Goal: Use online tool/utility: Use online tool/utility

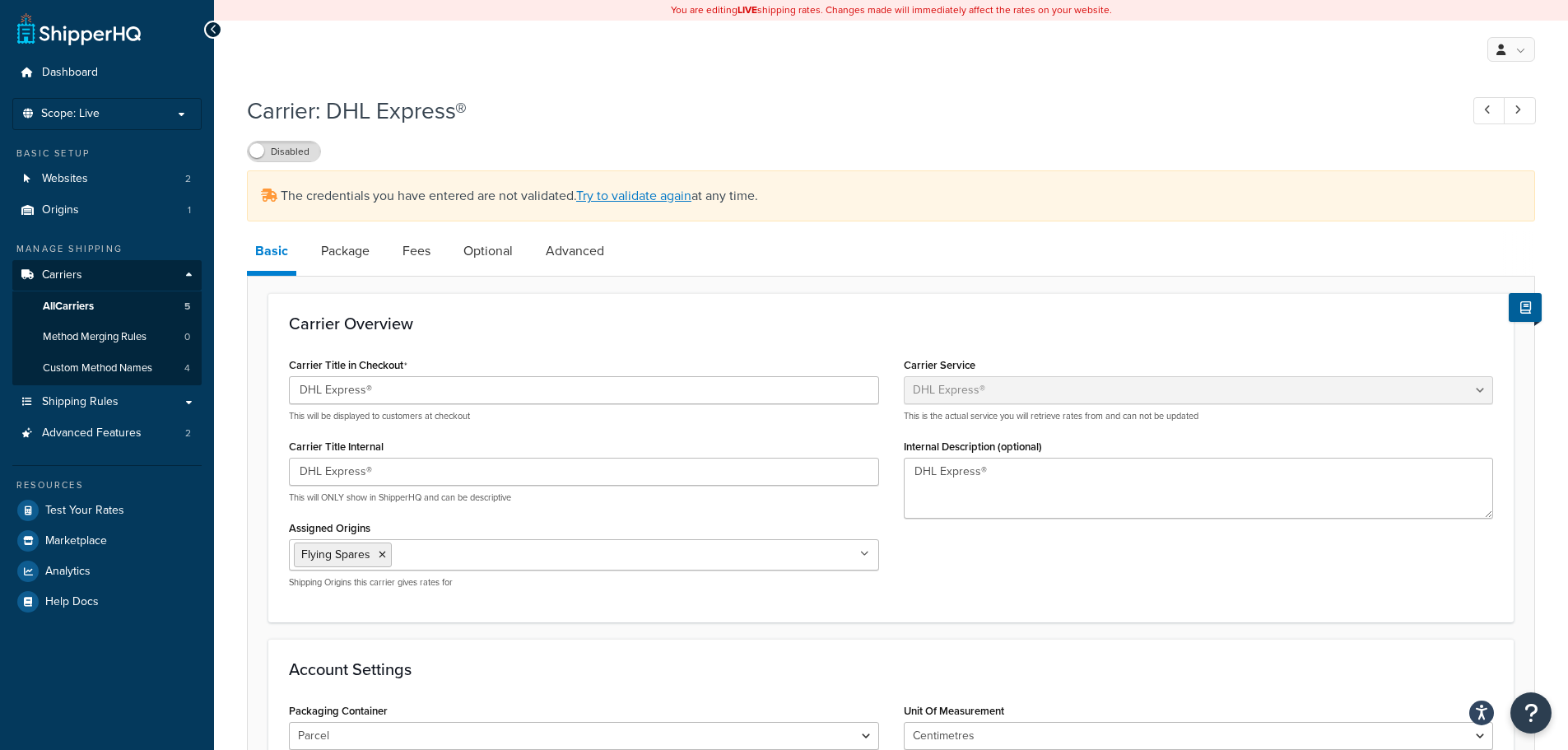
select select "dhl"
select select "kg"
select select "CM"
click at [616, 194] on link "Try to validate again" at bounding box center [633, 195] width 115 height 19
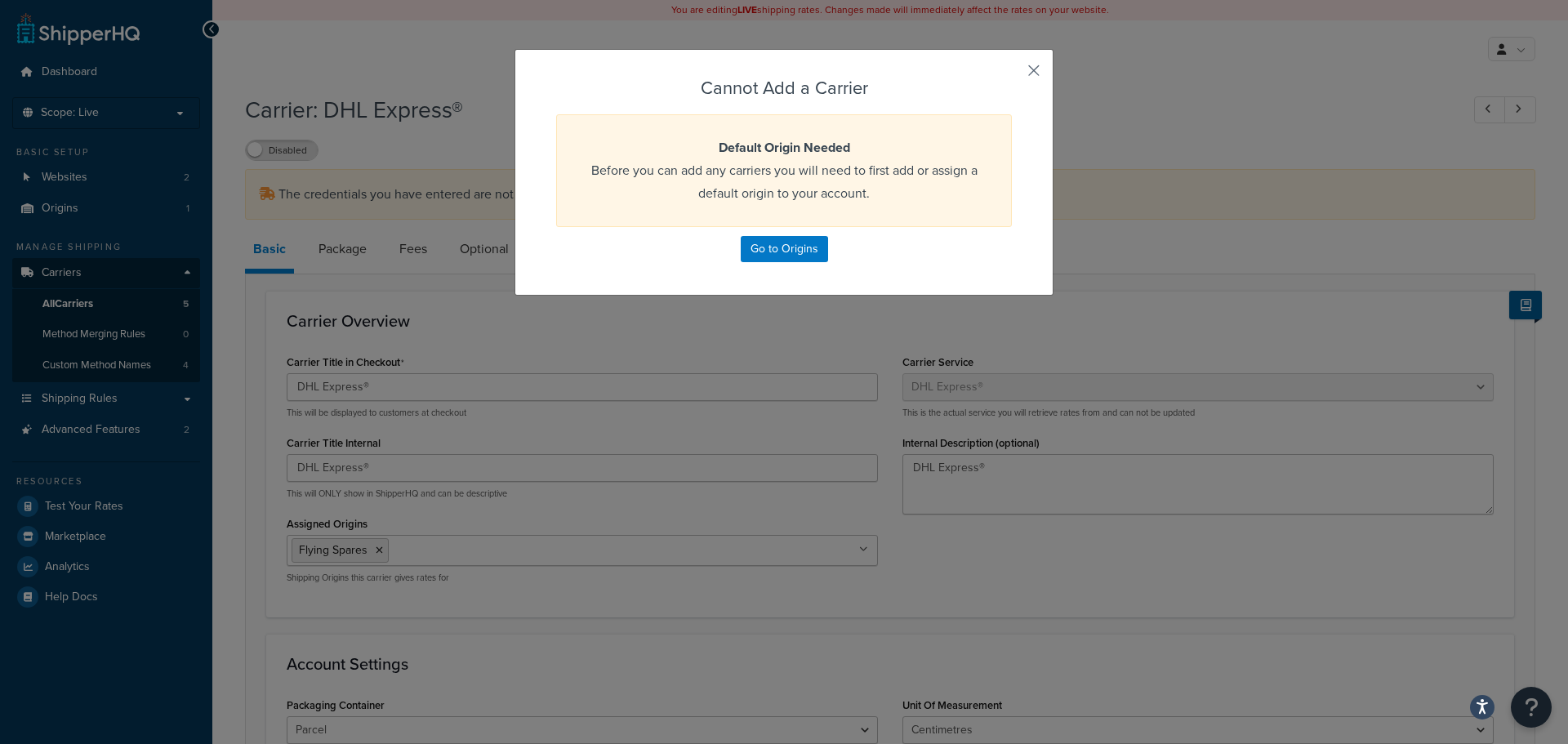
click at [1012, 74] on button "button" at bounding box center [1010, 76] width 4 height 4
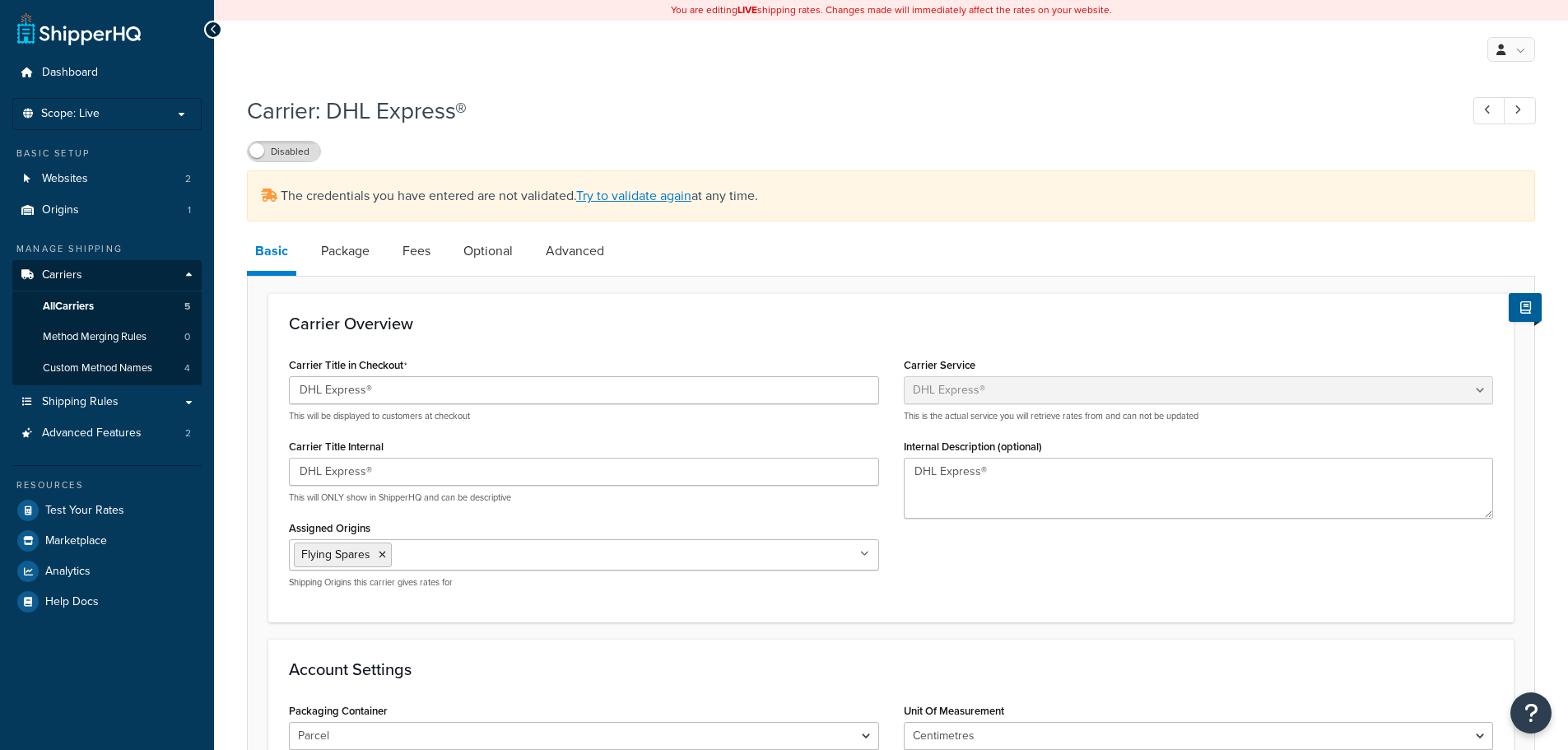
select select "dhl"
select select "kg"
select select "CM"
click at [639, 198] on link "Try to validate again" at bounding box center [633, 195] width 115 height 19
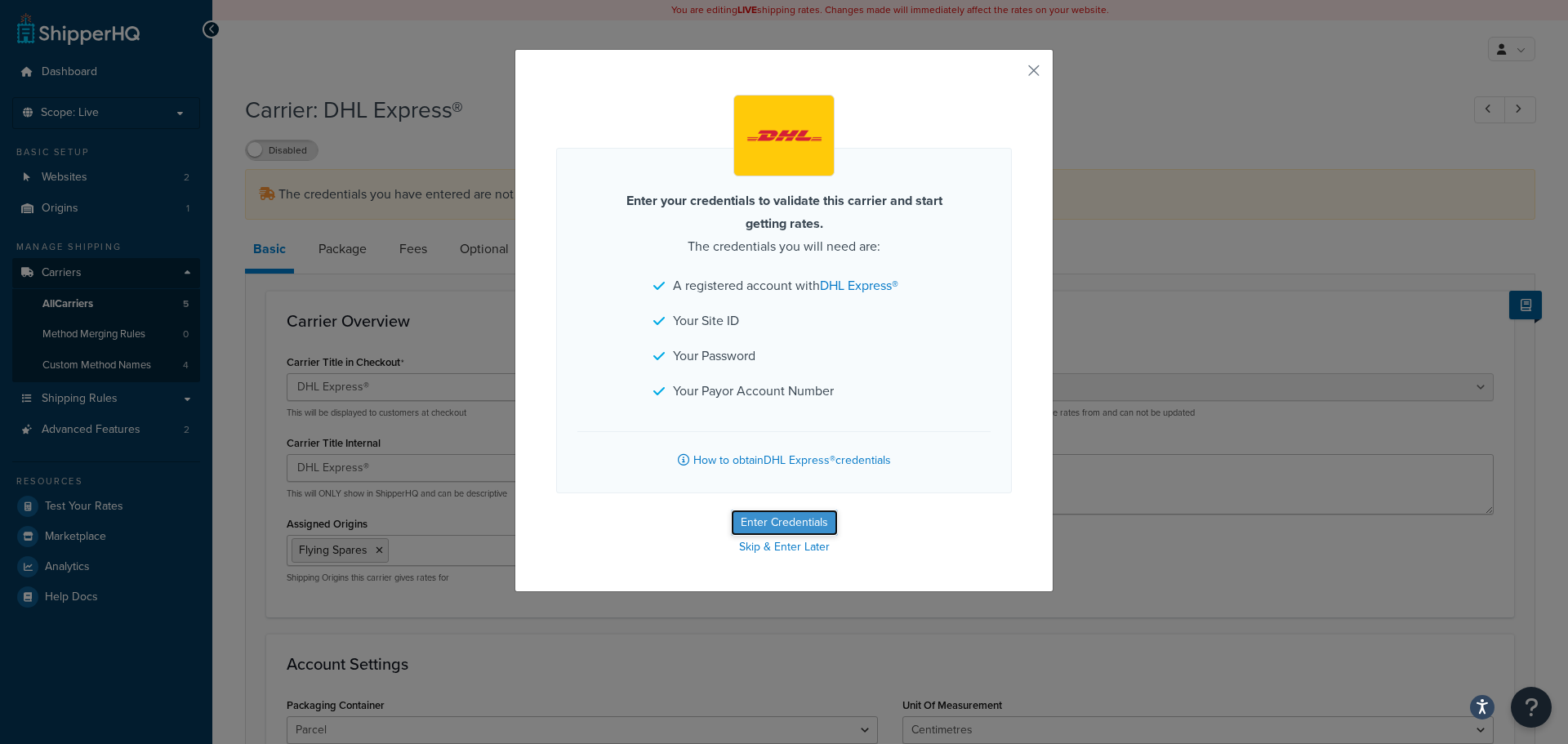
click at [767, 526] on button "Enter Credentials" at bounding box center [784, 522] width 107 height 26
select select "kg"
select select "CM"
select select "GB"
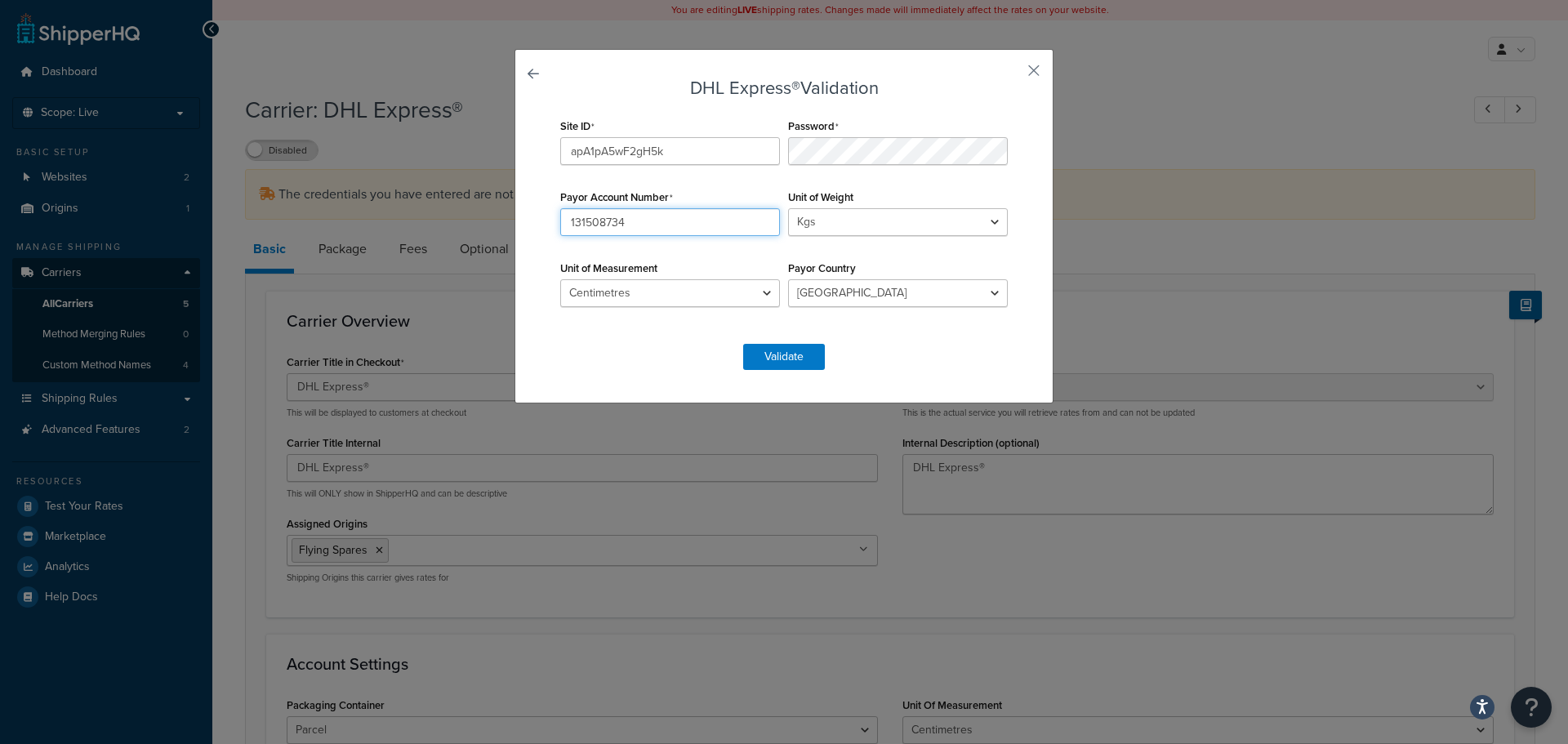
drag, startPoint x: 631, startPoint y: 224, endPoint x: 550, endPoint y: 220, distance: 81.1
click at [556, 220] on div "Payor Account Number 131508734" at bounding box center [670, 210] width 228 height 51
click at [788, 353] on button "Validate" at bounding box center [784, 357] width 81 height 26
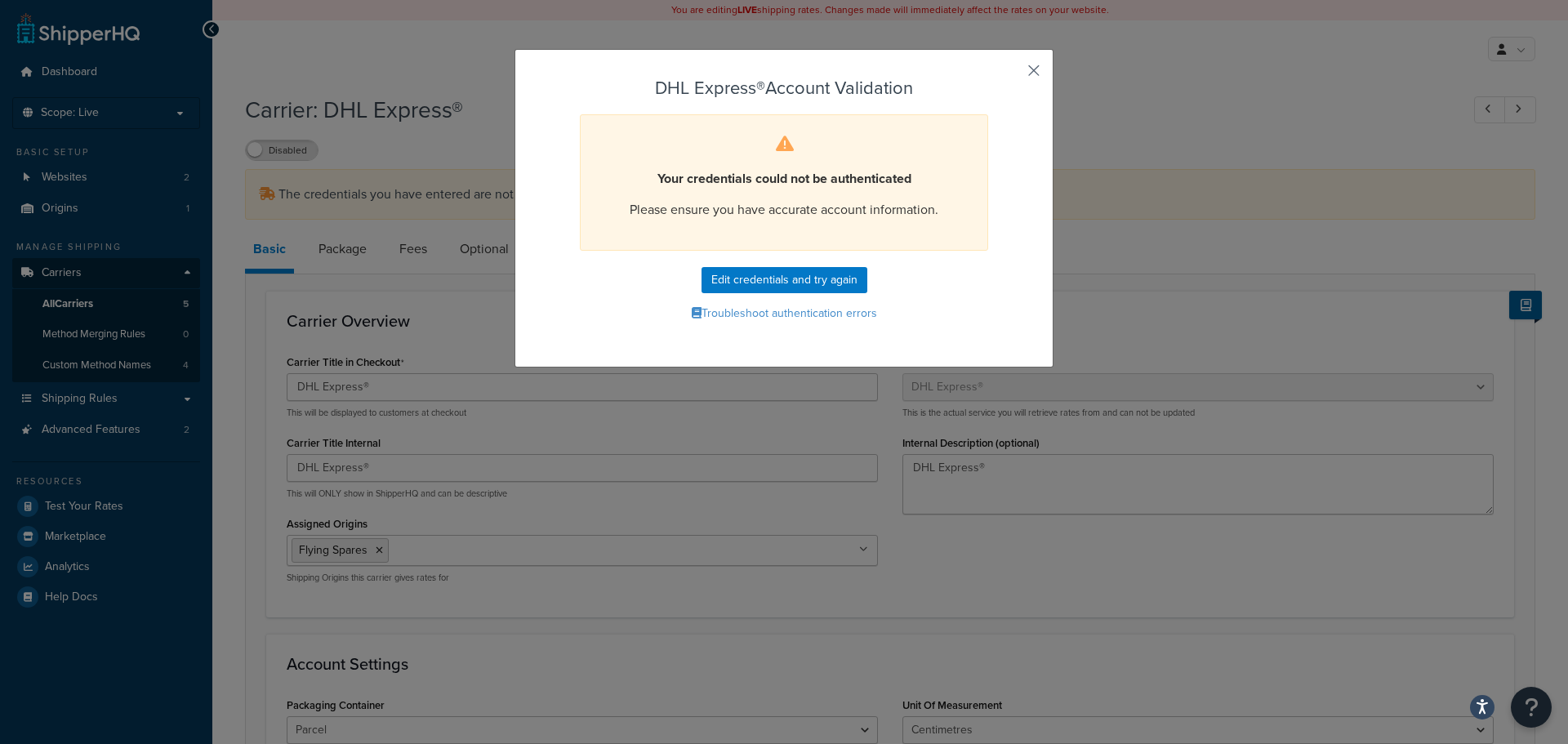
click at [1012, 74] on button "button" at bounding box center [1010, 76] width 4 height 4
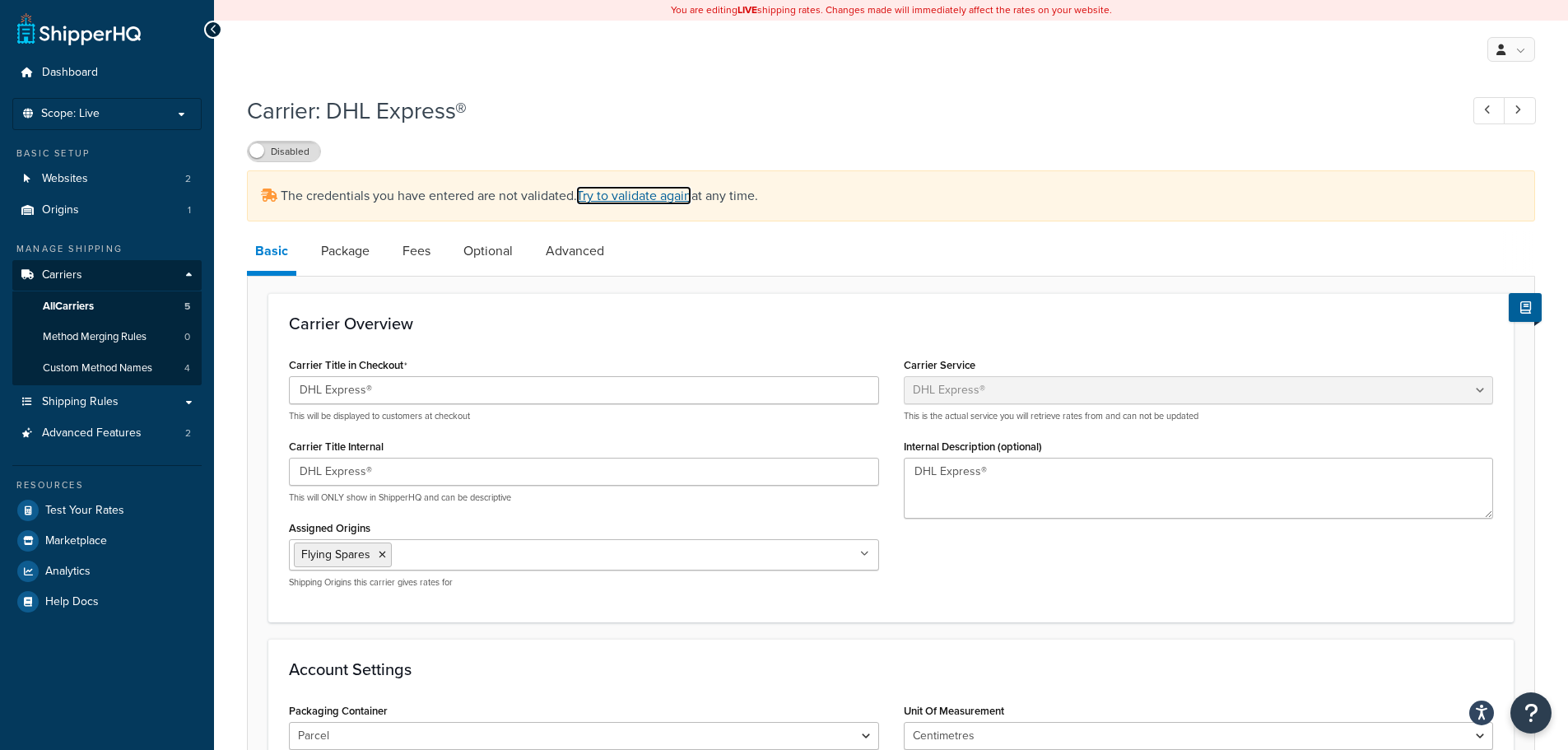
click at [660, 196] on link "Try to validate again" at bounding box center [633, 195] width 115 height 19
select select "dhl"
select select "kg"
select select "CM"
click at [638, 193] on link "Try to validate again" at bounding box center [633, 195] width 115 height 19
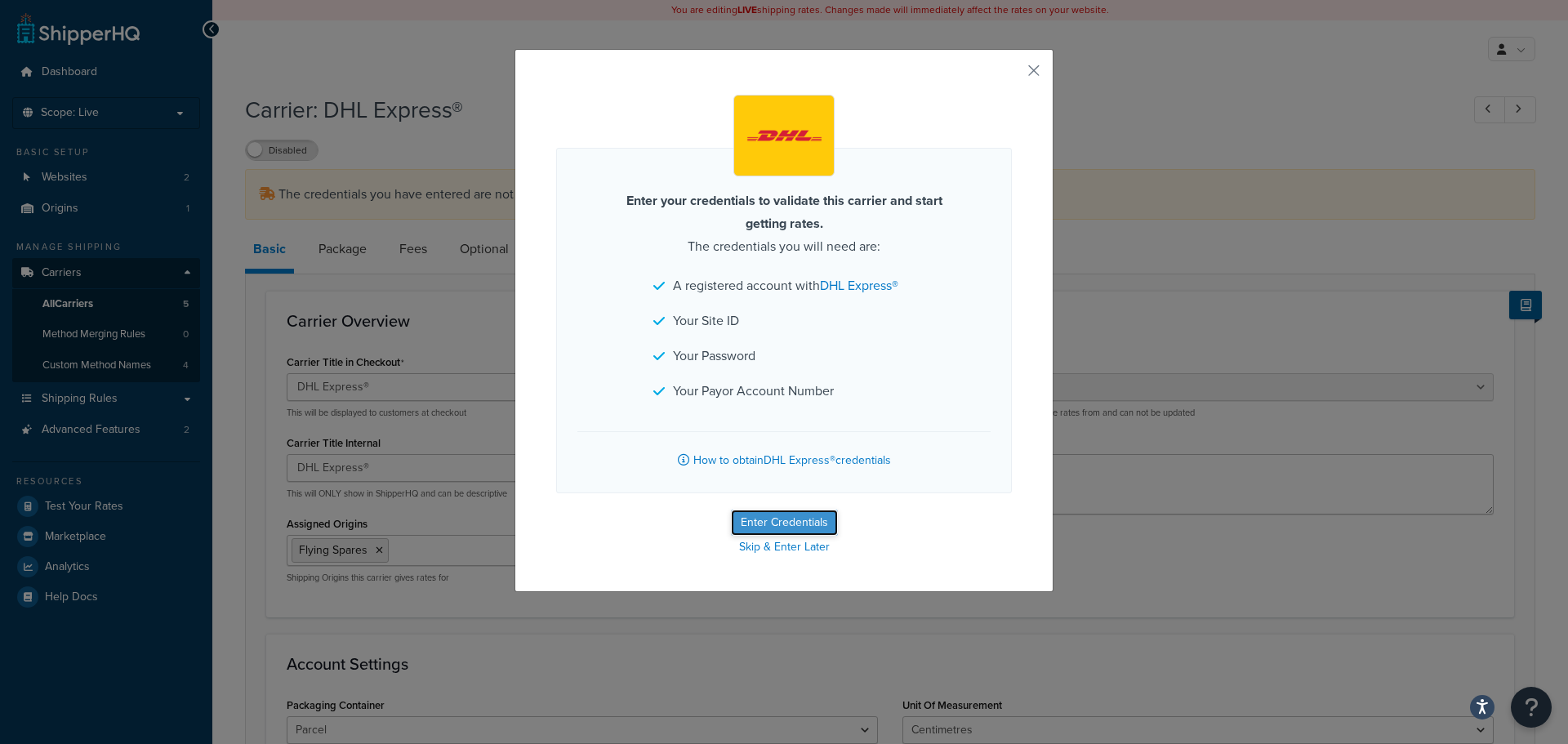
click at [786, 523] on button "Enter Credentials" at bounding box center [784, 522] width 107 height 26
select select "kg"
select select "CM"
select select "GB"
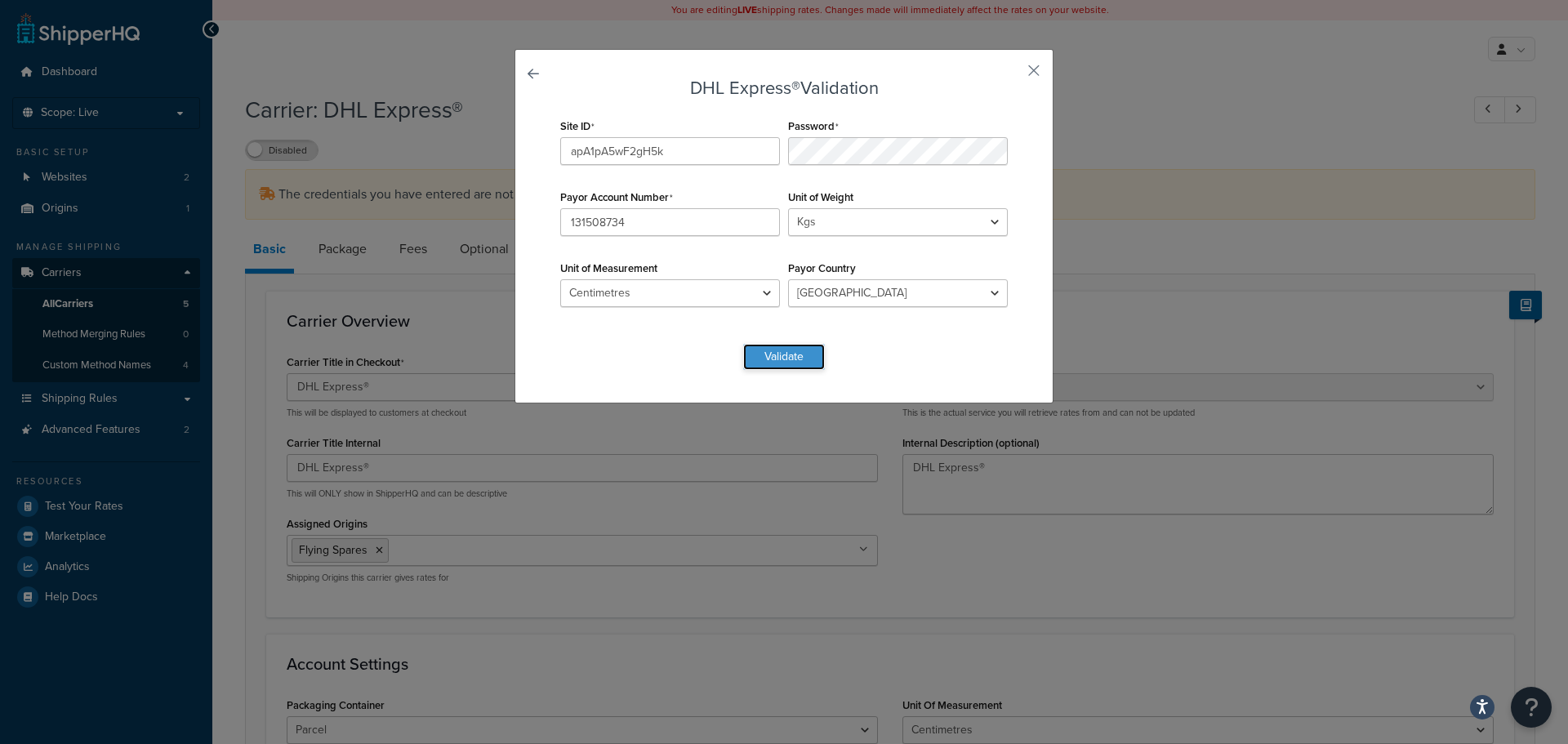
click at [785, 355] on button "Validate" at bounding box center [784, 357] width 81 height 26
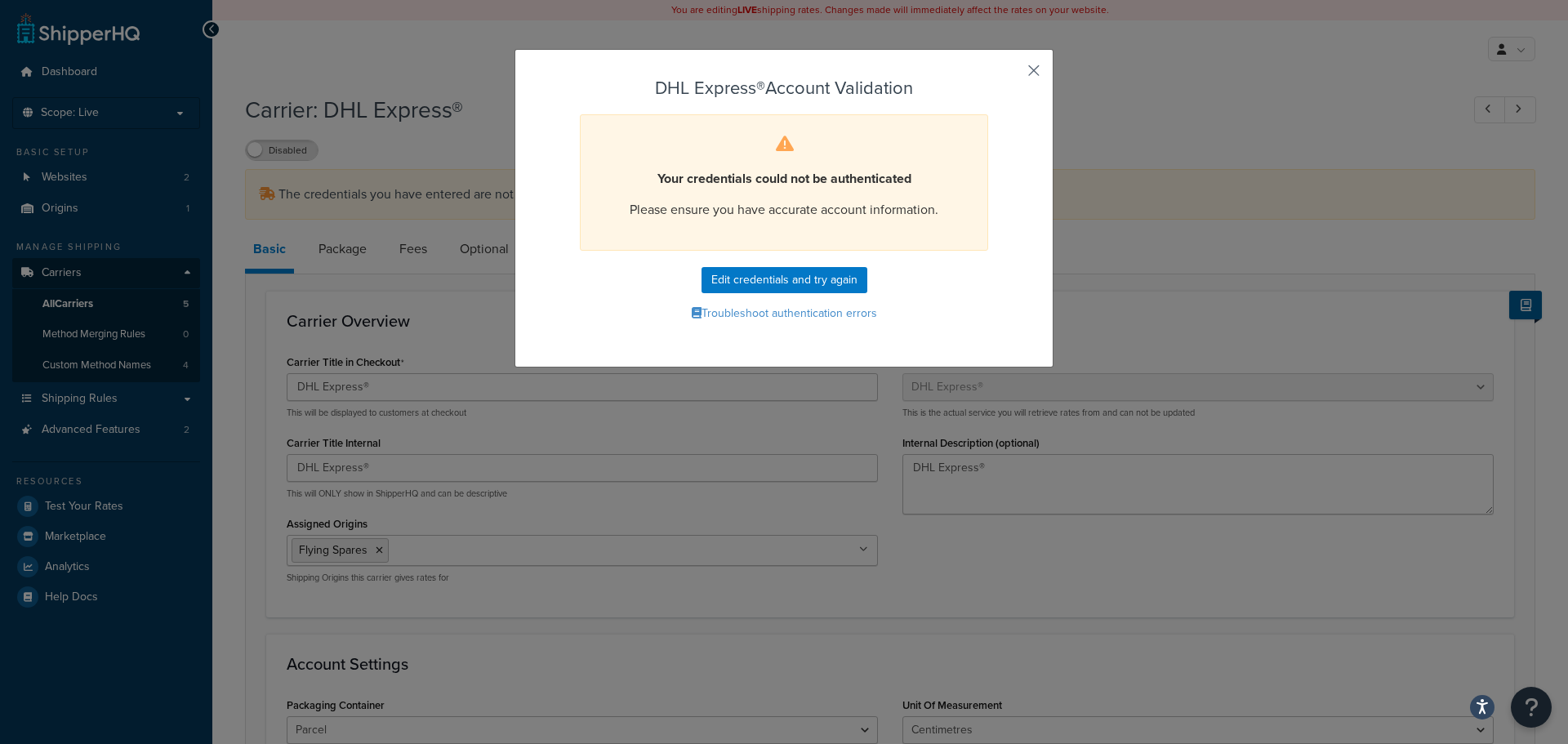
click at [1012, 74] on button "button" at bounding box center [1010, 76] width 4 height 4
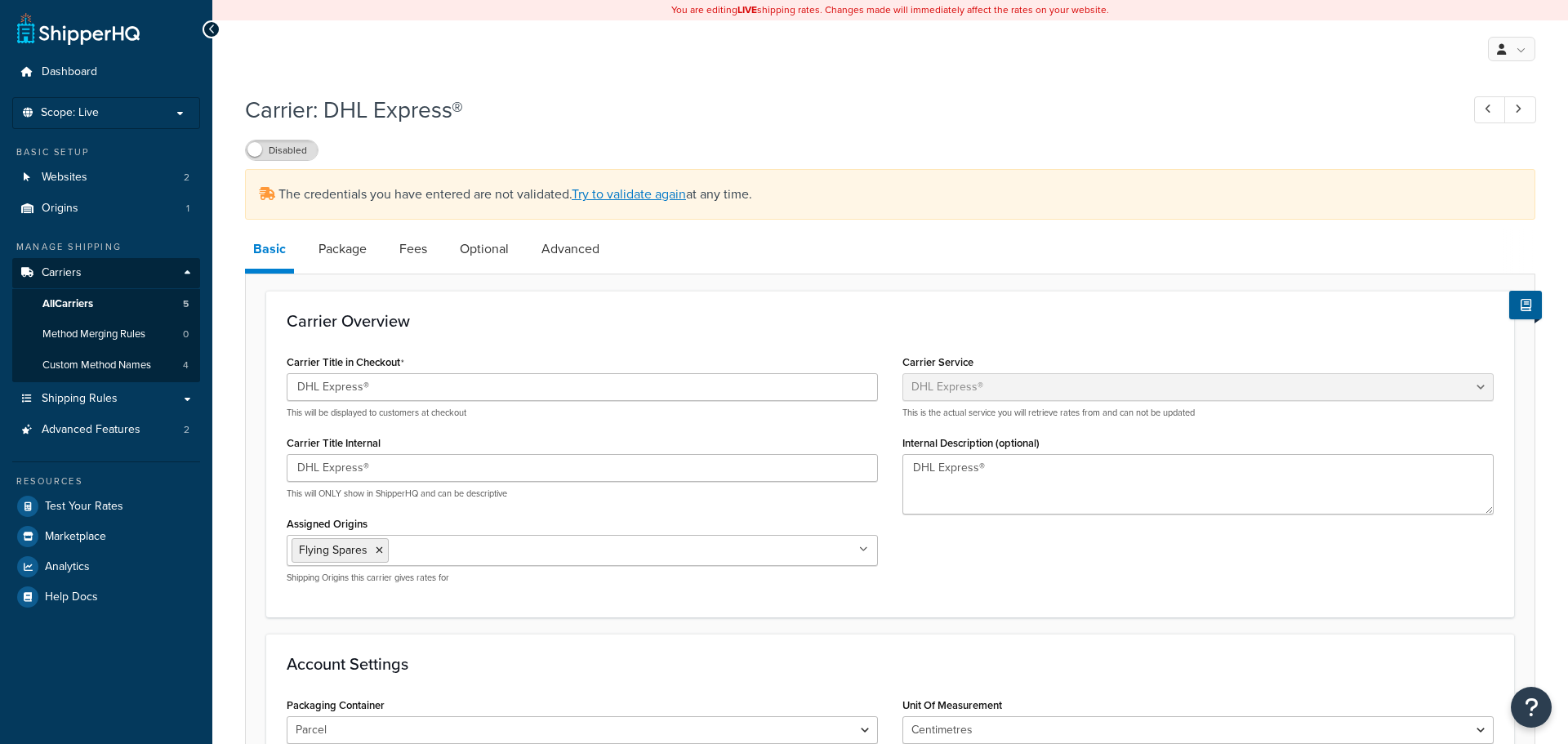
select select "dhl"
select select "kg"
select select "CM"
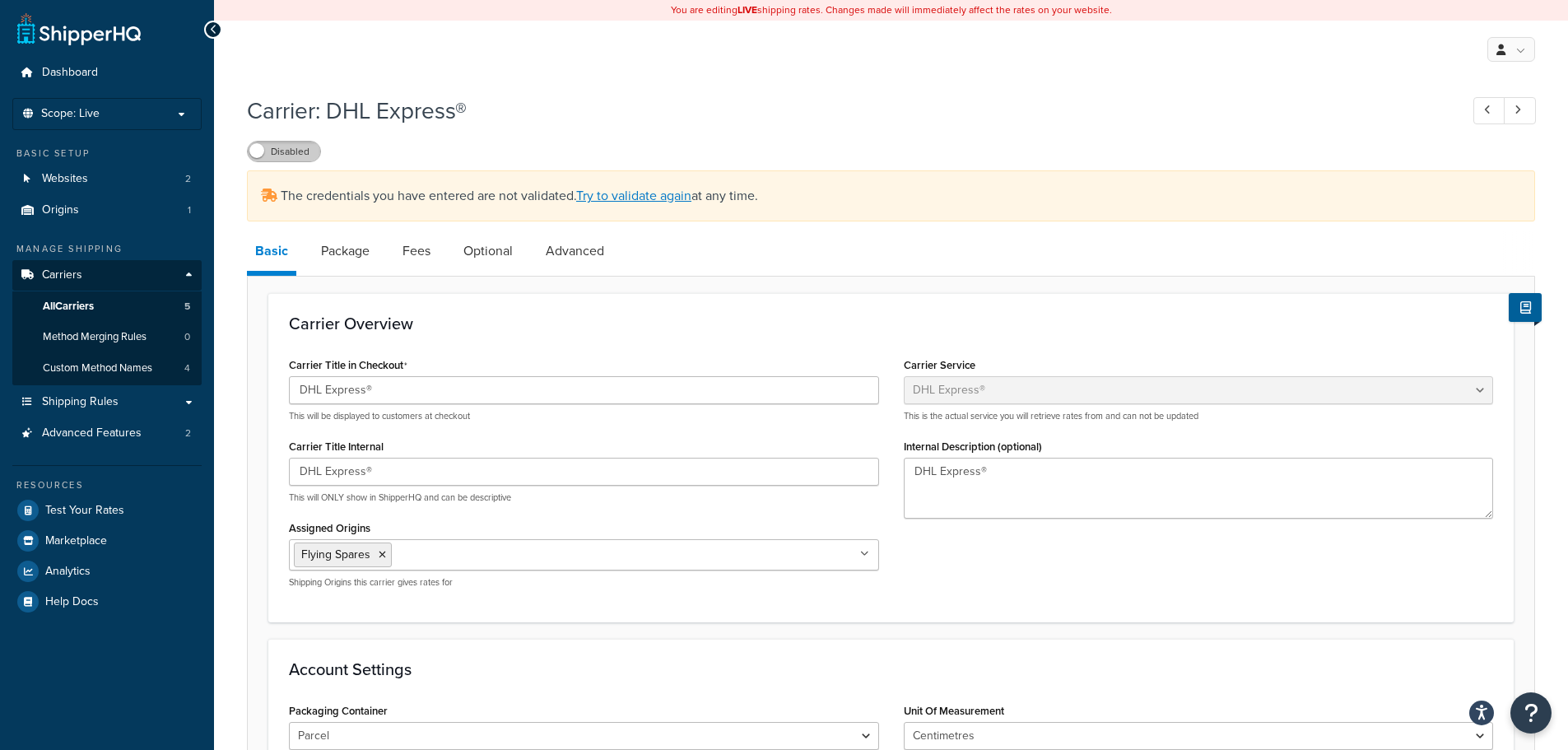
click at [300, 155] on label "Disabled" at bounding box center [284, 152] width 73 height 20
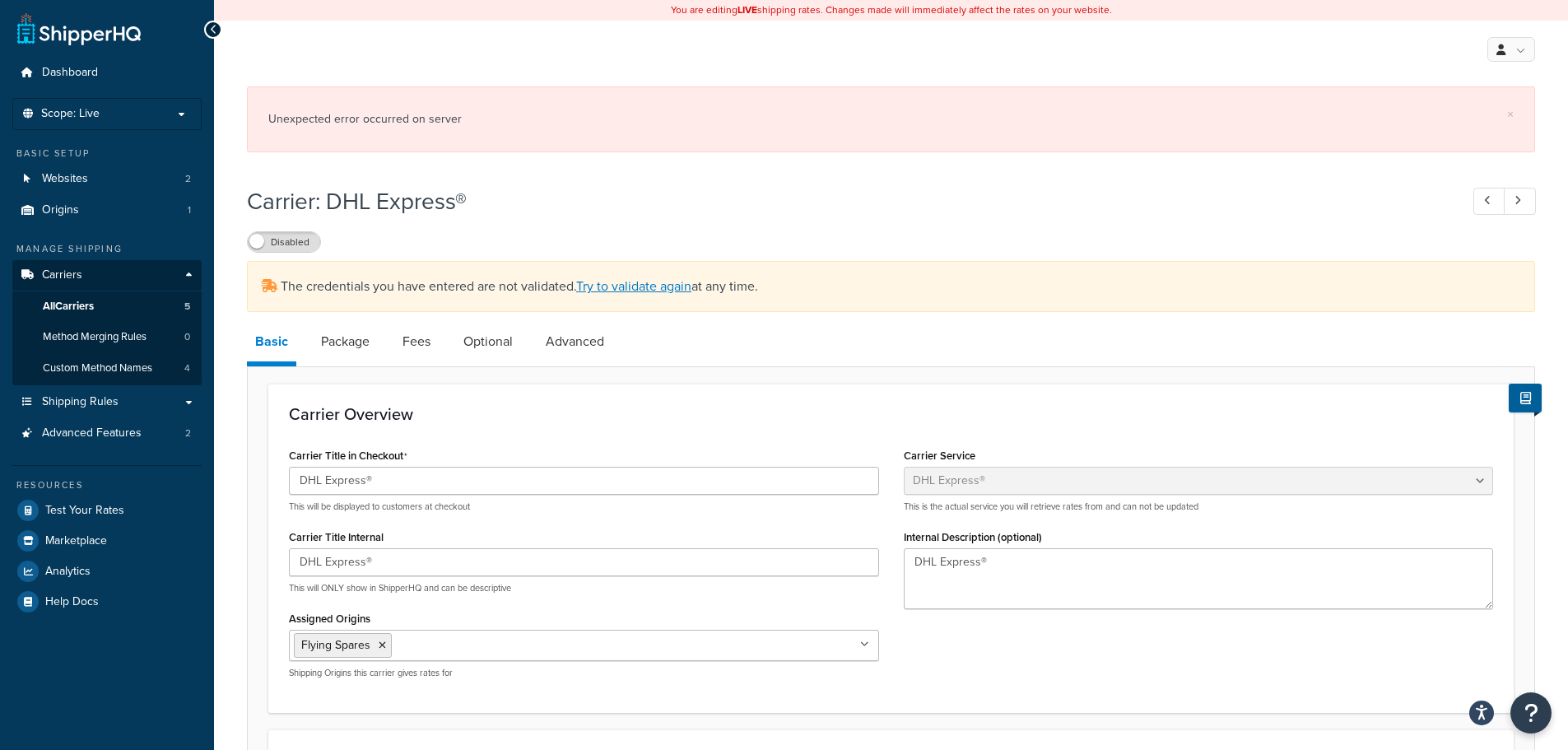
click at [291, 226] on div "Carrier: DHL Express® Disabled" at bounding box center [890, 215] width 1287 height 76
click at [291, 236] on label "Disabled" at bounding box center [284, 242] width 73 height 20
click at [650, 290] on link "Try to validate again" at bounding box center [633, 286] width 115 height 19
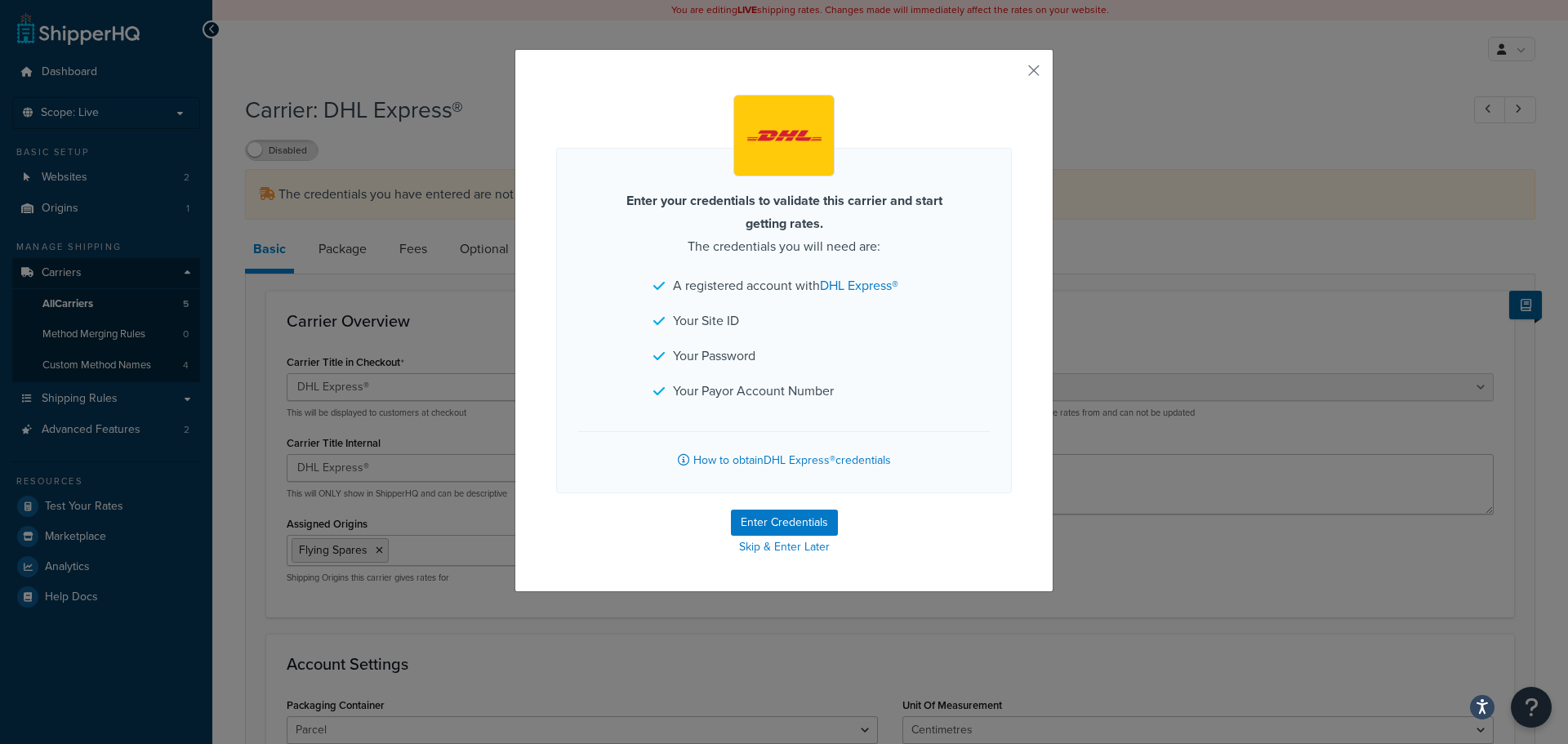
click at [1036, 70] on div "Enter your credentials to validate this carrier and start getting rates. The cr…" at bounding box center [784, 320] width 539 height 543
click at [1012, 74] on button "button" at bounding box center [1010, 76] width 4 height 4
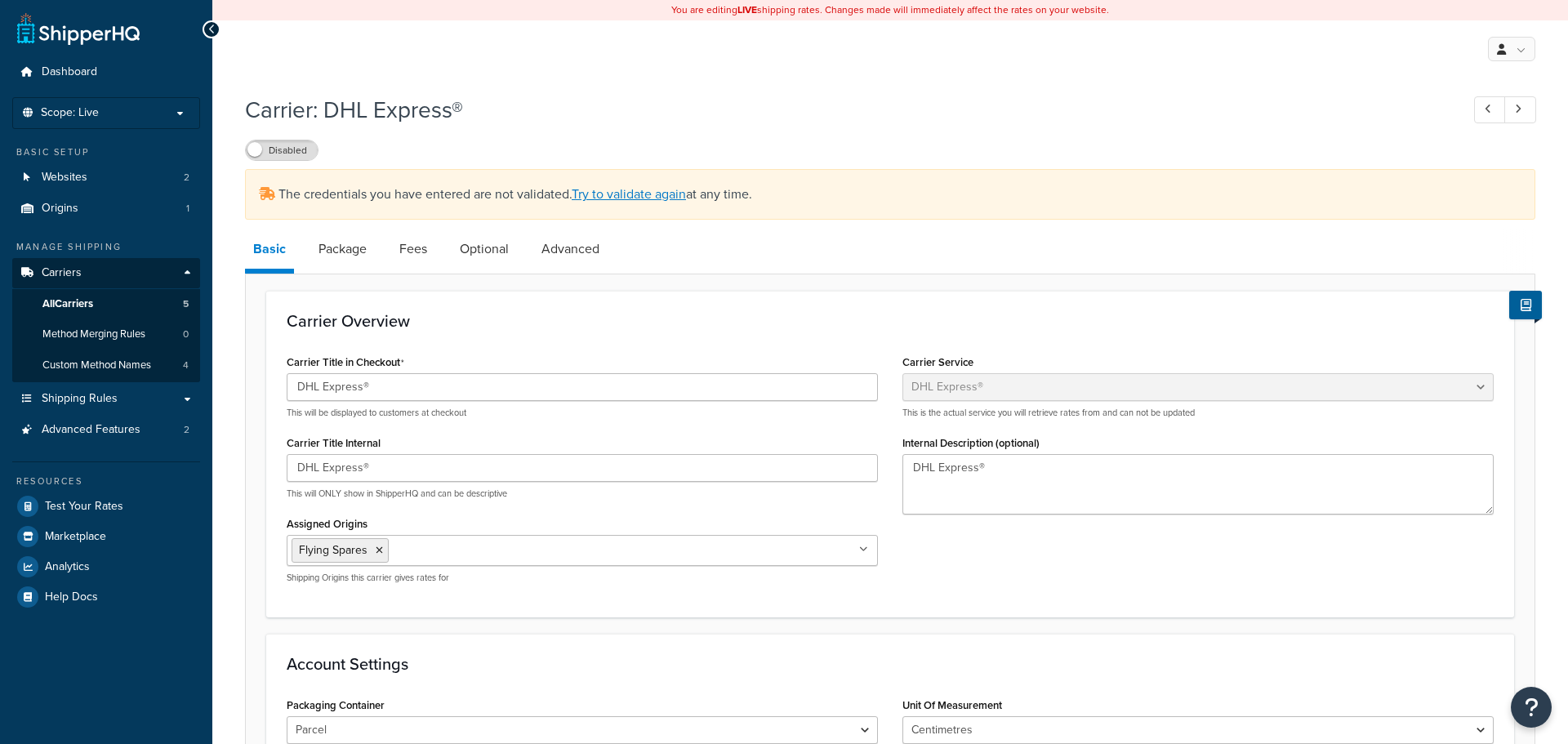
select select "dhl"
select select "kg"
select select "CM"
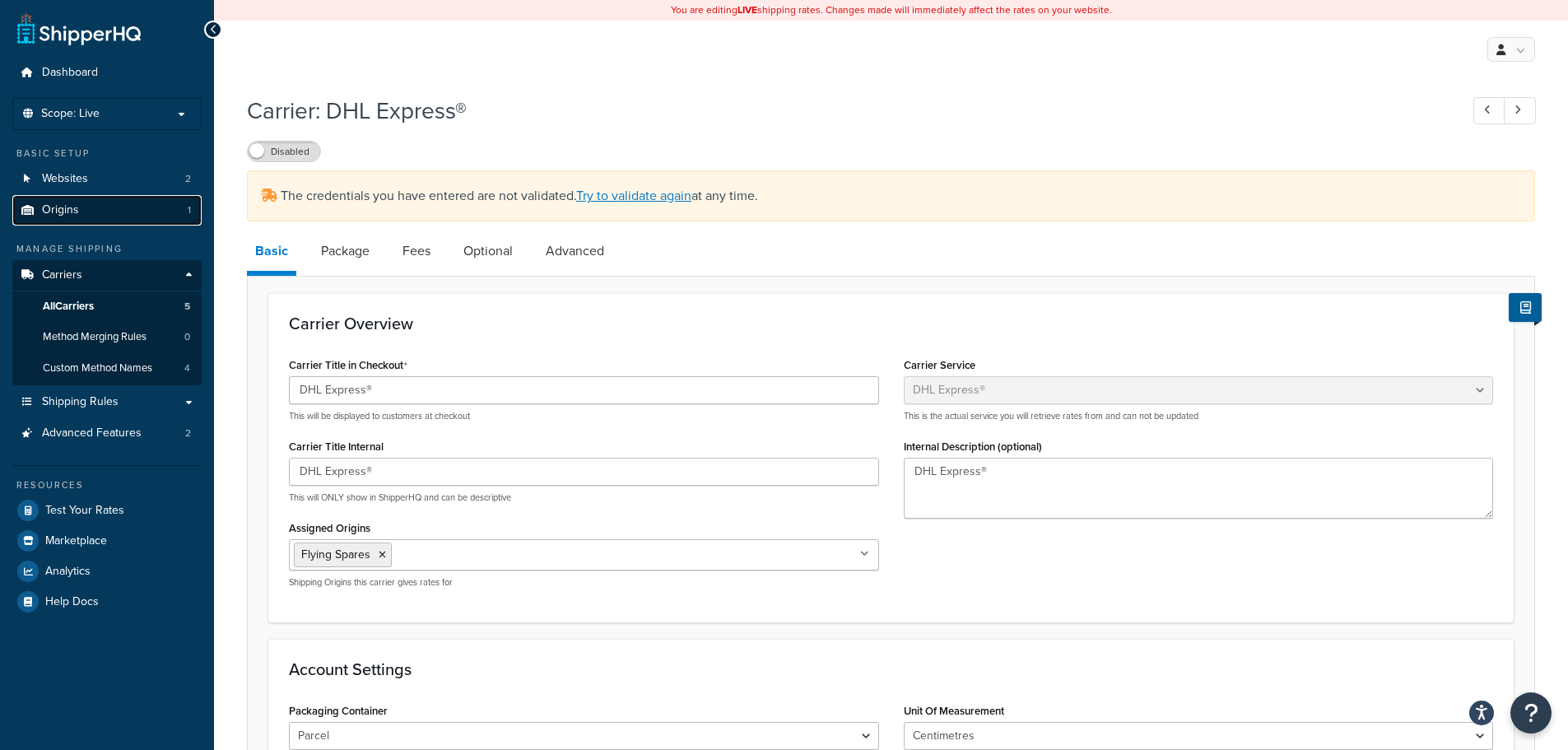
click at [94, 222] on link "Origins 1" at bounding box center [107, 210] width 190 height 30
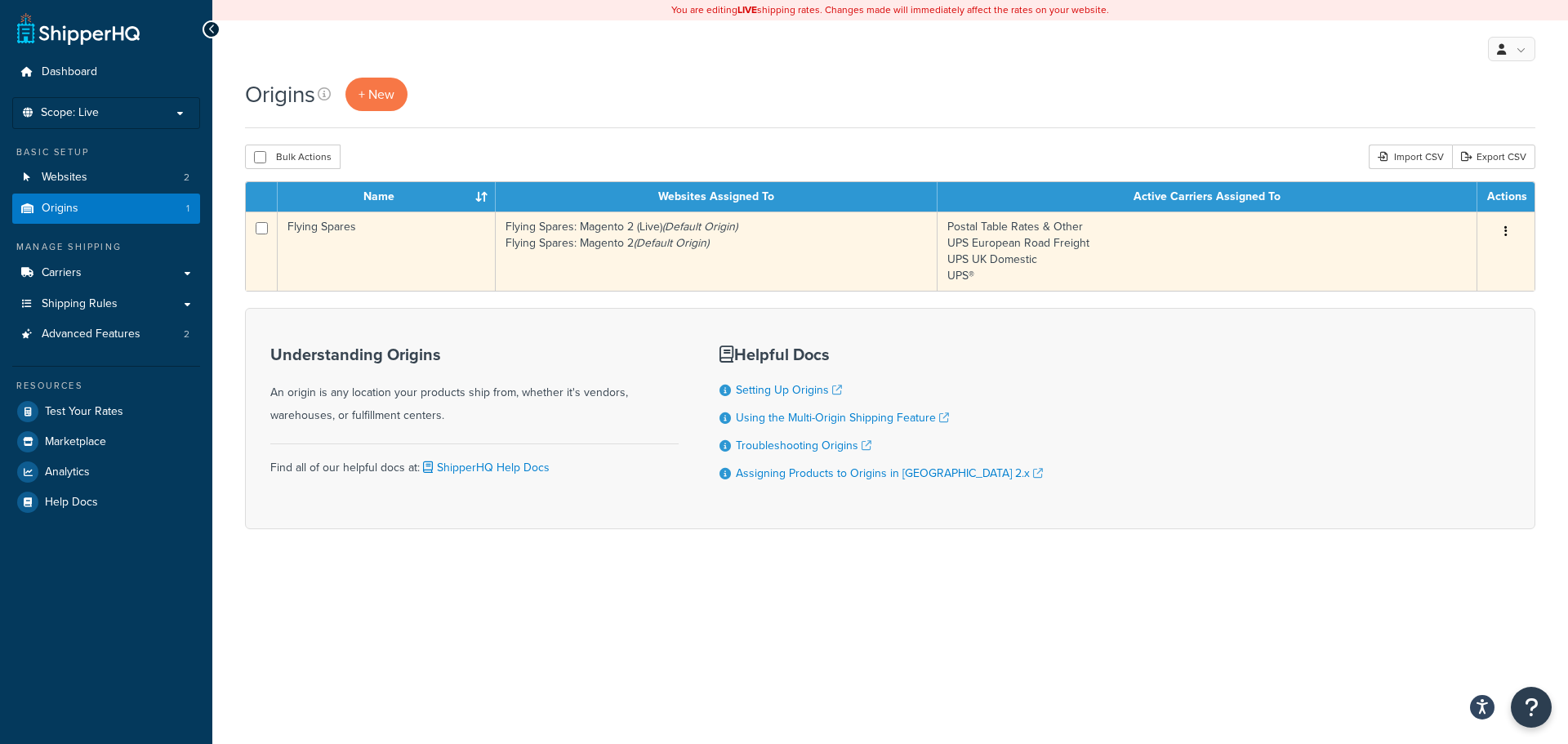
click at [657, 247] on icon "(Default Origin)" at bounding box center [671, 242] width 75 height 17
click at [601, 239] on td "Flying Spares: Magento 2 (Live) (Default Origin) Flying Spares: Magento 2 (Defa…" at bounding box center [717, 251] width 442 height 79
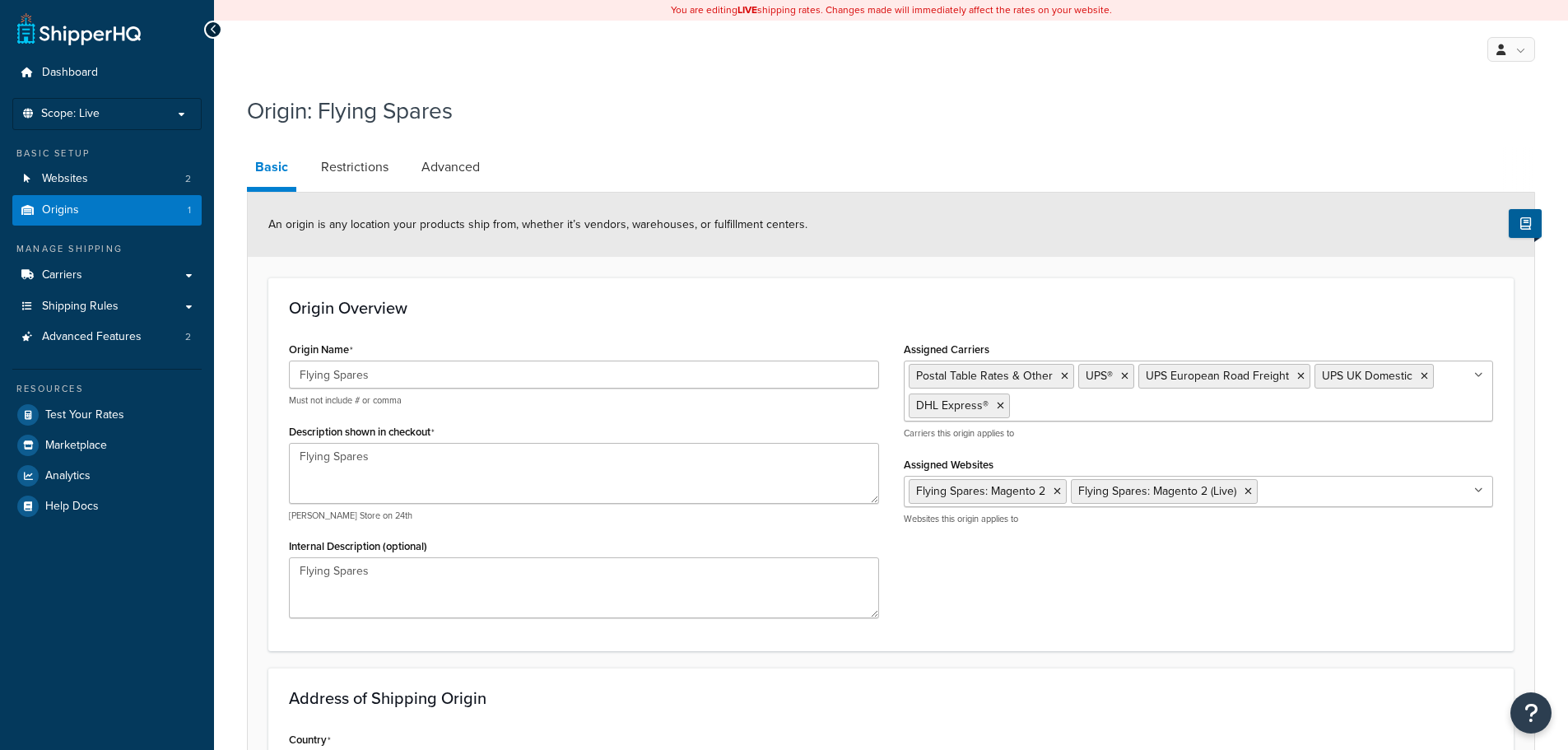
select select "1226"
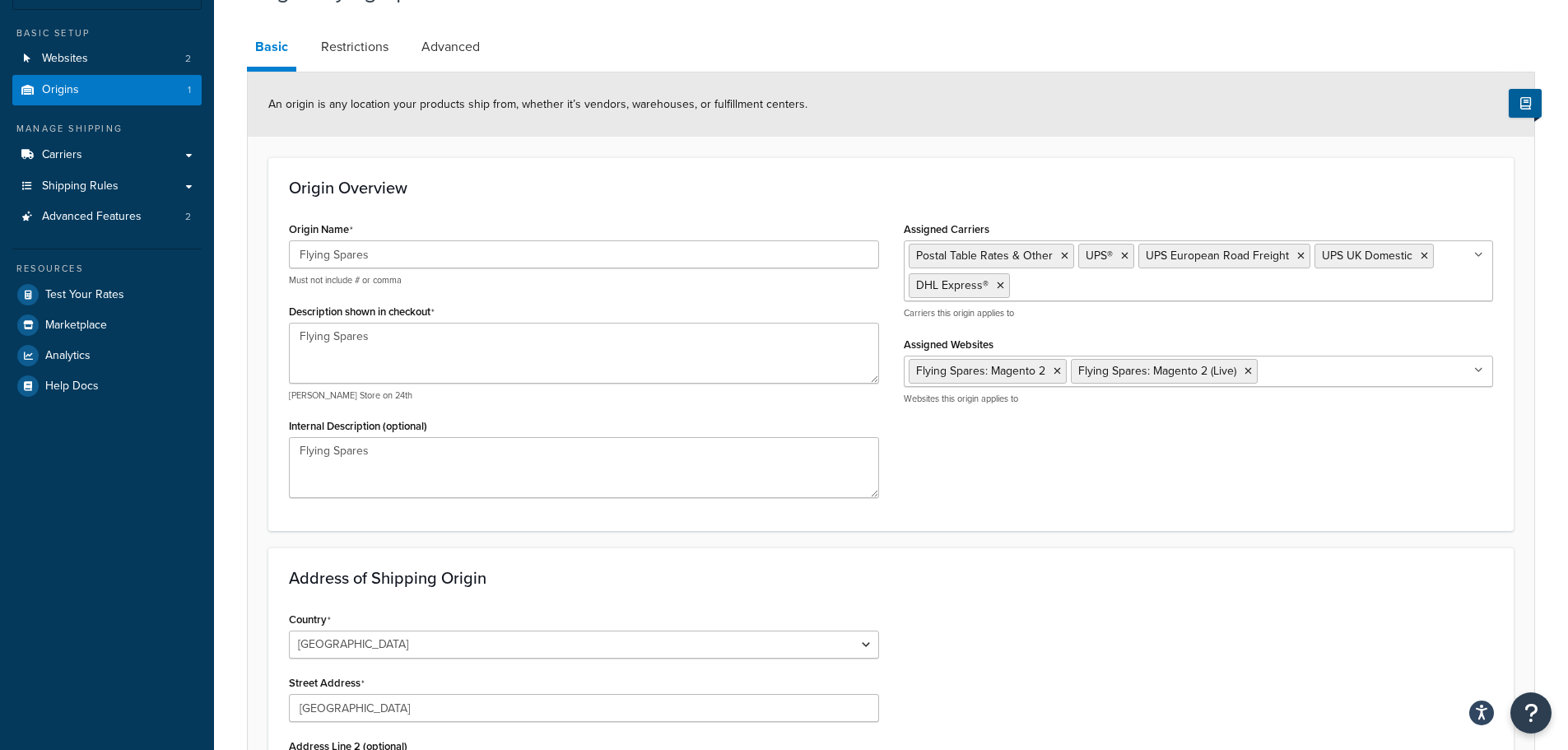
scroll to position [73, 0]
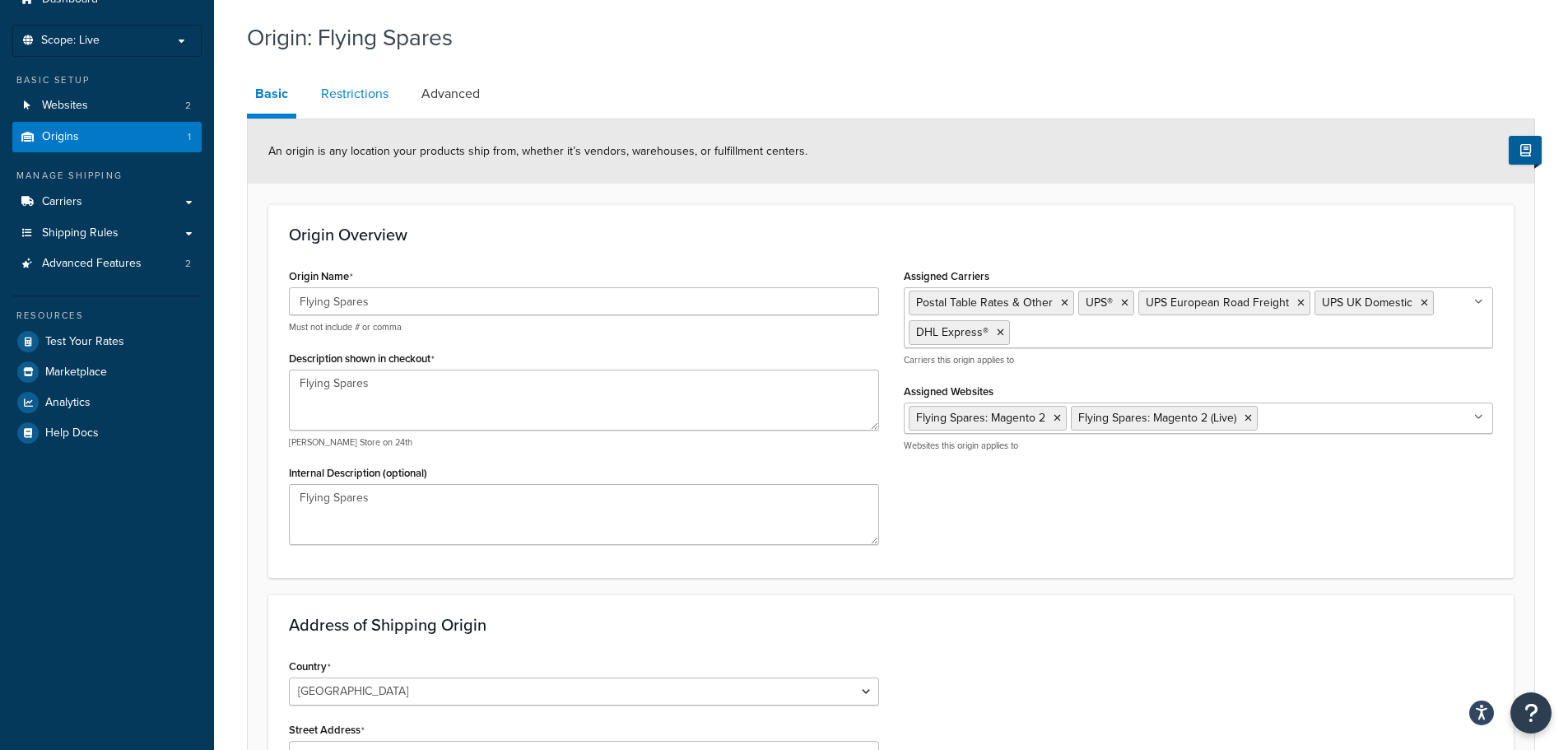
click at [354, 97] on link "Restrictions" at bounding box center [355, 94] width 84 height 40
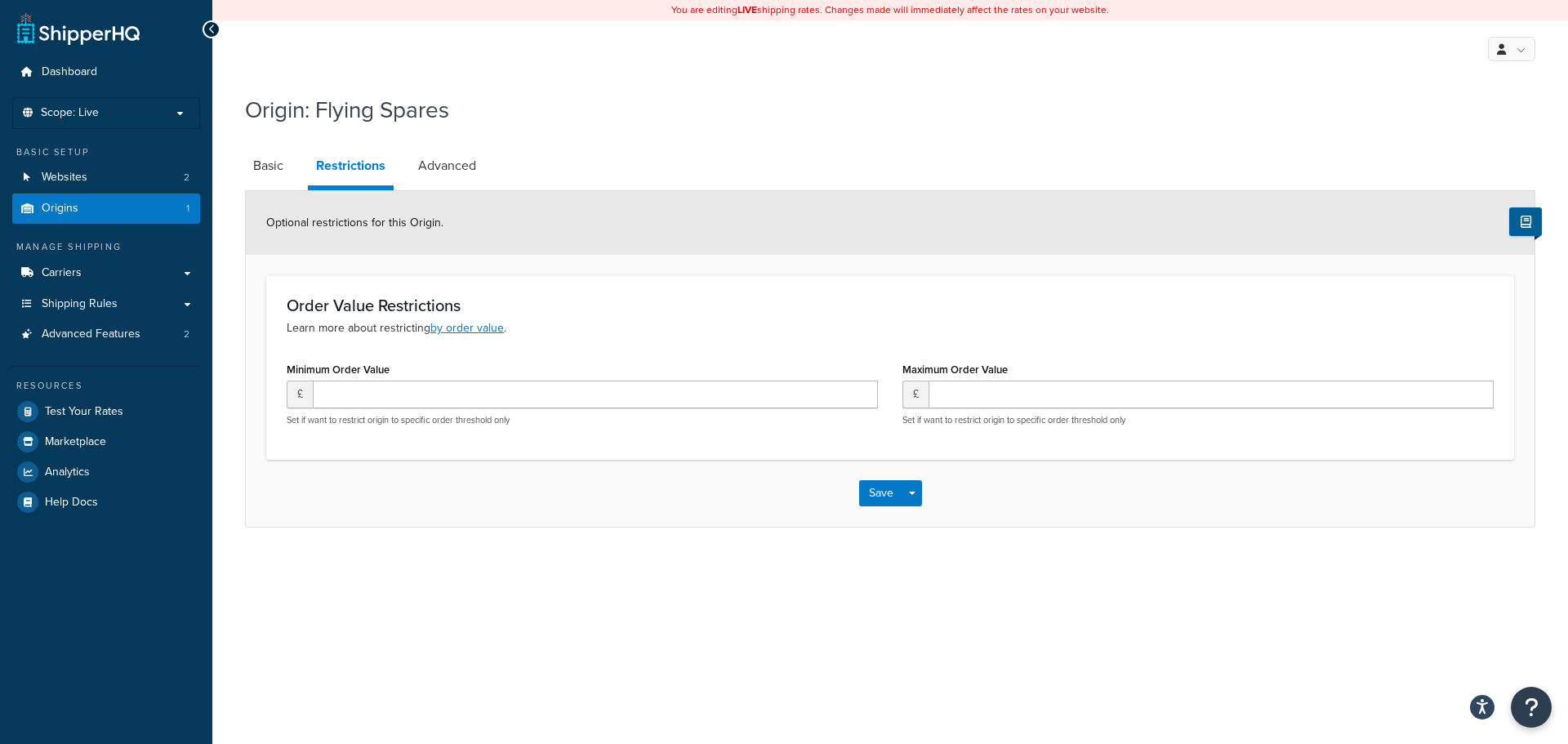
click at [424, 121] on h1 "Origin: Flying Spares" at bounding box center [879, 110] width 1270 height 32
click at [434, 151] on link "Advanced" at bounding box center [447, 165] width 74 height 40
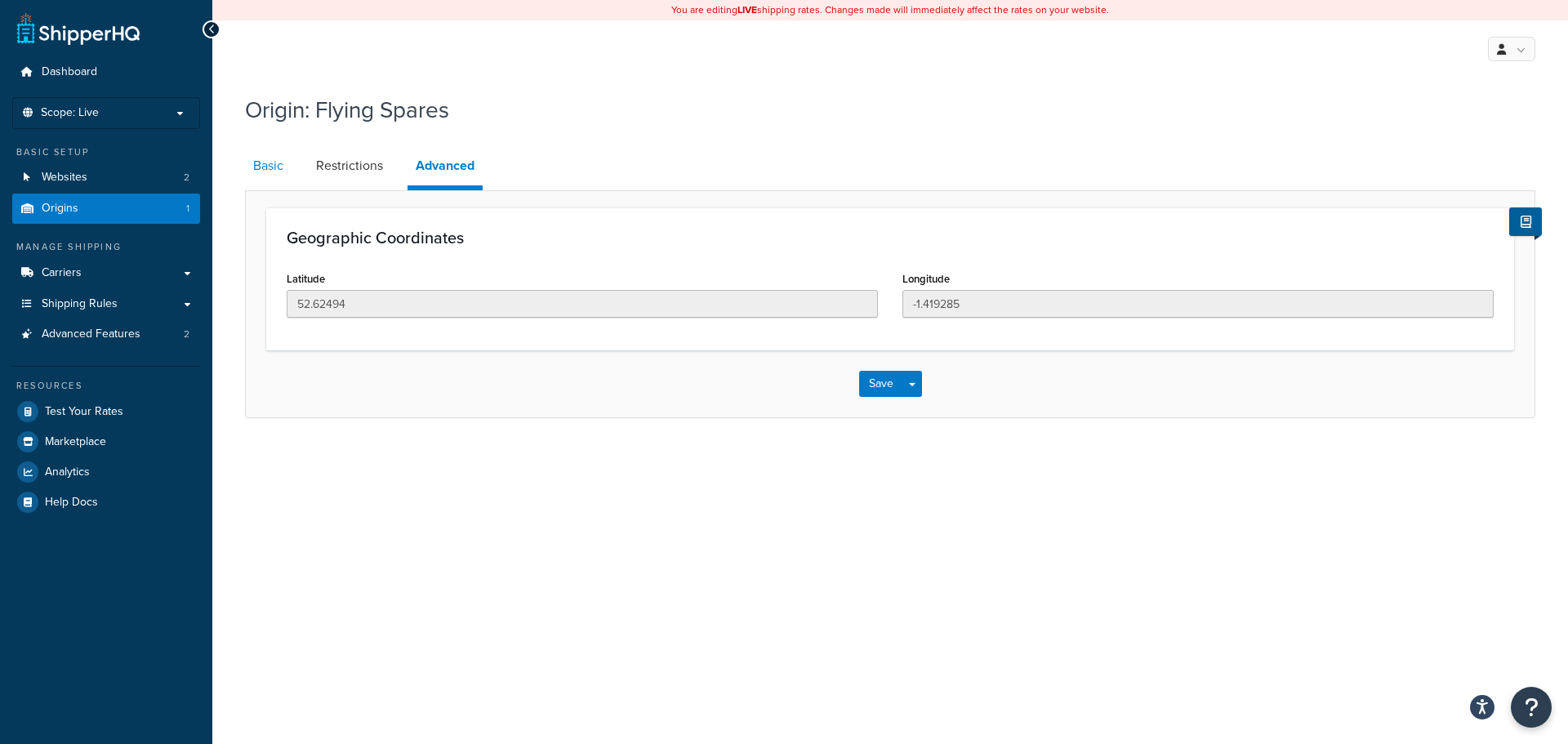
click at [248, 157] on link "Basic" at bounding box center [268, 165] width 47 height 40
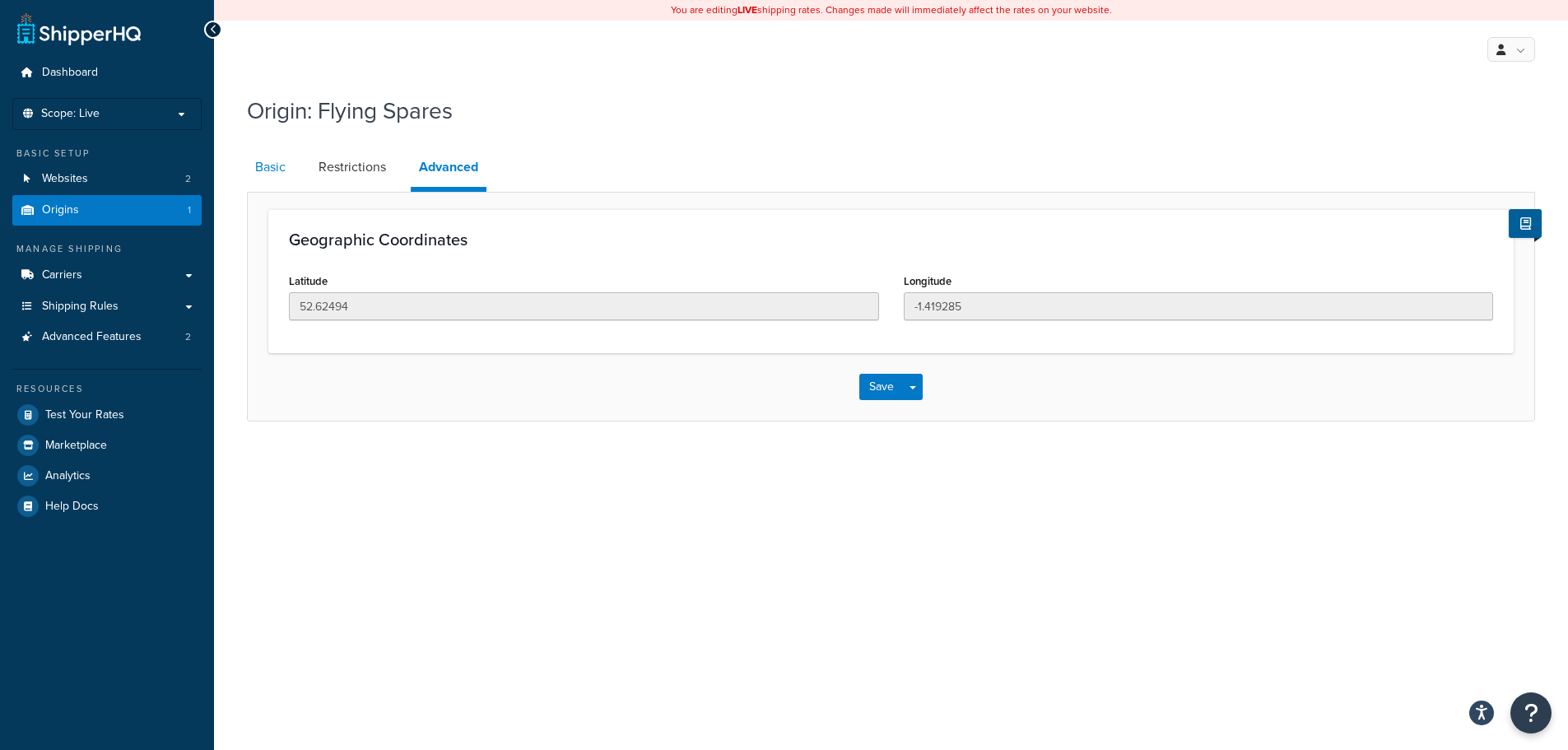
select select "1226"
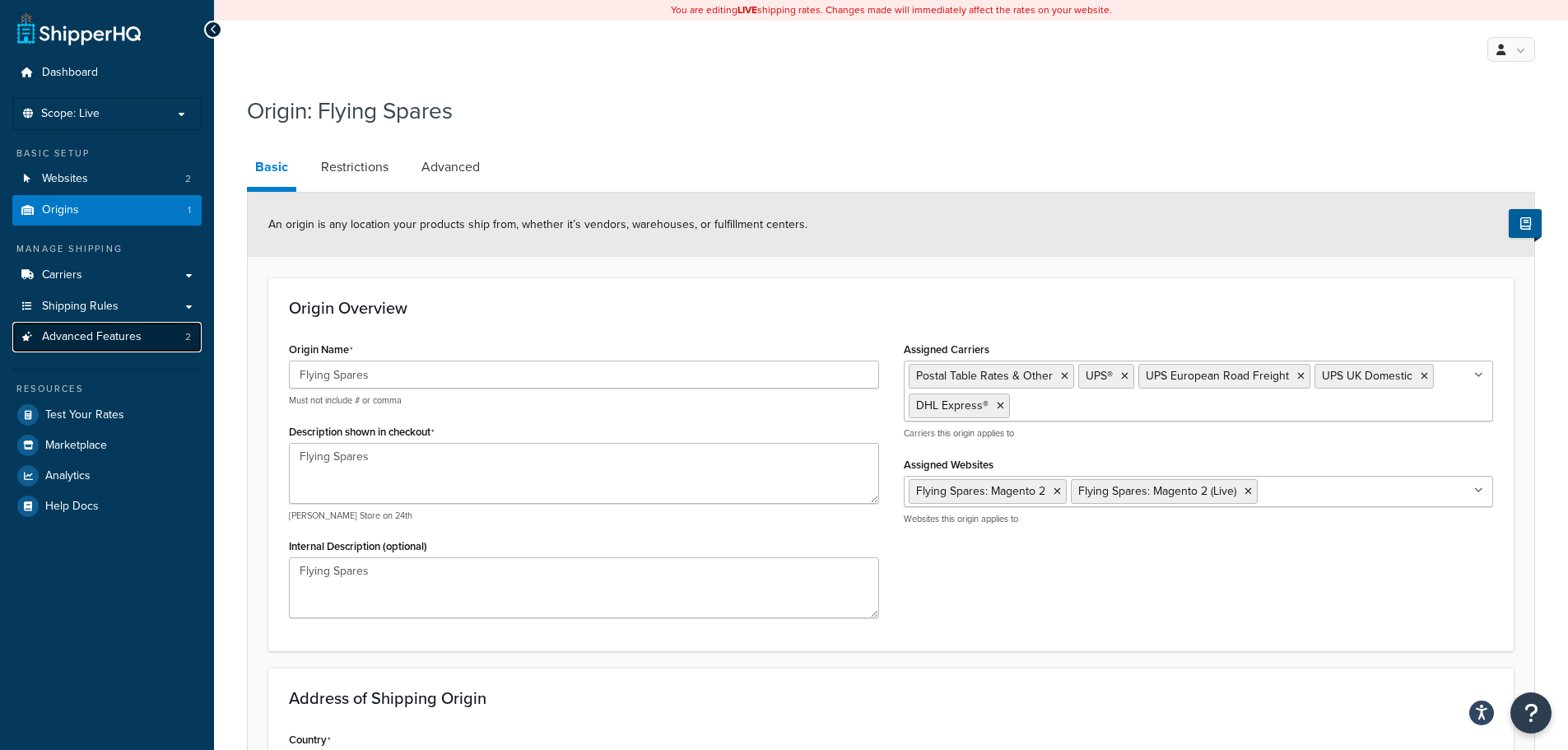
click at [96, 333] on span "Advanced Features" at bounding box center [92, 337] width 100 height 14
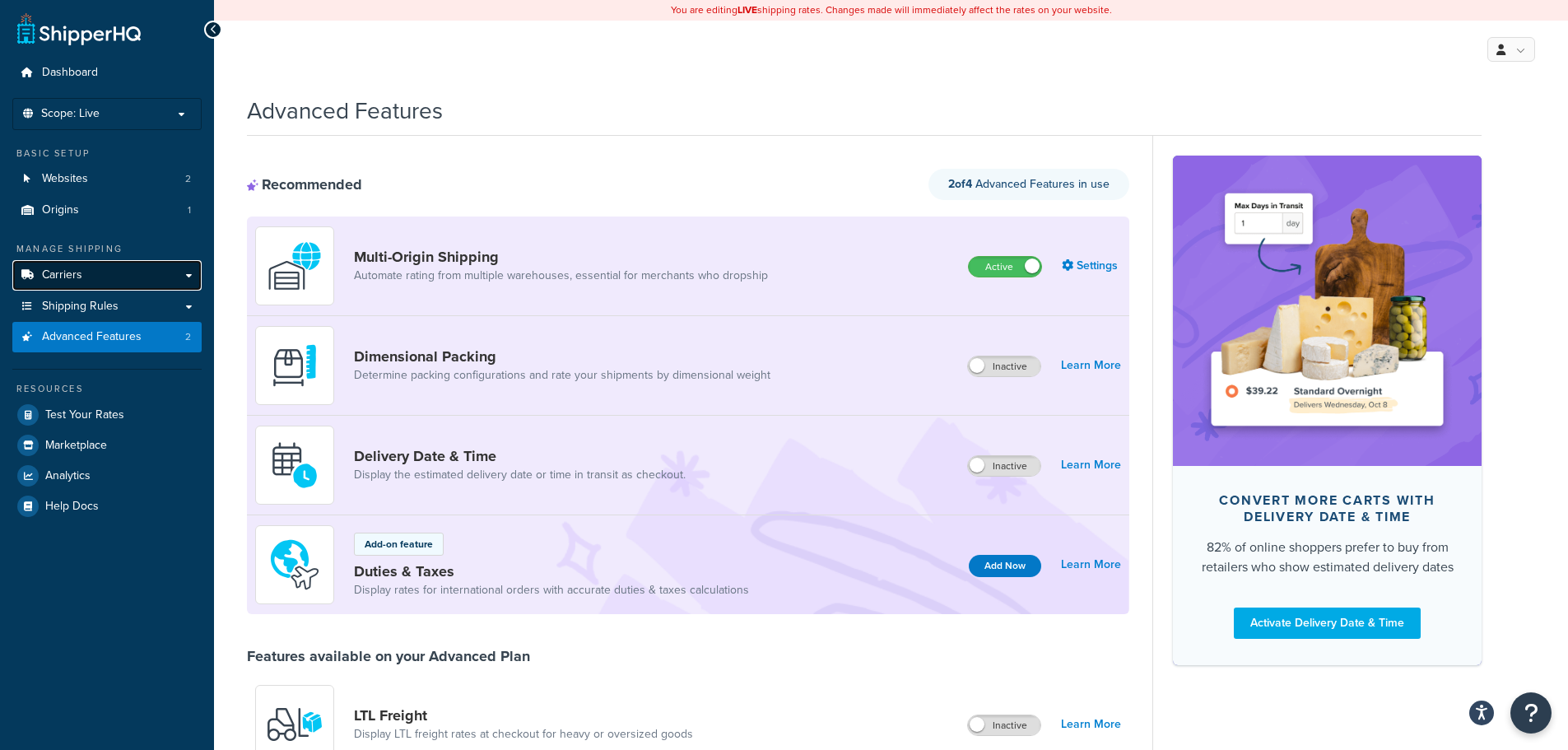
click at [68, 281] on span "Carriers" at bounding box center [62, 276] width 40 height 14
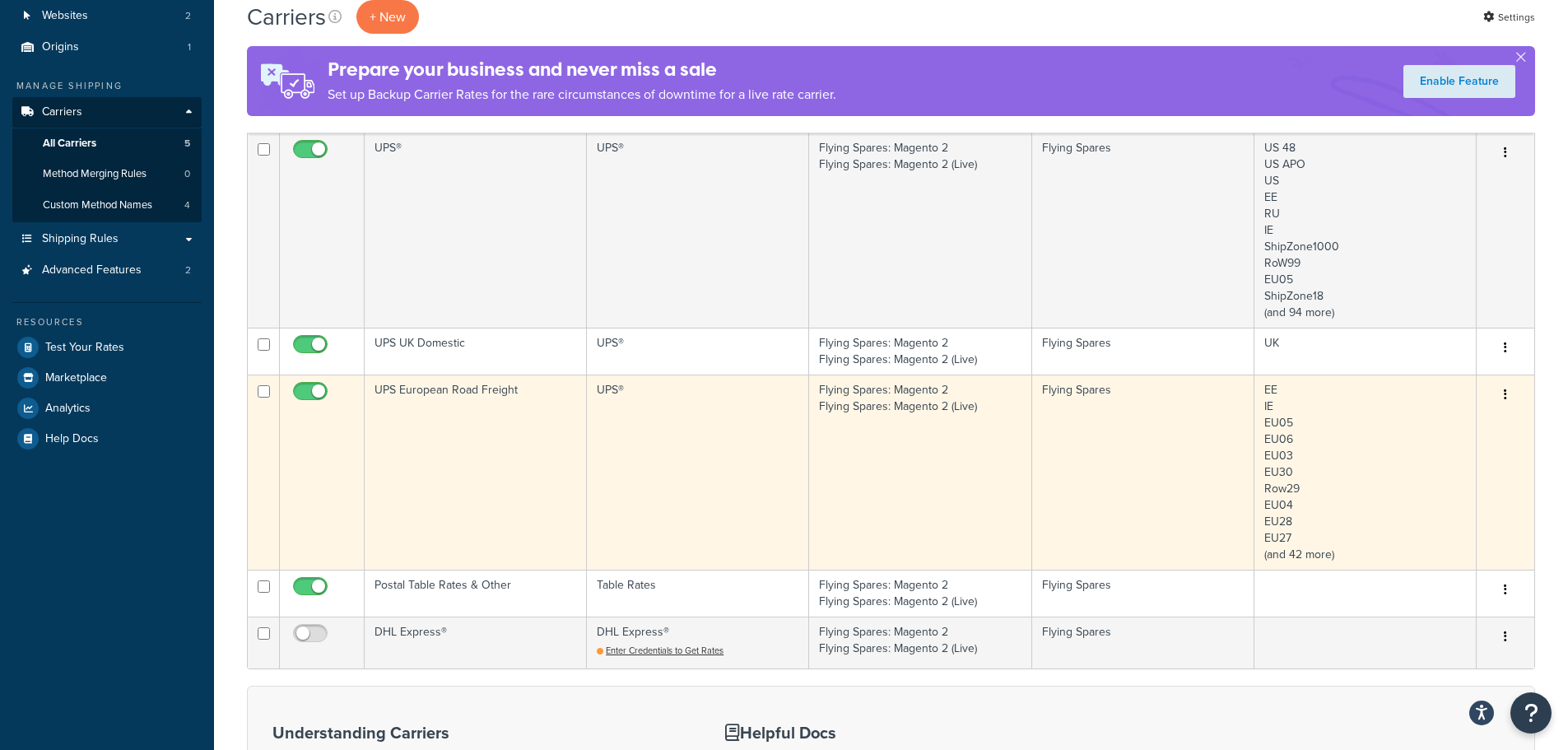
scroll to position [165, 0]
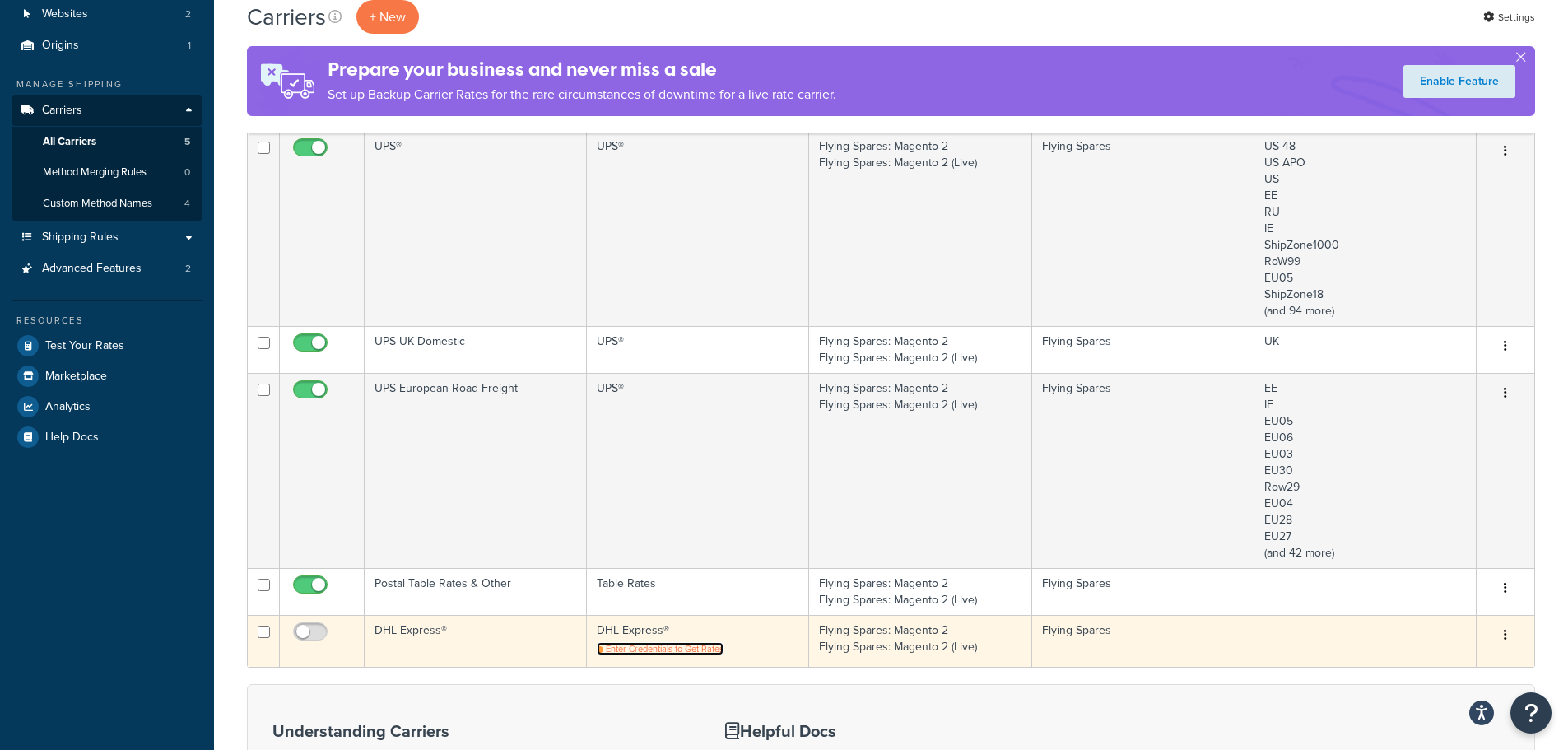
click at [628, 647] on span "Enter Credentials to Get Rates" at bounding box center [664, 648] width 118 height 13
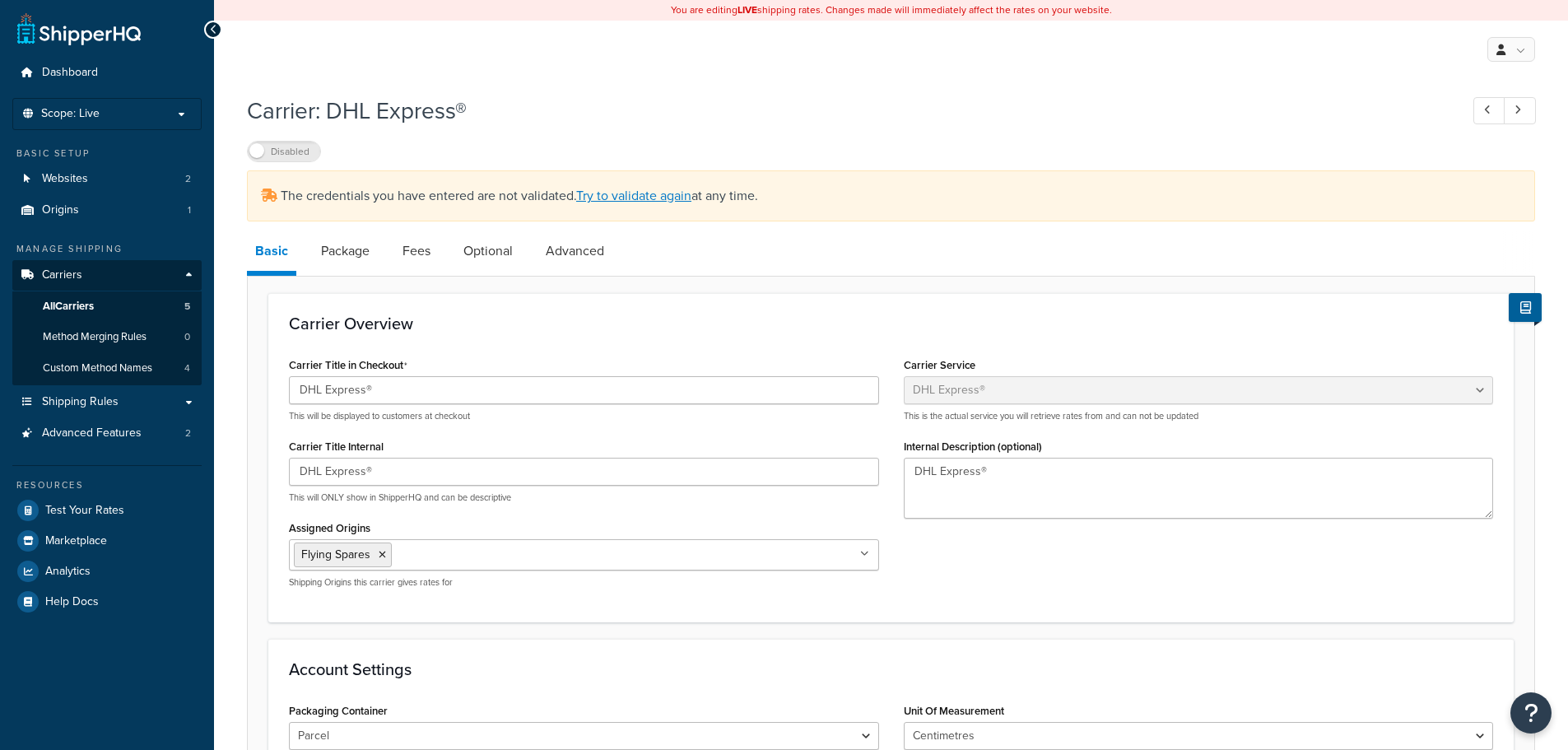
select select "dhl"
select select "kg"
select select "CM"
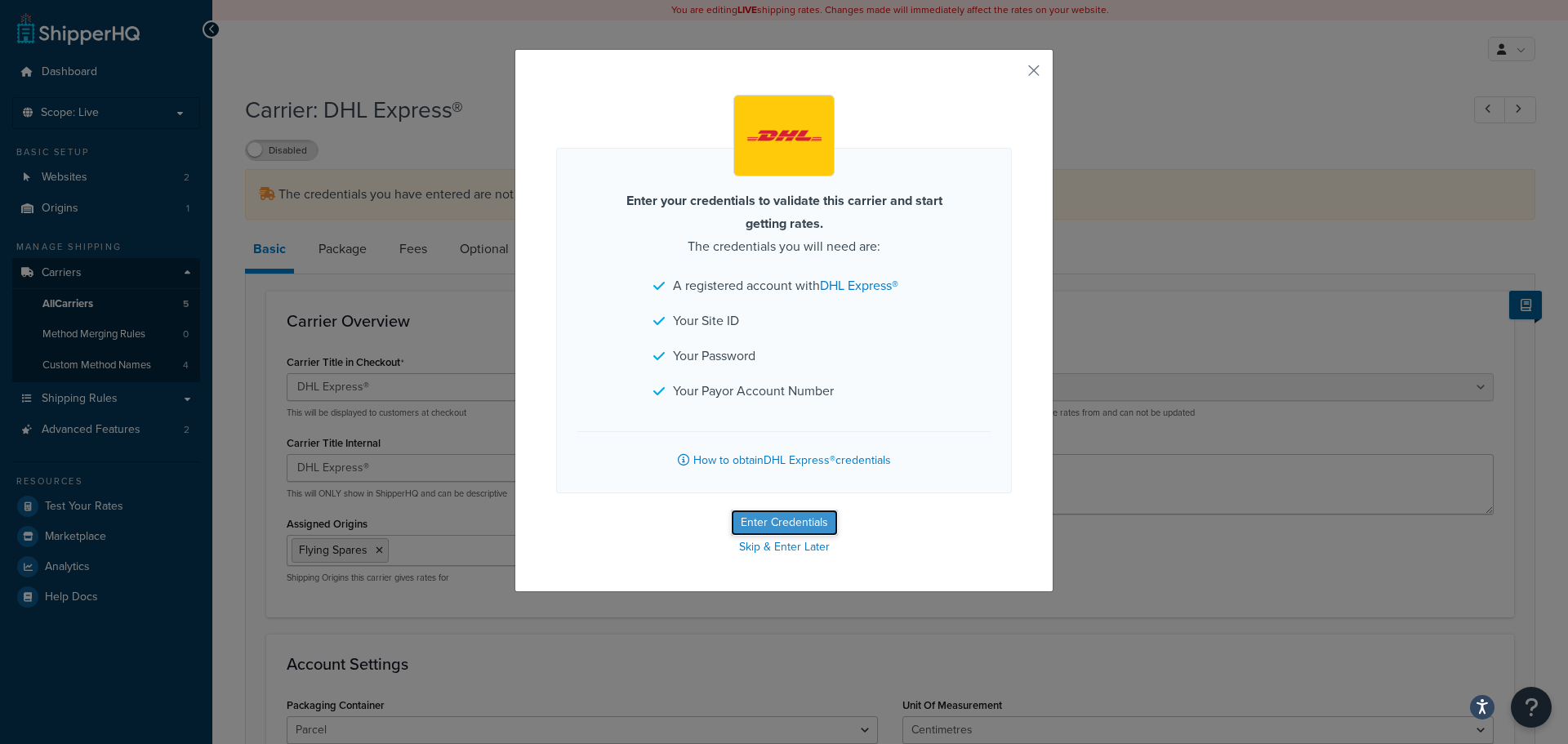
click at [766, 524] on button "Enter Credentials" at bounding box center [784, 522] width 107 height 26
select select "kg"
select select "CM"
select select "GB"
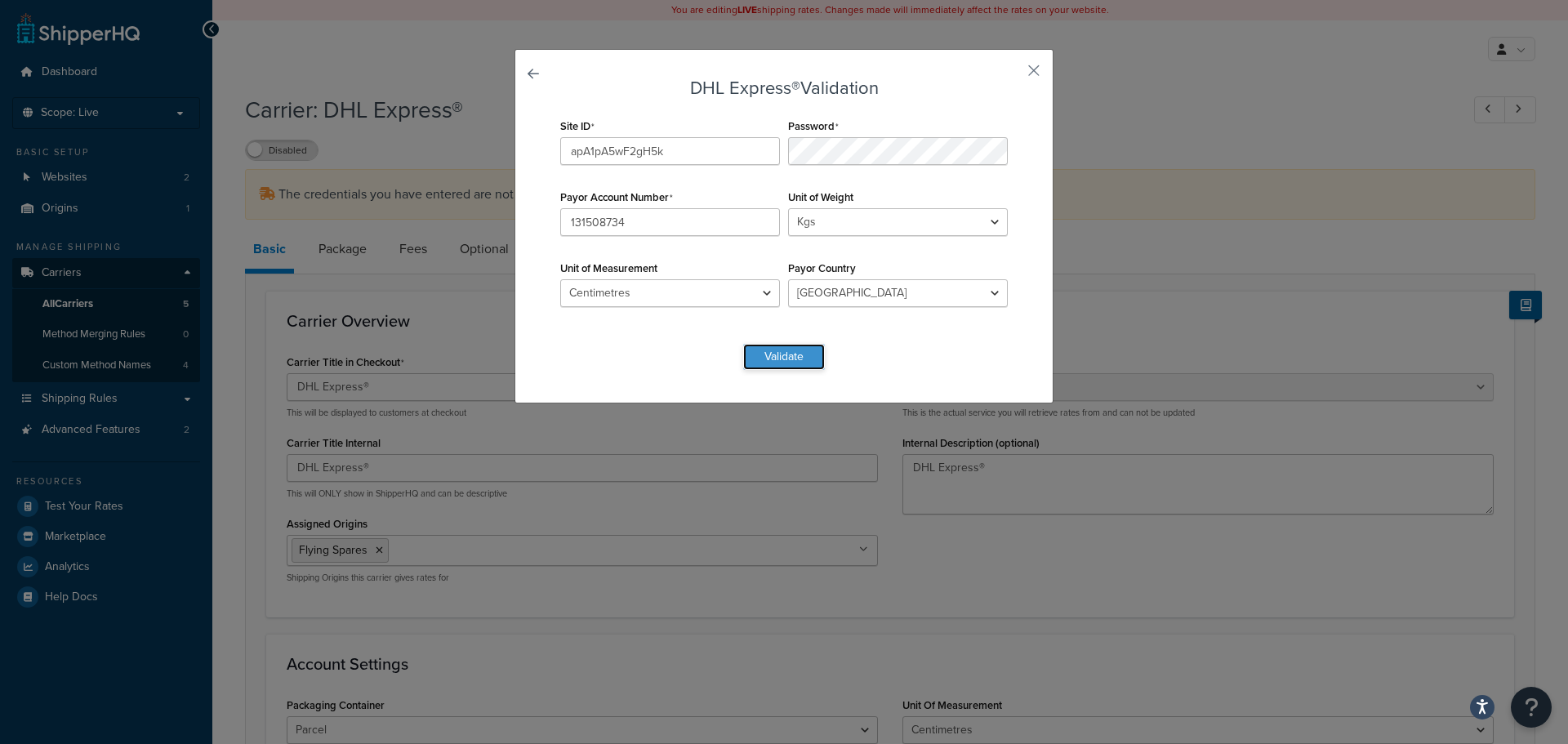
click at [800, 355] on button "Validate" at bounding box center [784, 357] width 81 height 26
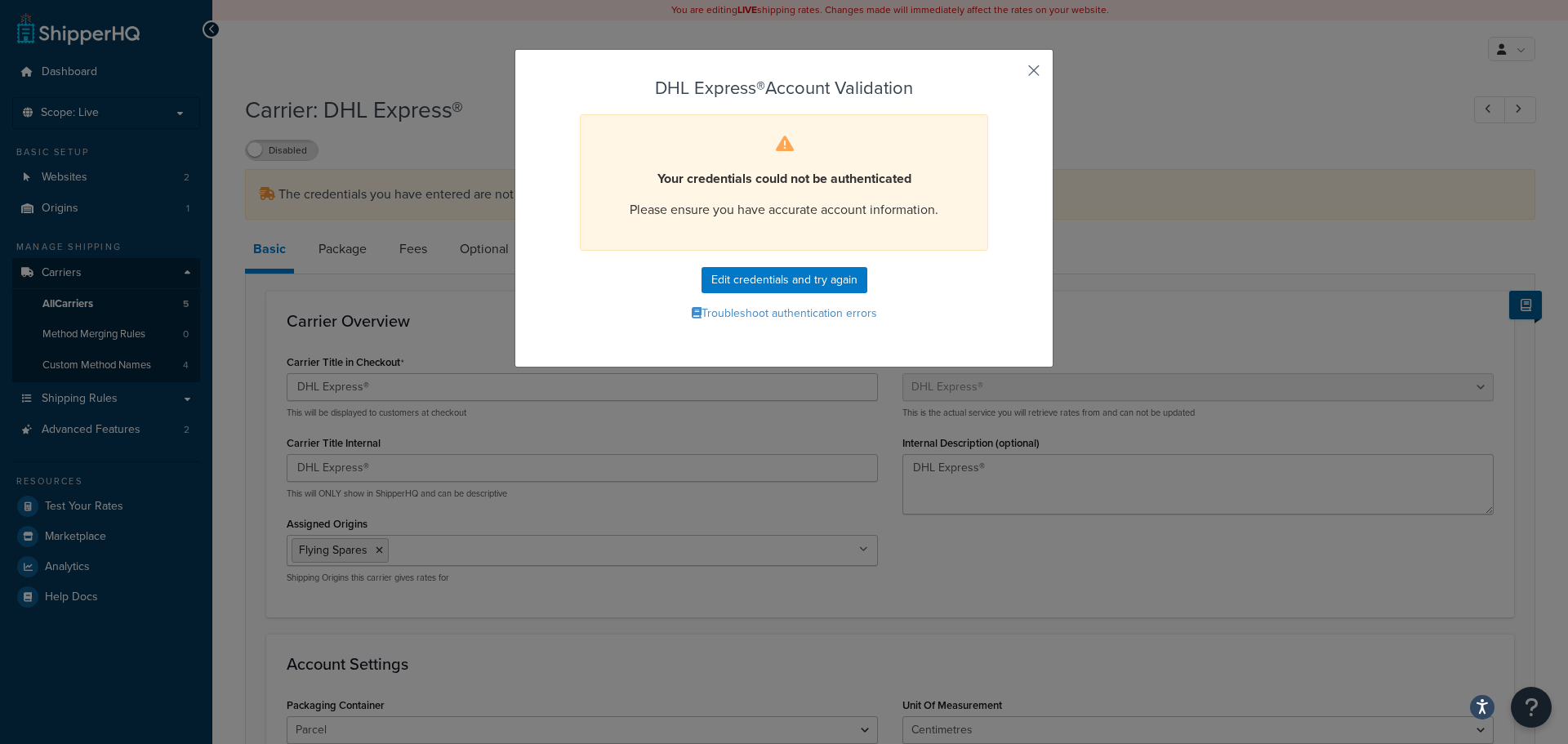
click at [1012, 74] on button "button" at bounding box center [1010, 76] width 4 height 4
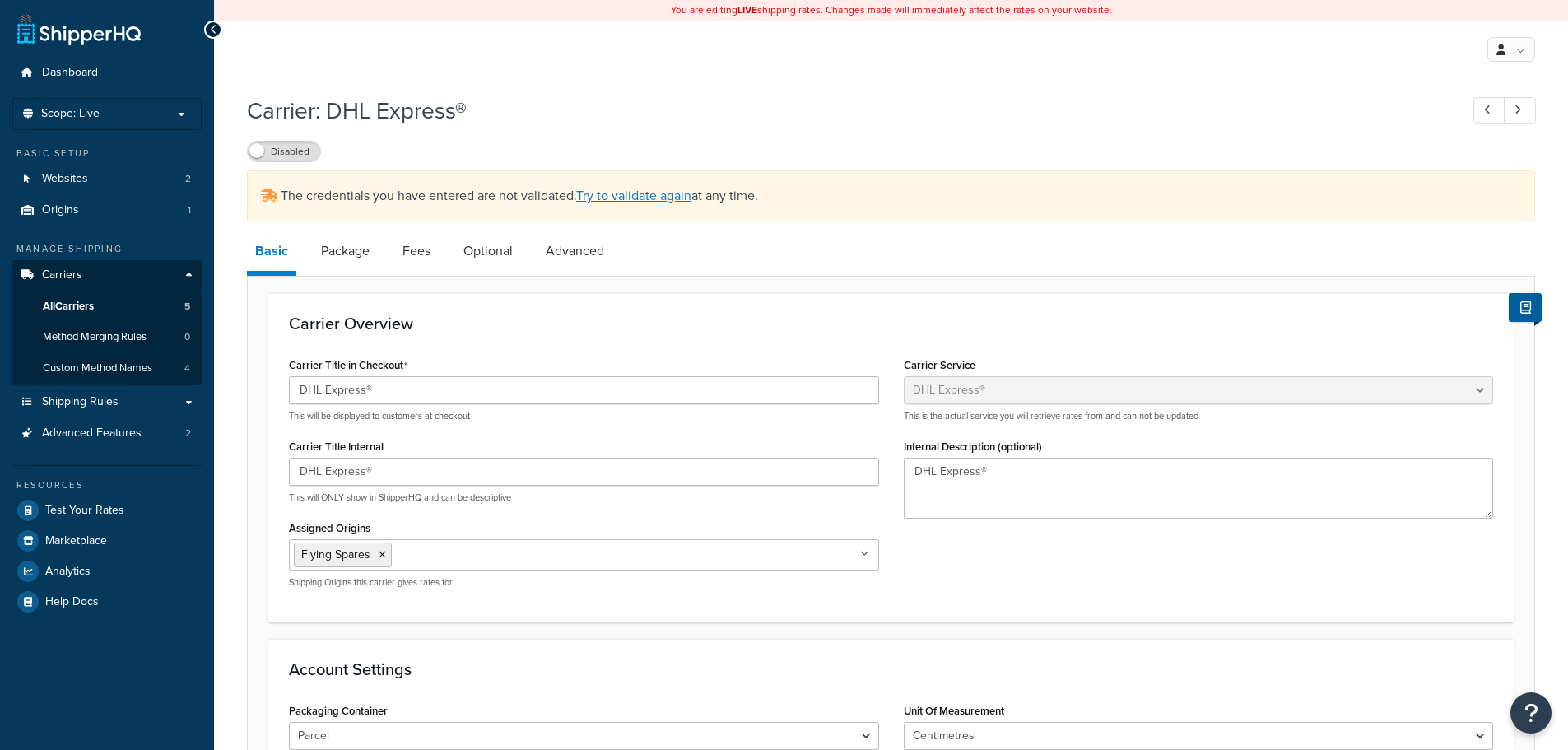
select select "dhl"
select select "kg"
select select "CM"
click at [654, 195] on link "Try to validate again" at bounding box center [633, 195] width 115 height 19
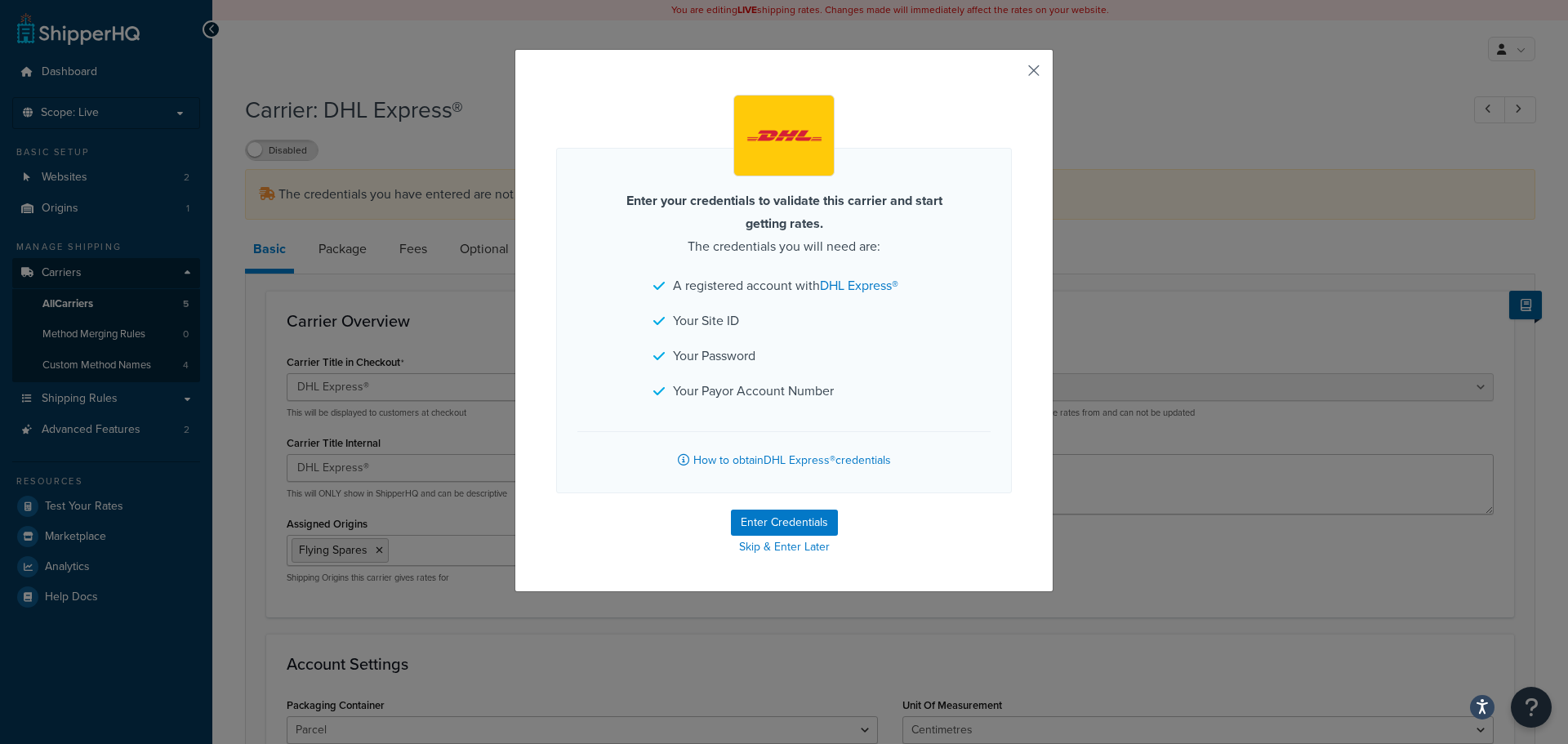
click at [1012, 74] on button "button" at bounding box center [1010, 76] width 4 height 4
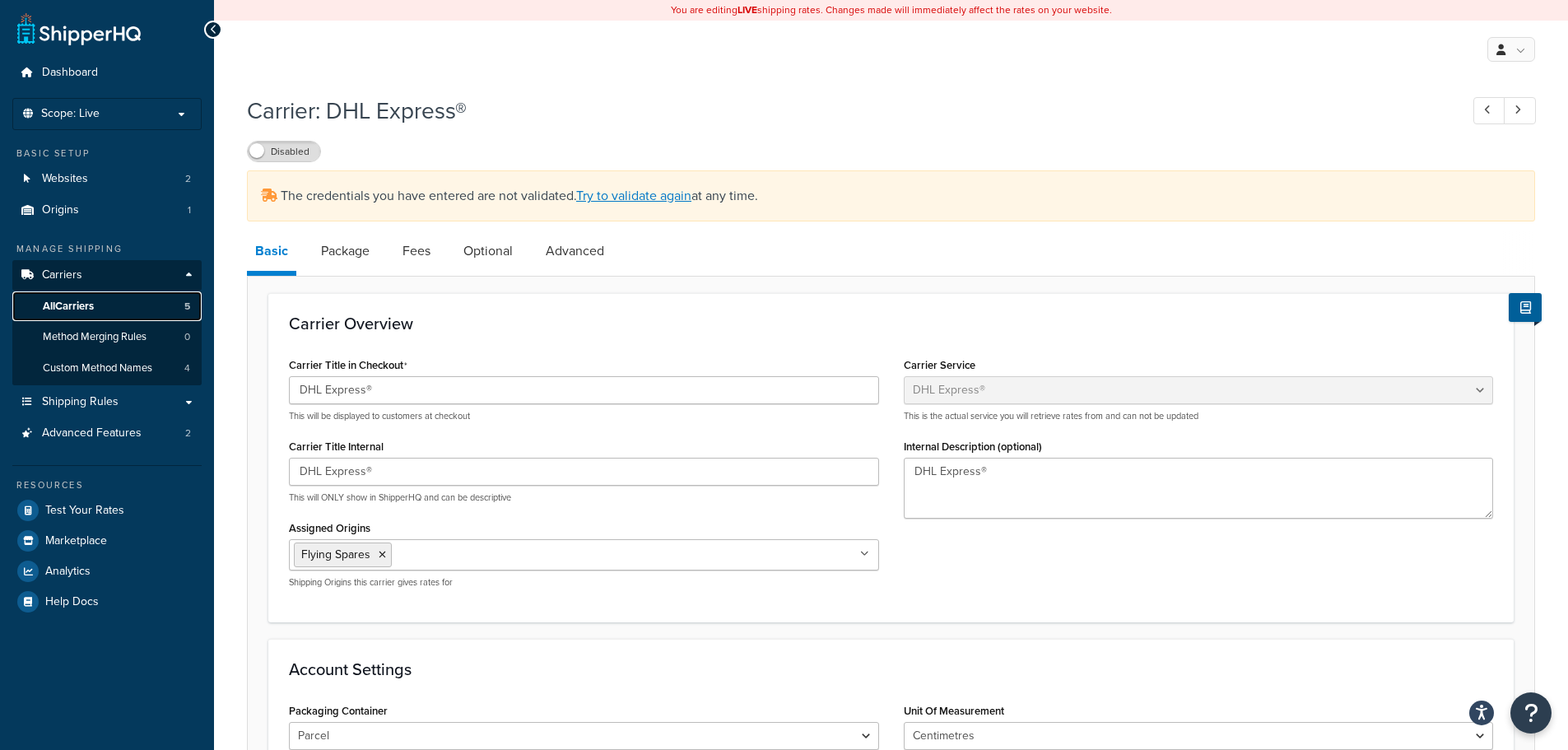
click at [125, 312] on link "All Carriers 5" at bounding box center [107, 307] width 190 height 30
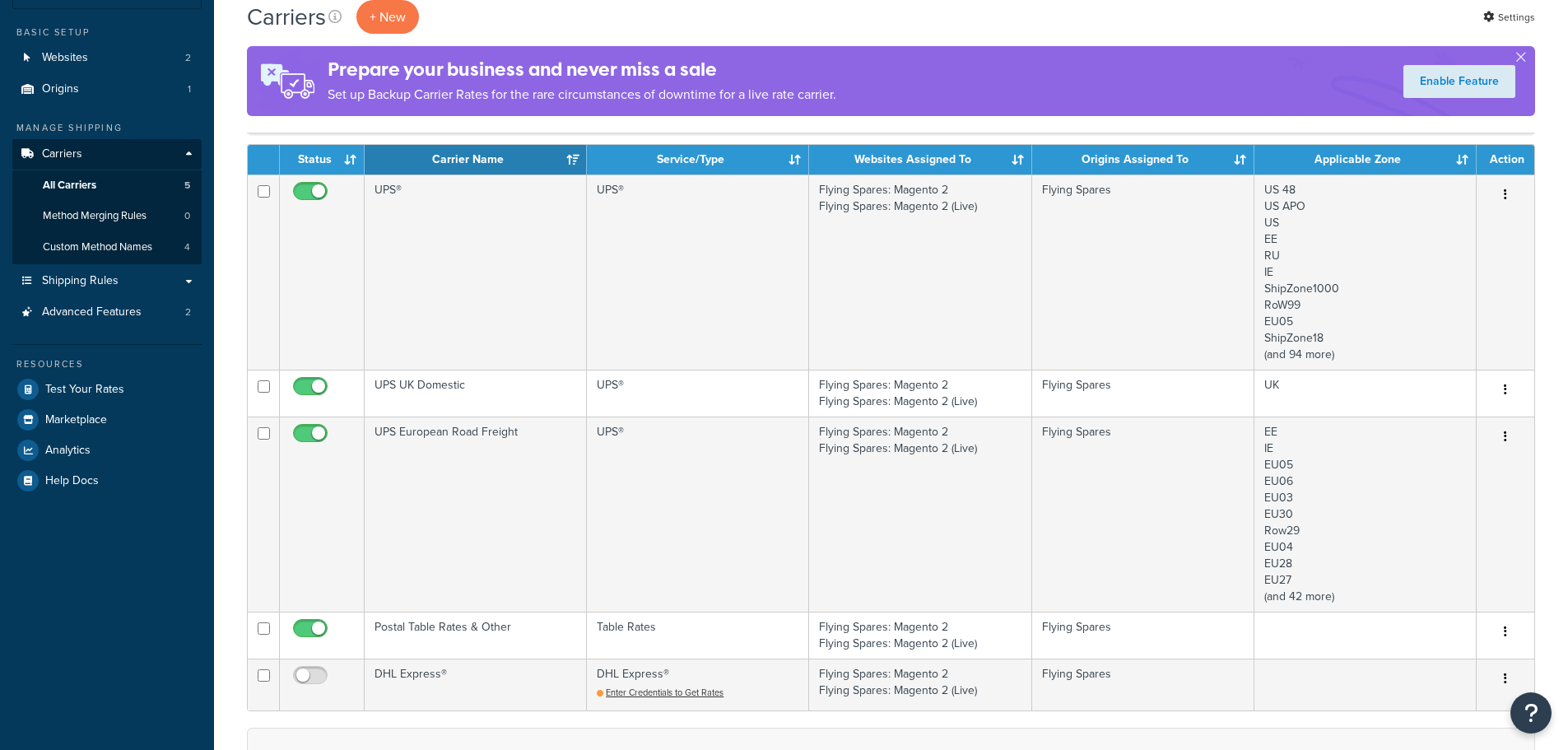
scroll to position [513, 0]
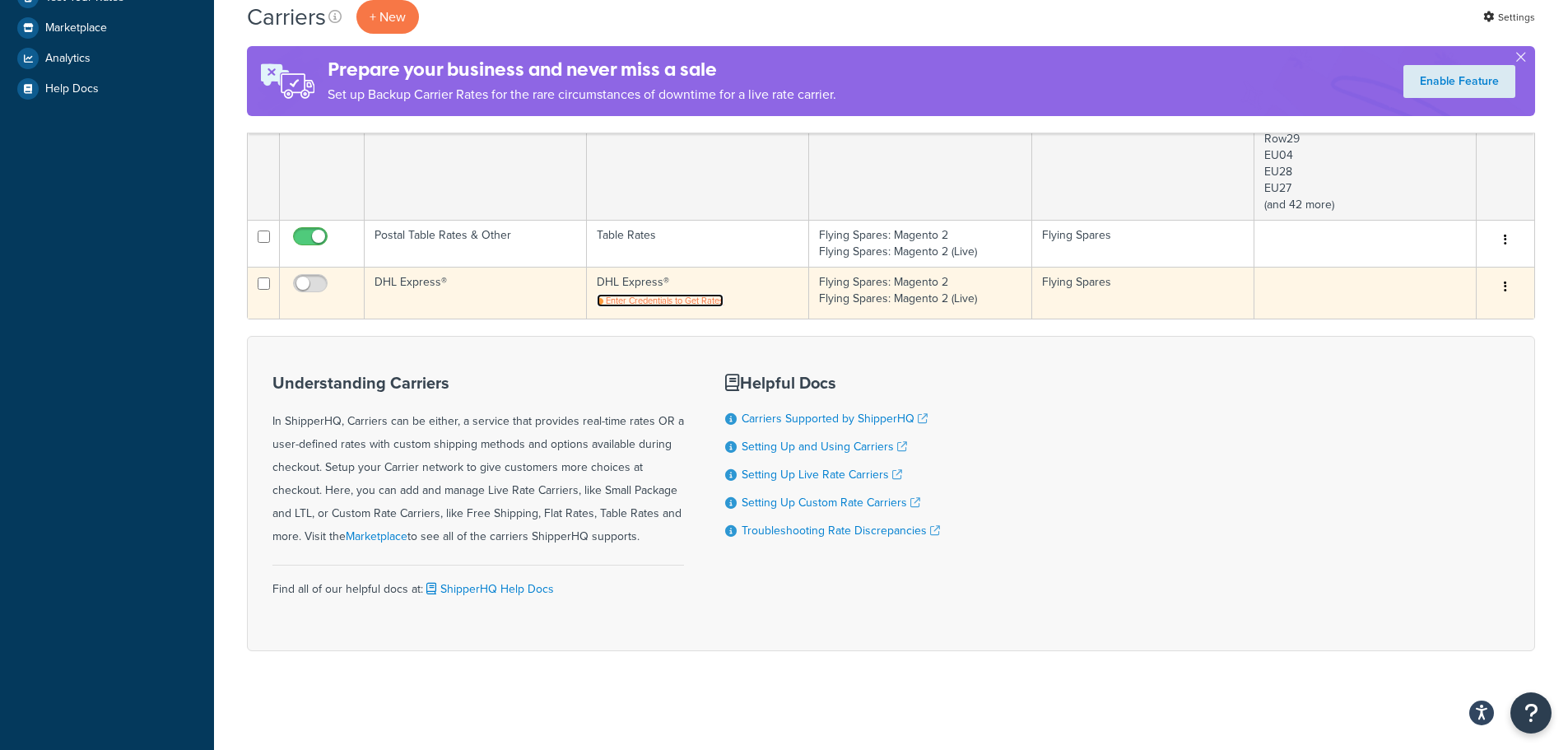
click at [653, 295] on span "Enter Credentials to Get Rates" at bounding box center [664, 300] width 118 height 13
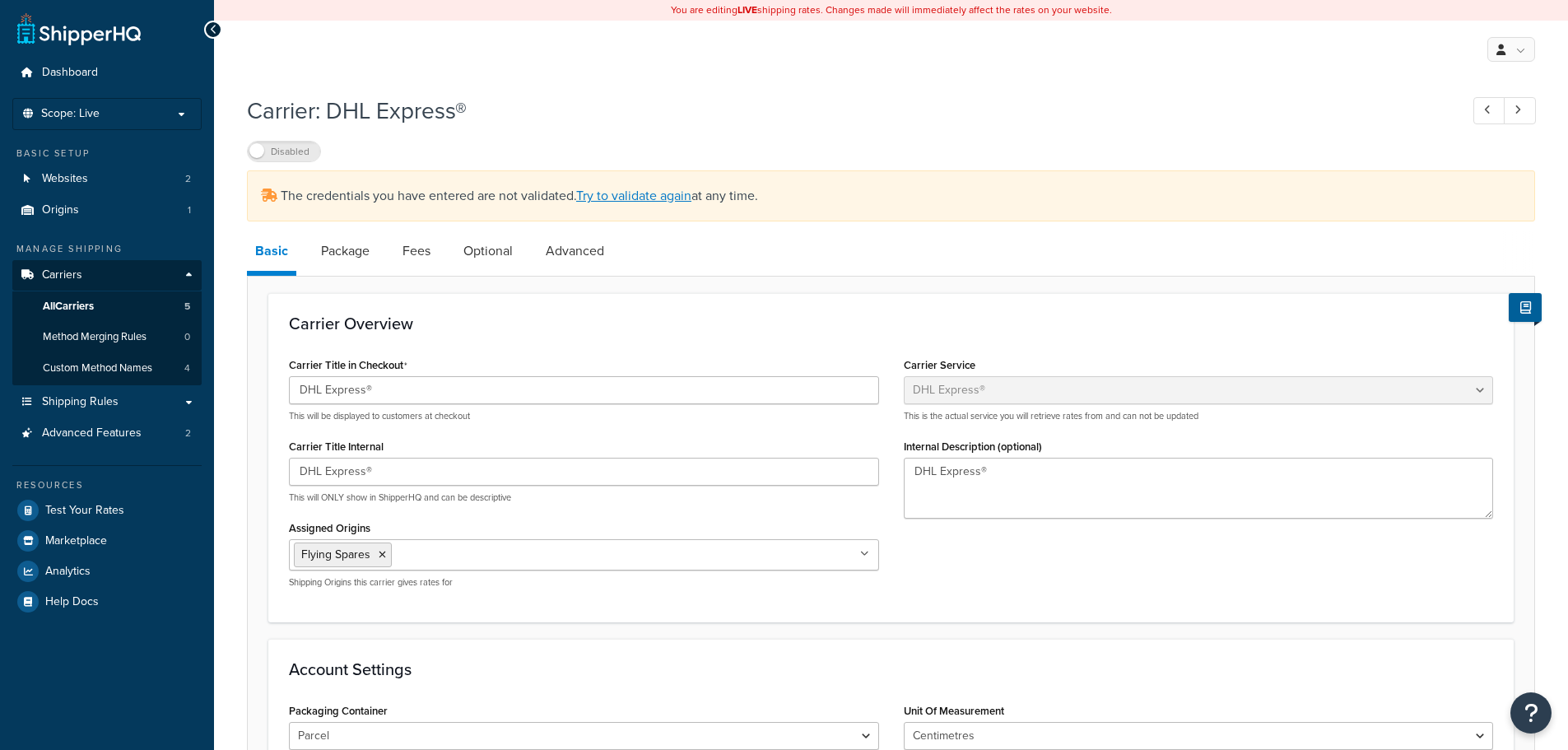
select select "dhl"
select select "kg"
select select "CM"
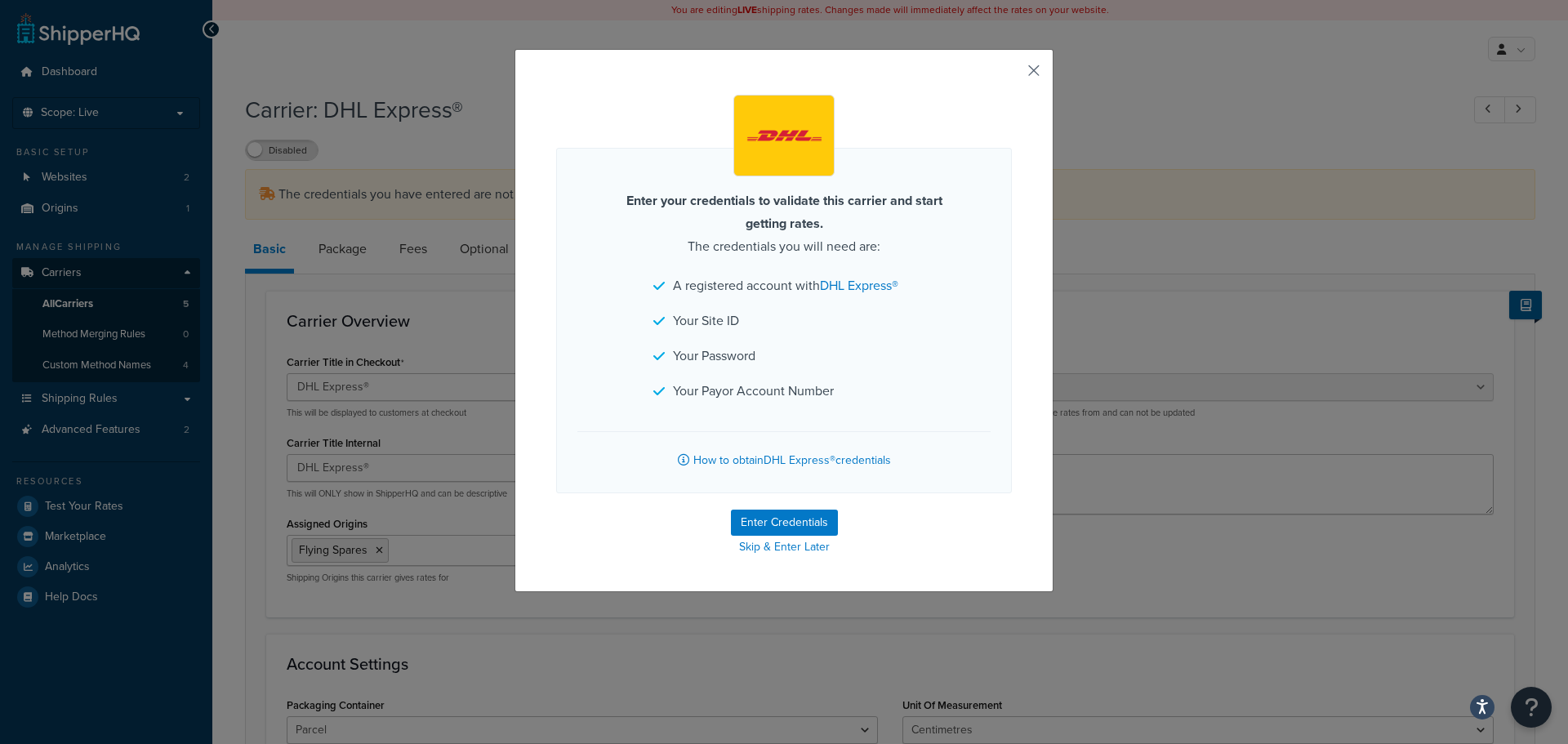
click at [1012, 74] on button "button" at bounding box center [1010, 76] width 4 height 4
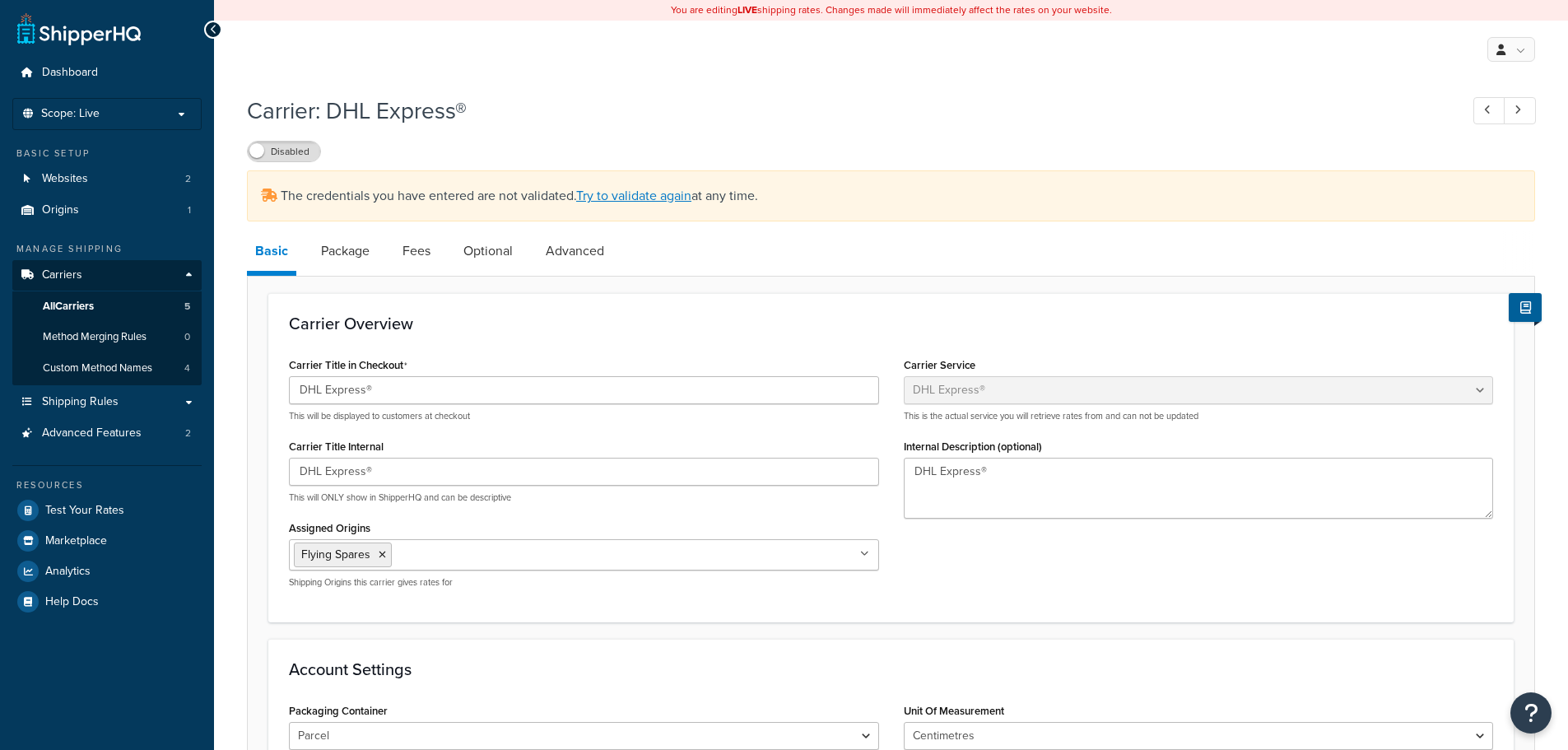
select select "dhl"
select select "kg"
select select "CM"
click at [67, 178] on span "Websites" at bounding box center [65, 179] width 46 height 14
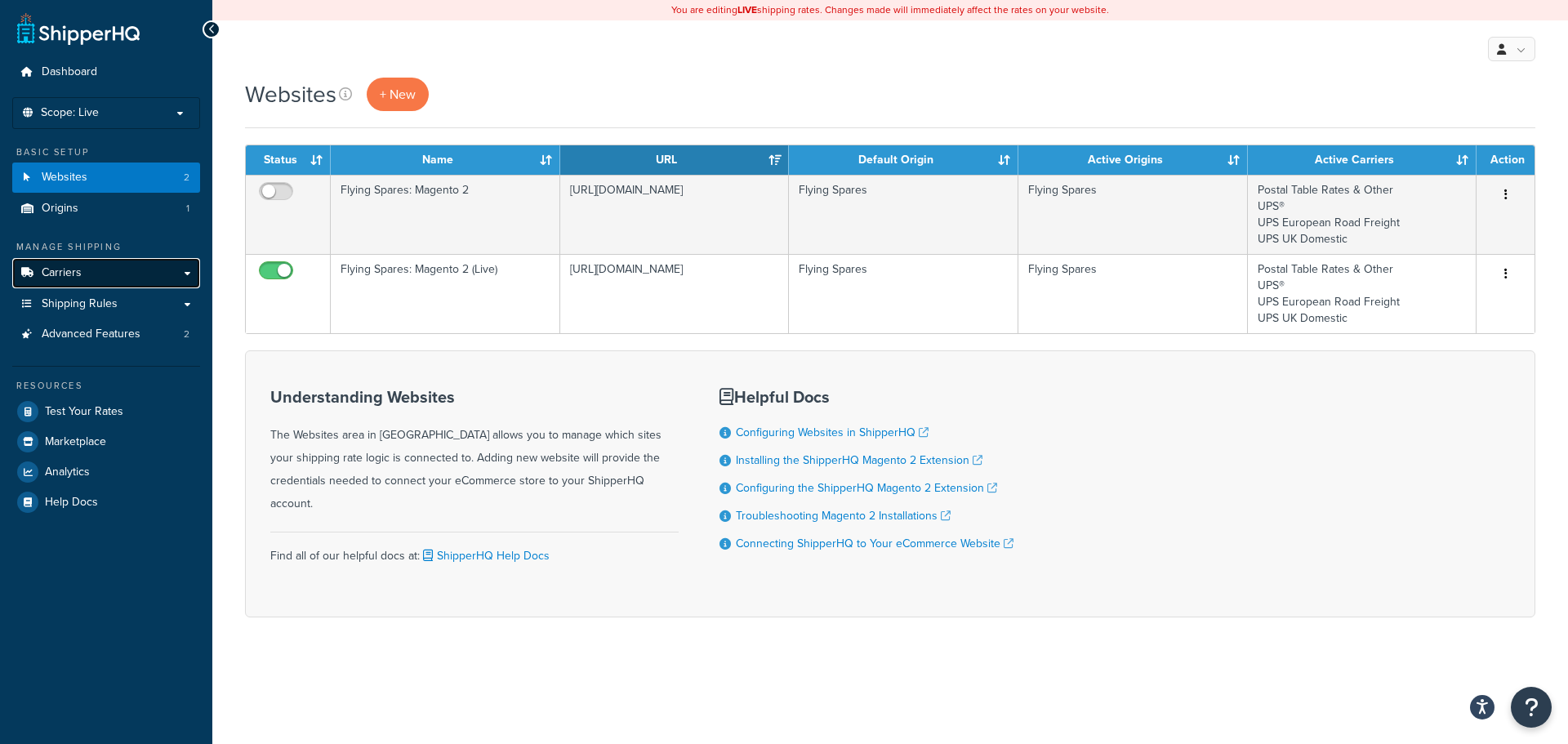
click at [90, 267] on link "Carriers" at bounding box center [106, 272] width 188 height 30
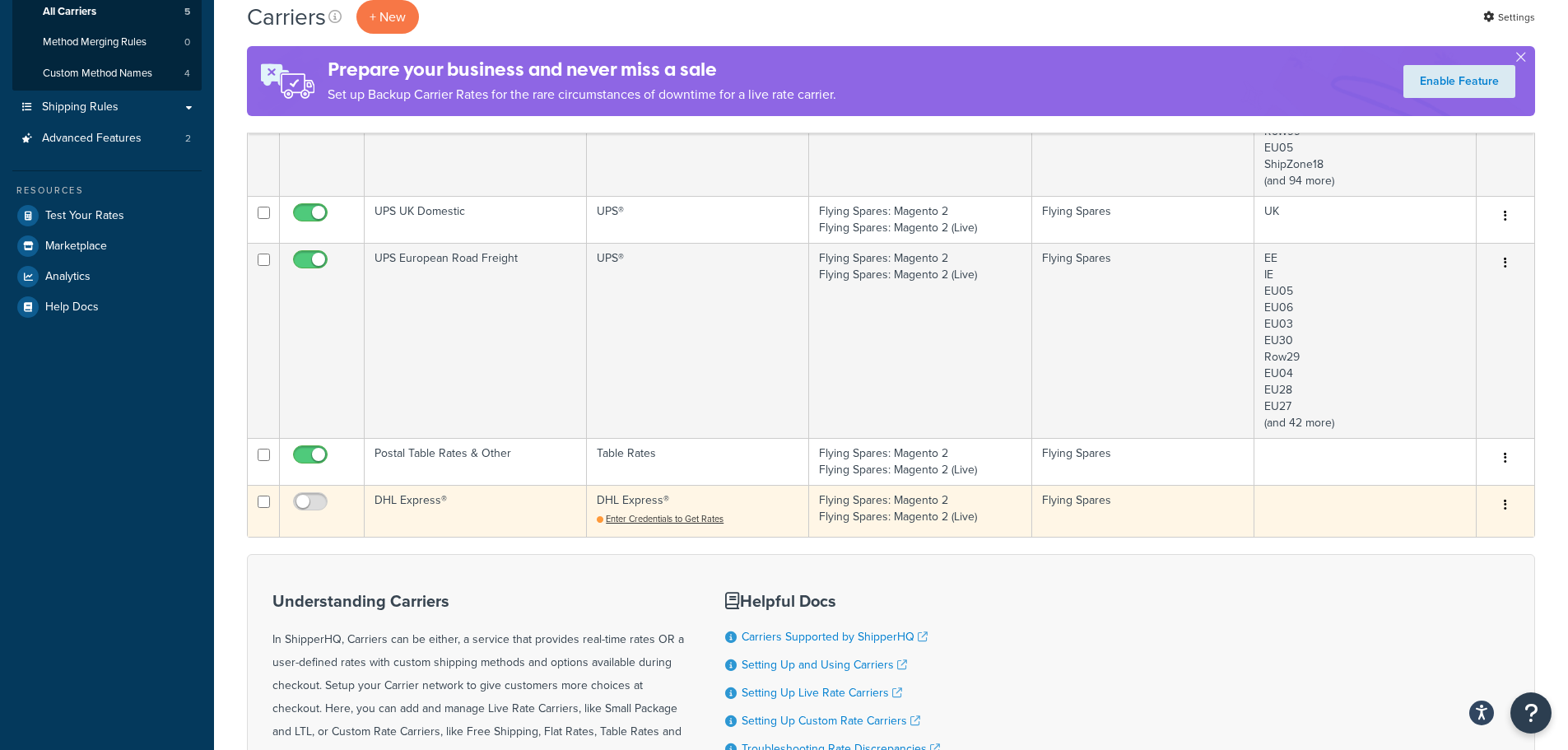
scroll to position [330, 0]
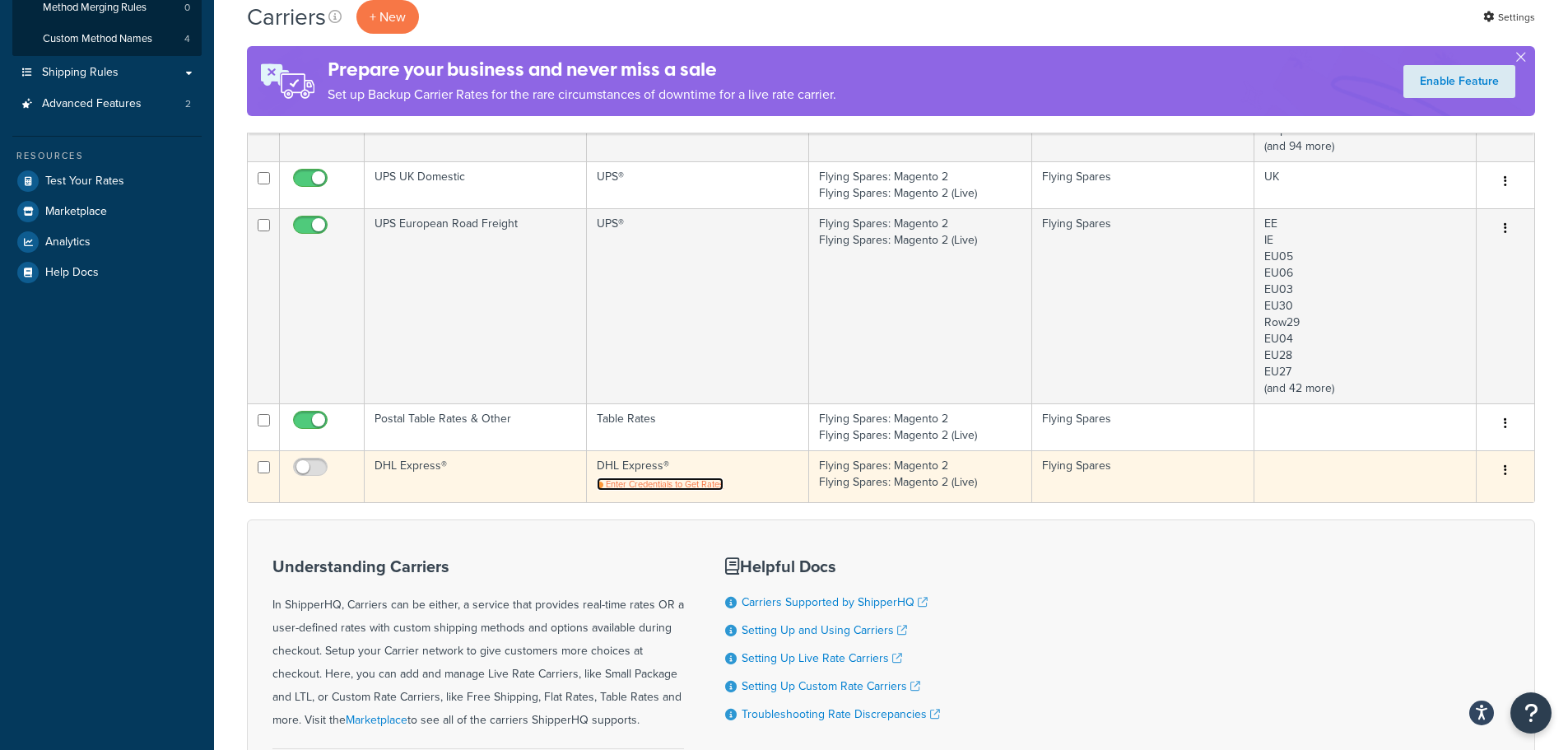
click at [674, 481] on span "Enter Credentials to Get Rates" at bounding box center [664, 483] width 118 height 13
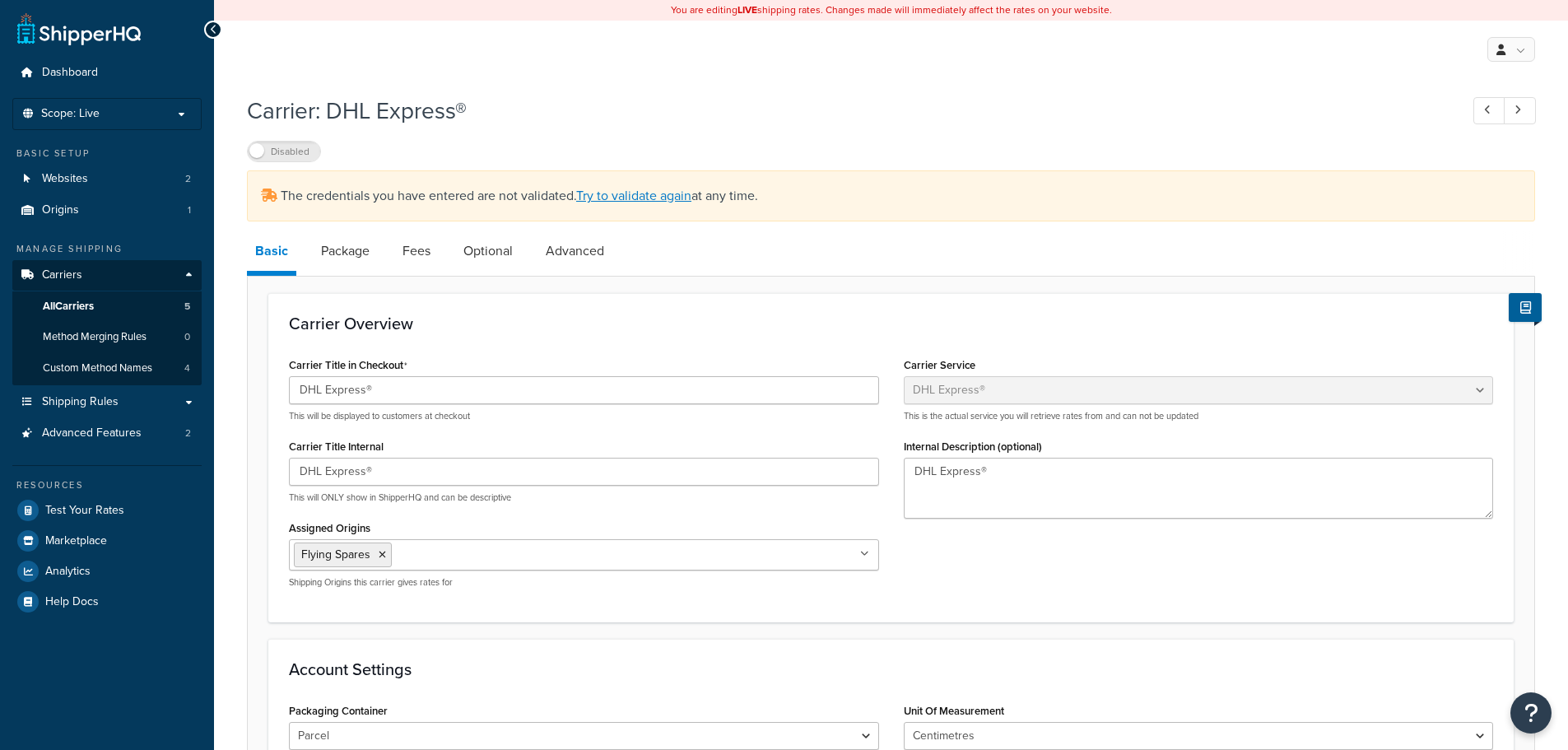
select select "dhl"
select select "kg"
select select "CM"
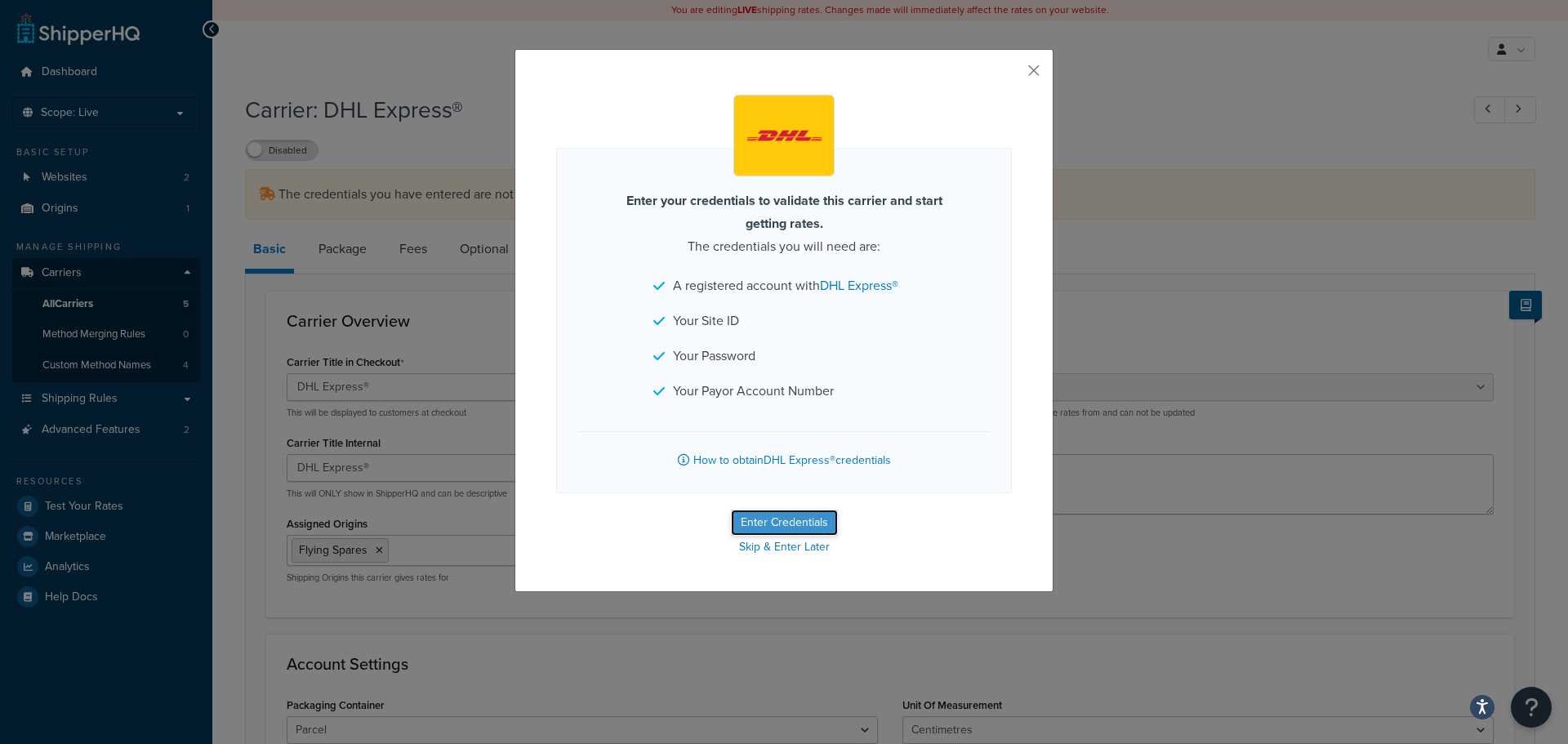
click at [771, 521] on button "Enter Credentials" at bounding box center [784, 522] width 107 height 26
select select "kg"
select select "CM"
select select "GB"
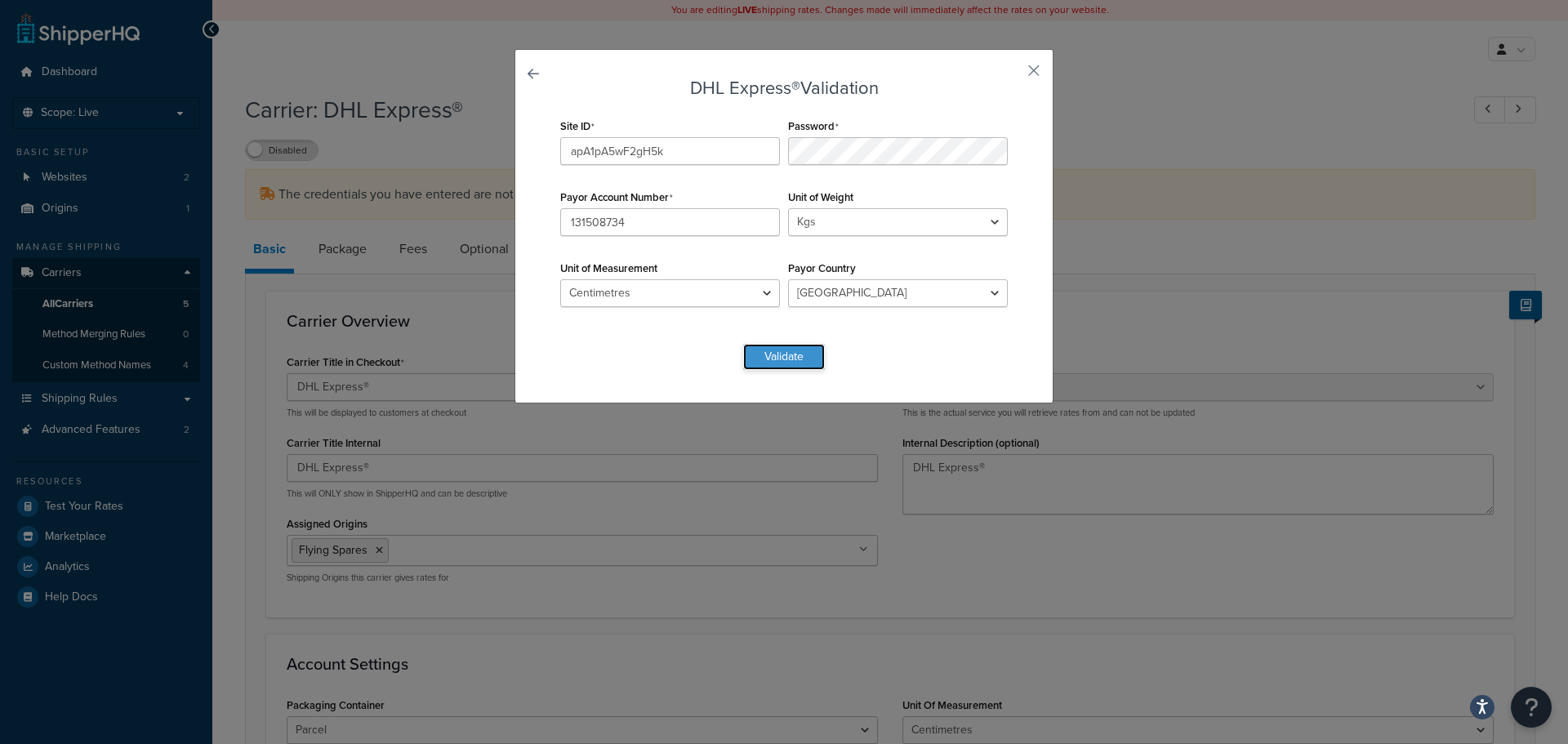
click at [765, 351] on button "Validate" at bounding box center [784, 357] width 81 height 26
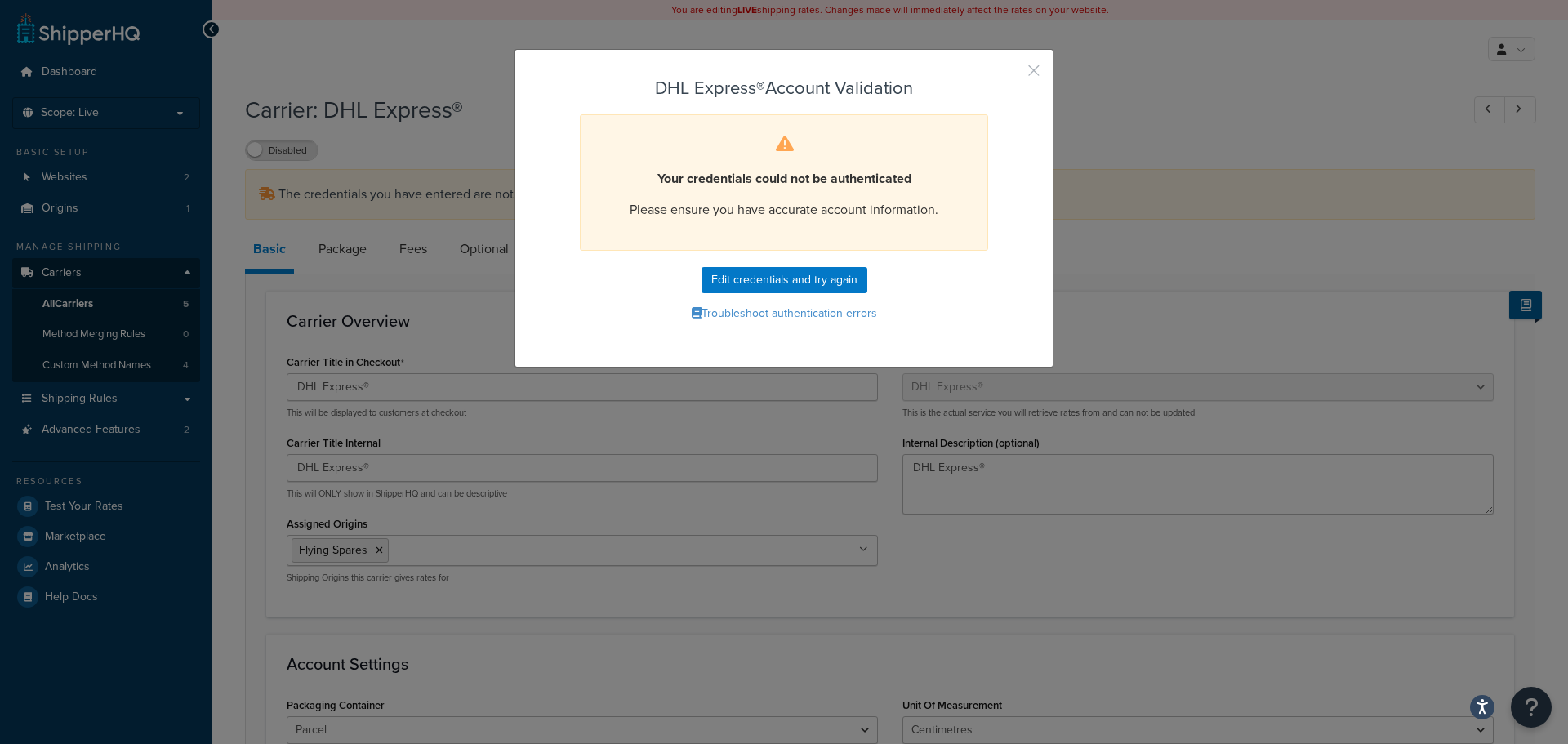
drag, startPoint x: 1028, startPoint y: 64, endPoint x: 994, endPoint y: 57, distance: 34.7
click at [1012, 74] on button "button" at bounding box center [1010, 76] width 4 height 4
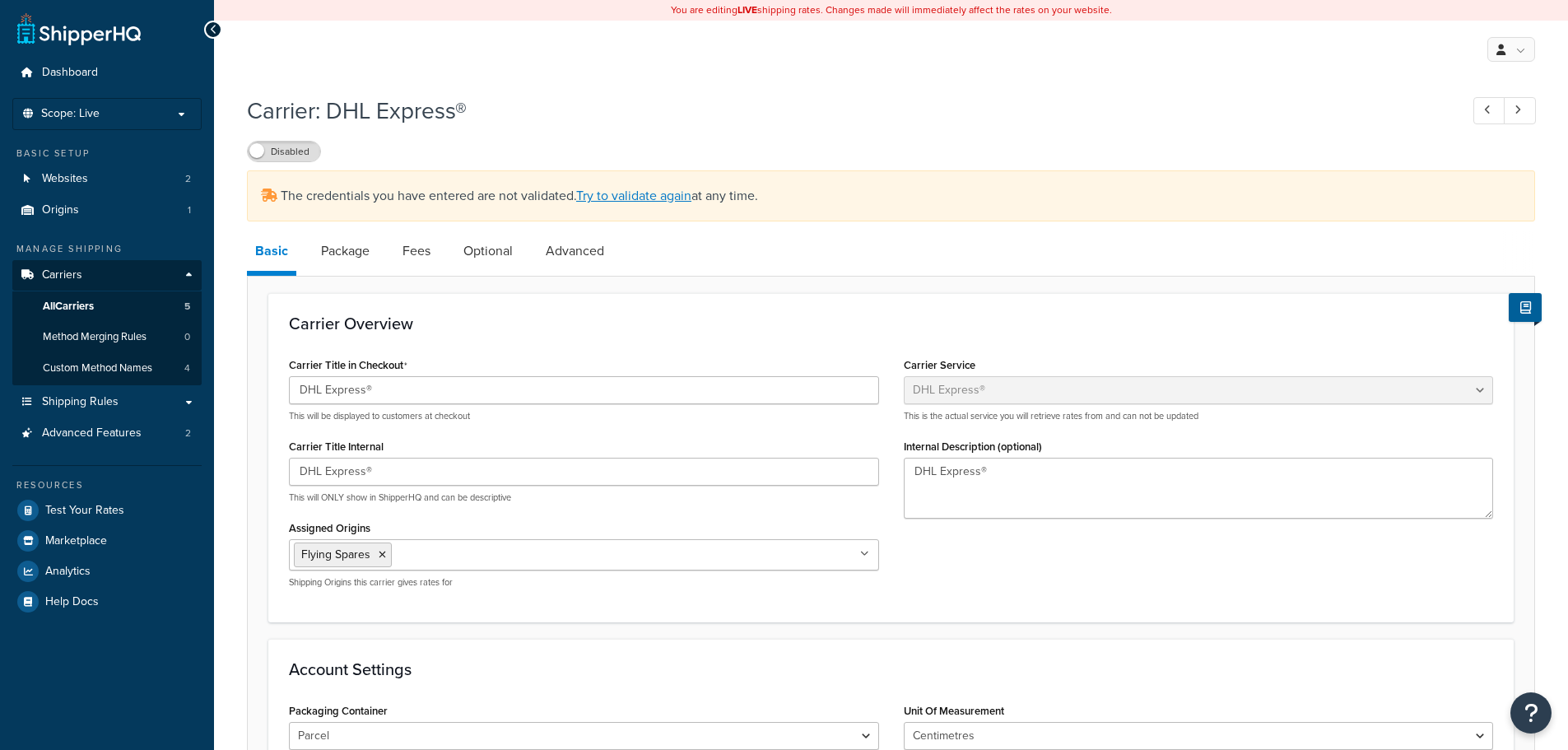
select select "dhl"
select select "kg"
select select "CM"
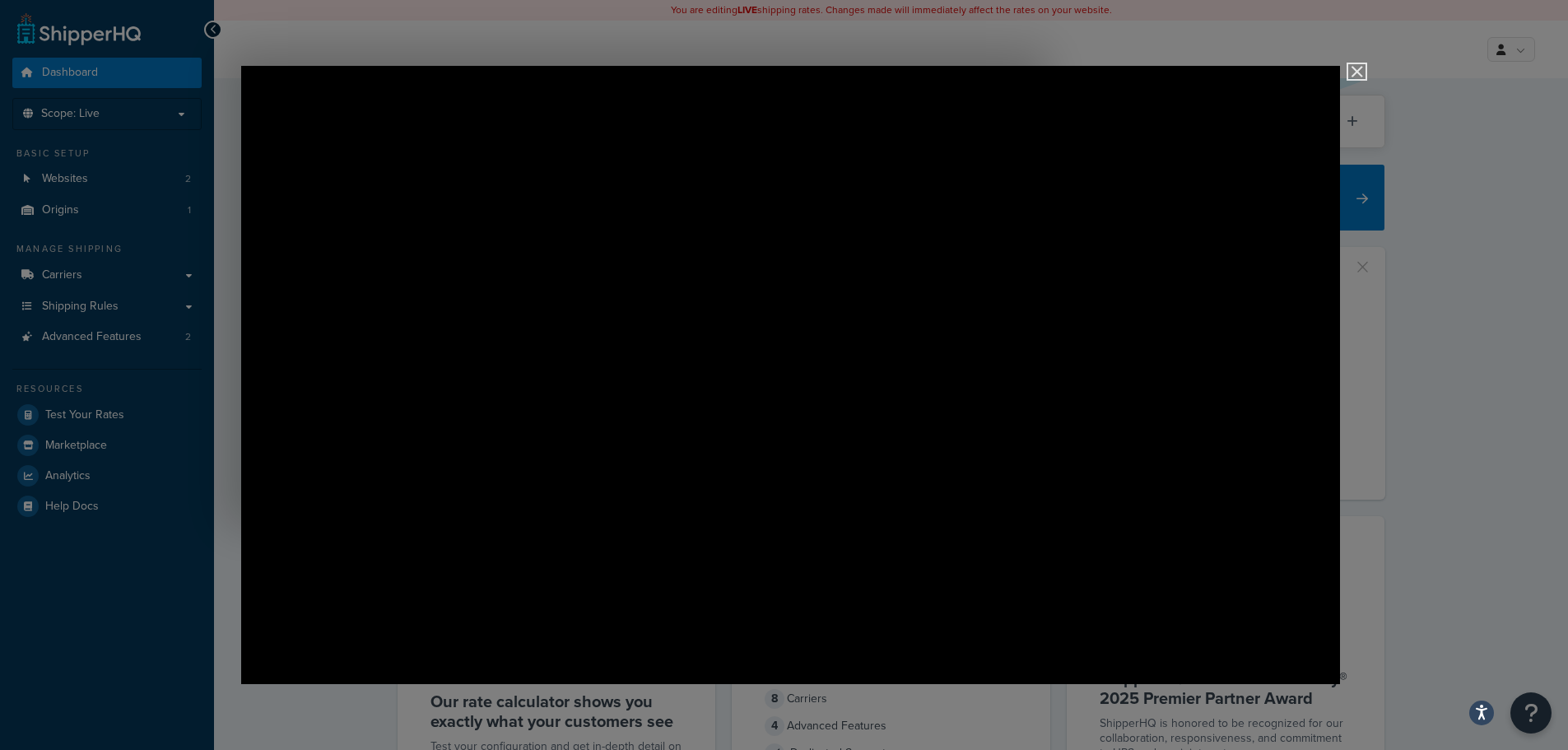
click at [1353, 73] on img "Close" at bounding box center [1349, 79] width 28 height 28
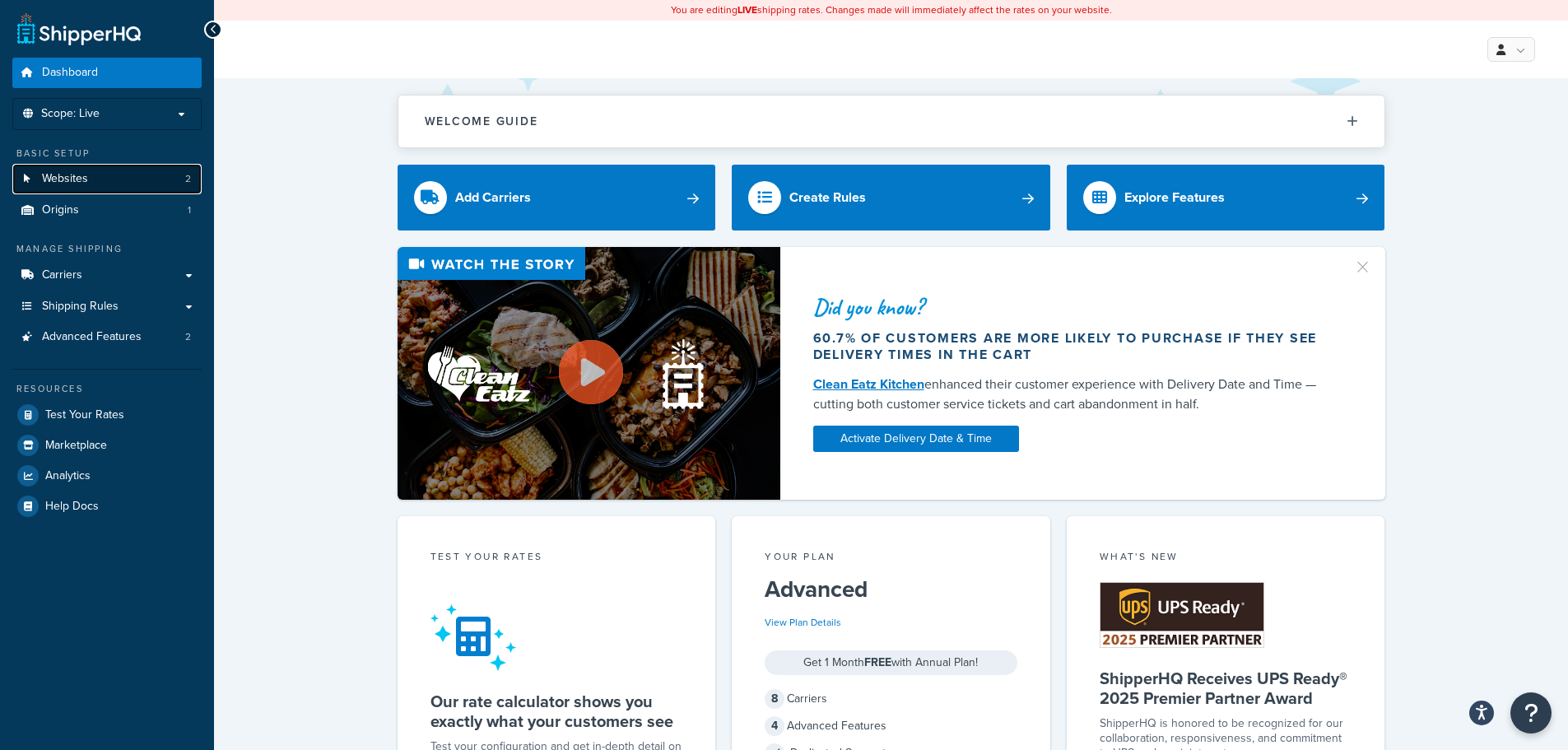
click at [91, 187] on link "Websites 2" at bounding box center [107, 179] width 190 height 30
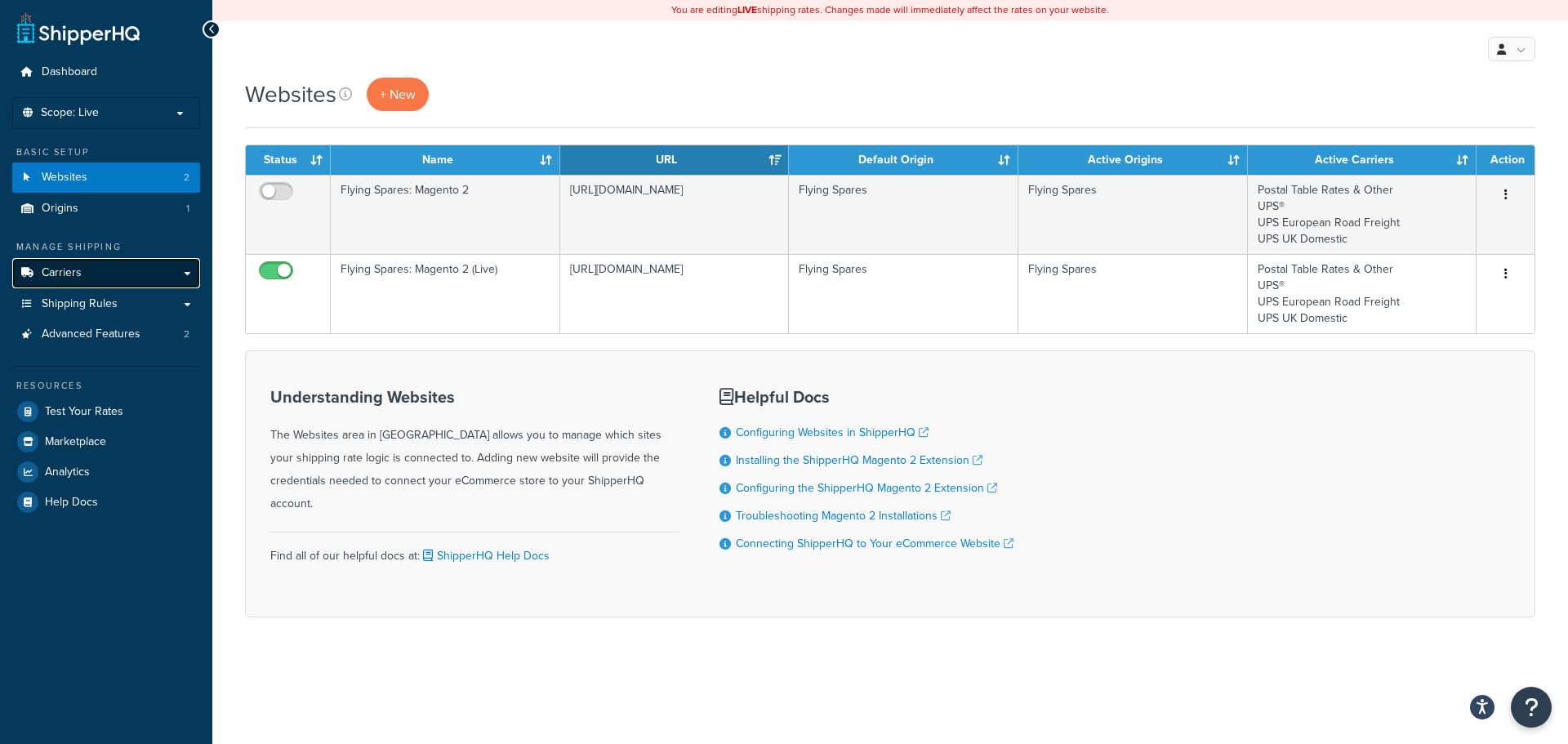
click at [66, 271] on span "Carriers" at bounding box center [61, 273] width 40 height 14
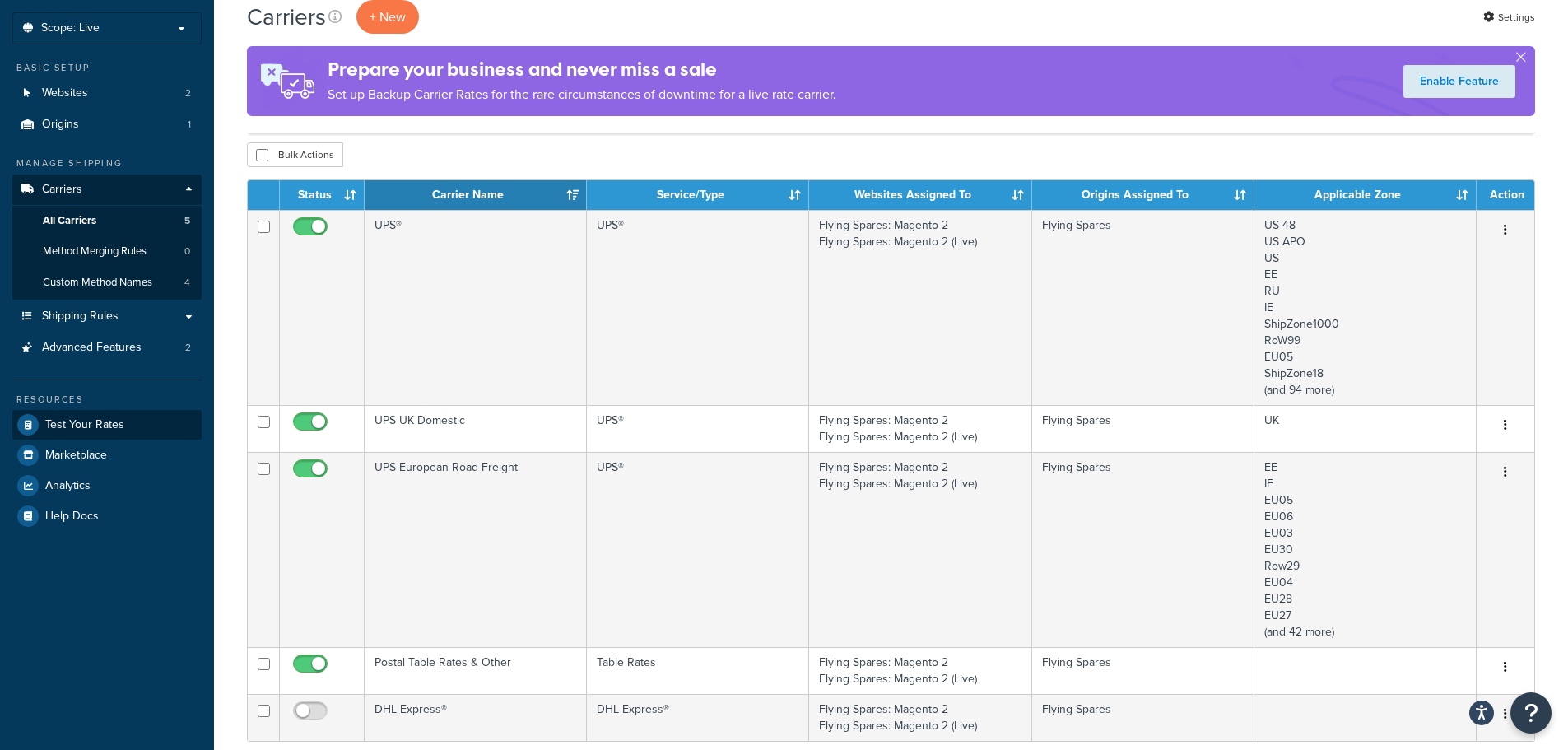
scroll to position [82, 0]
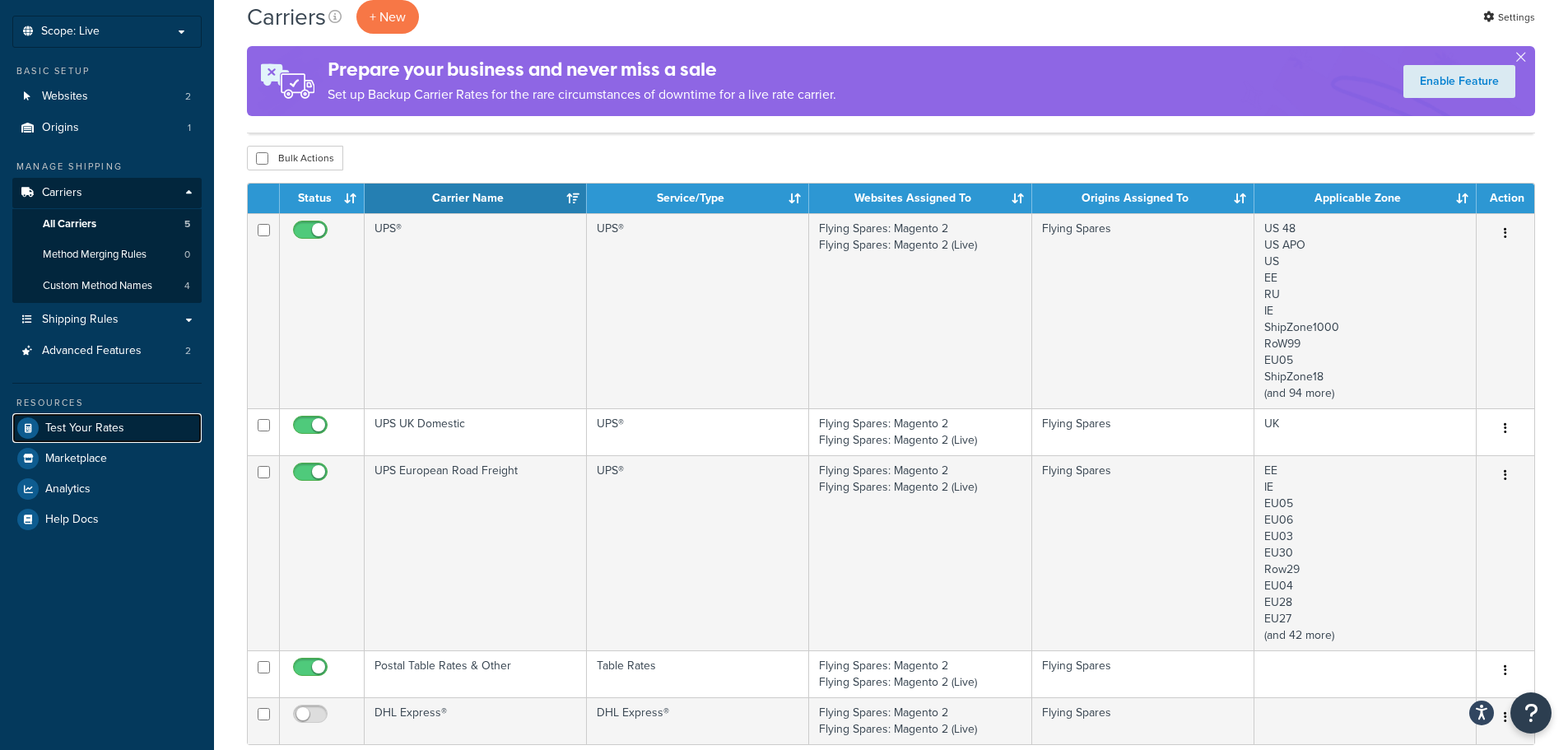
click at [109, 426] on span "Test Your Rates" at bounding box center [84, 428] width 79 height 14
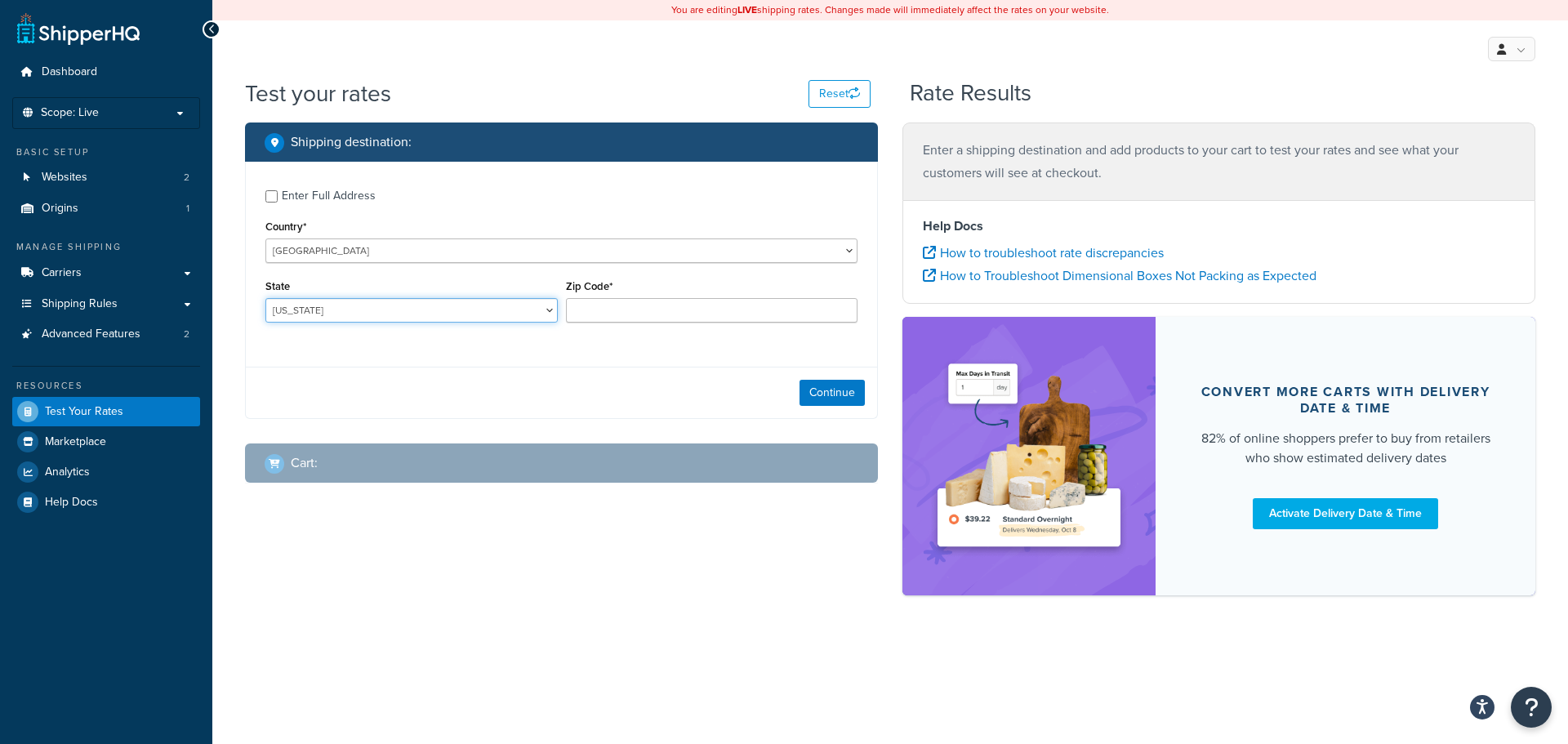
click at [356, 304] on select "[US_STATE] [US_STATE] [US_STATE] [US_STATE] [US_STATE] Armed Forces Americas Ar…" at bounding box center [411, 310] width 292 height 25
click at [360, 239] on select "[GEOGRAPHIC_DATA] [GEOGRAPHIC_DATA] [GEOGRAPHIC_DATA] [GEOGRAPHIC_DATA] [GEOGRA…" at bounding box center [561, 251] width 592 height 25
select select "GB"
click at [266, 239] on select "[GEOGRAPHIC_DATA] [GEOGRAPHIC_DATA] [GEOGRAPHIC_DATA] [GEOGRAPHIC_DATA] [GEOGRA…" at bounding box center [561, 251] width 592 height 25
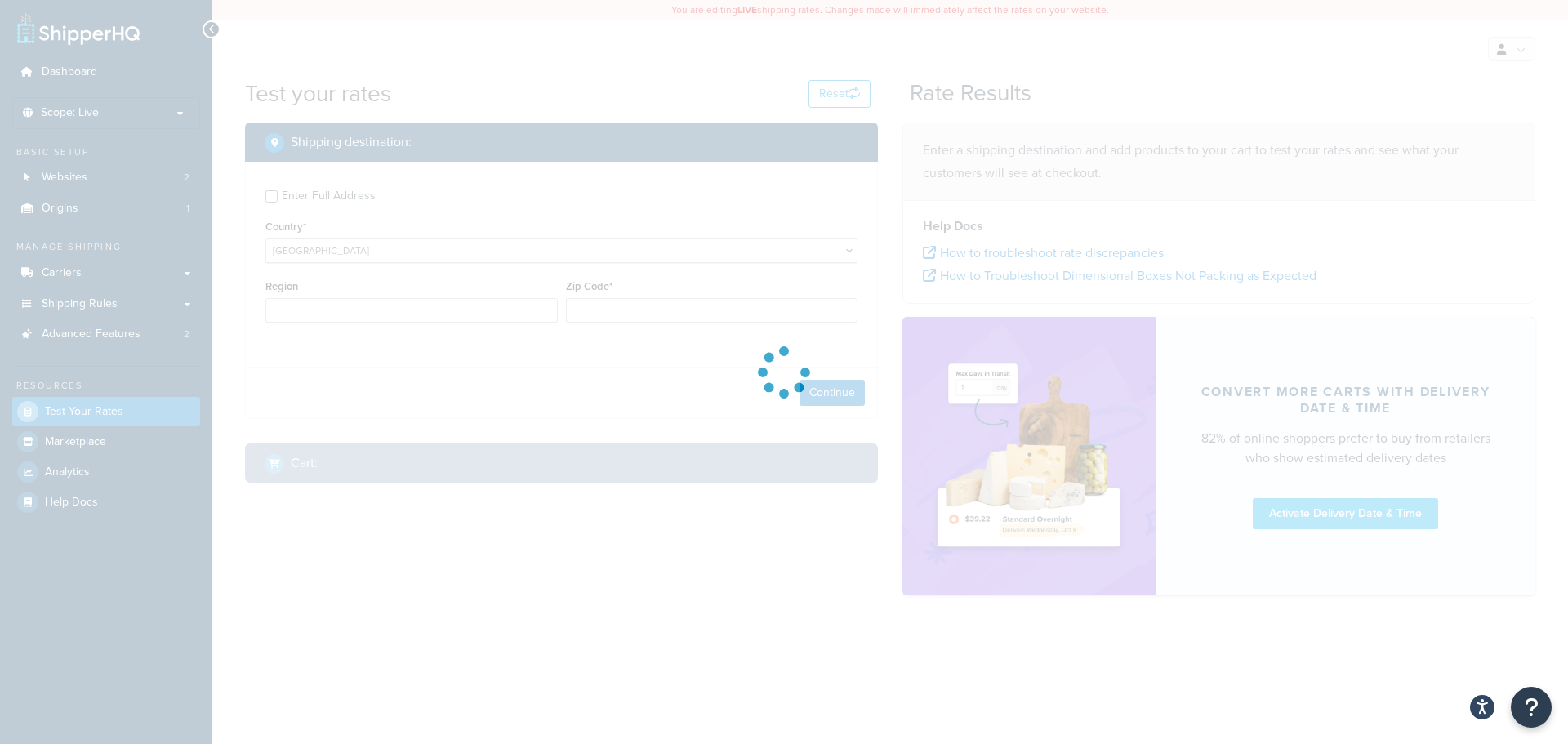
type input "AL"
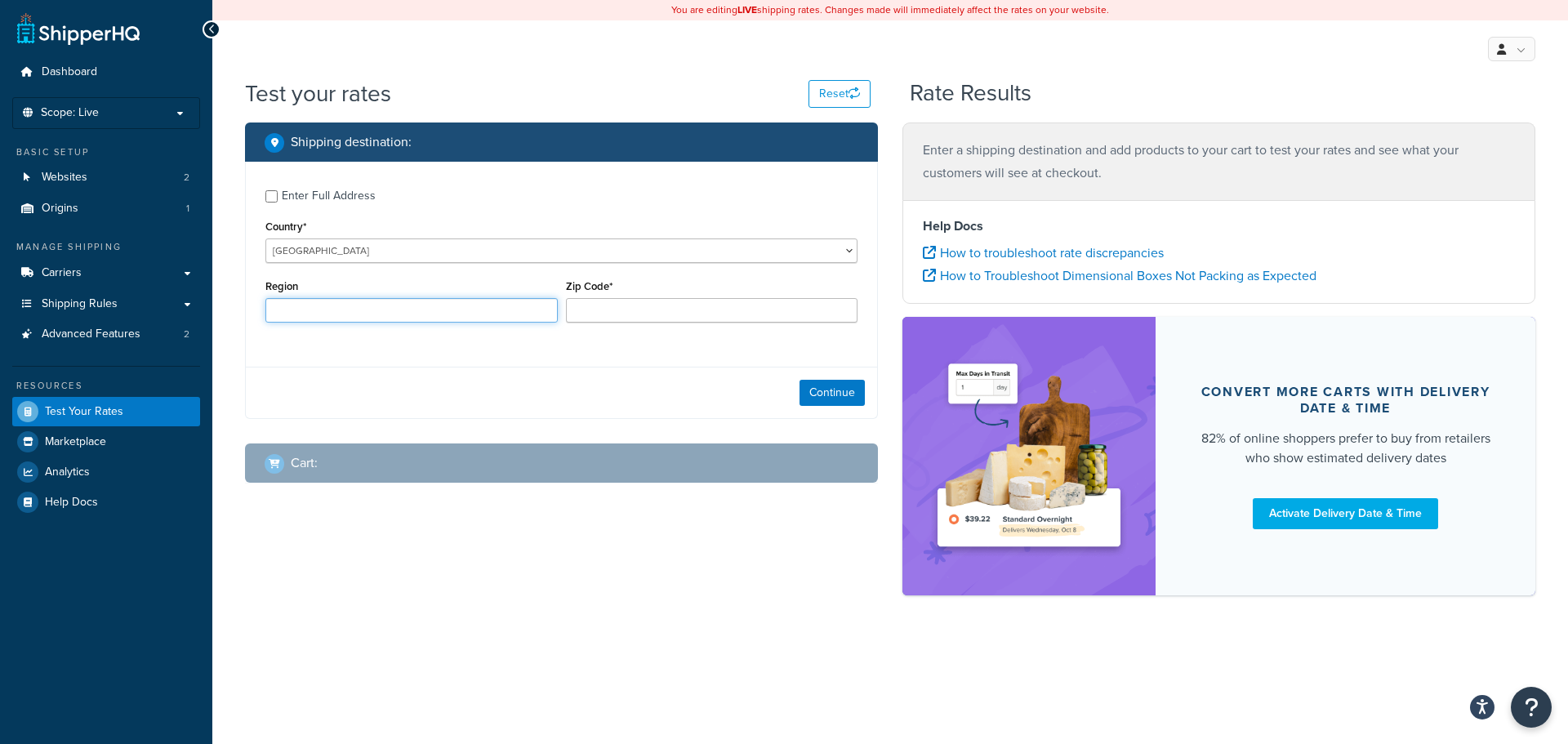
click at [355, 310] on input "Region" at bounding box center [411, 310] width 292 height 25
type input "L"
type input "LE102DZ"
drag, startPoint x: 809, startPoint y: 393, endPoint x: 797, endPoint y: 387, distance: 13.4
click at [809, 392] on button "Continue" at bounding box center [833, 392] width 65 height 26
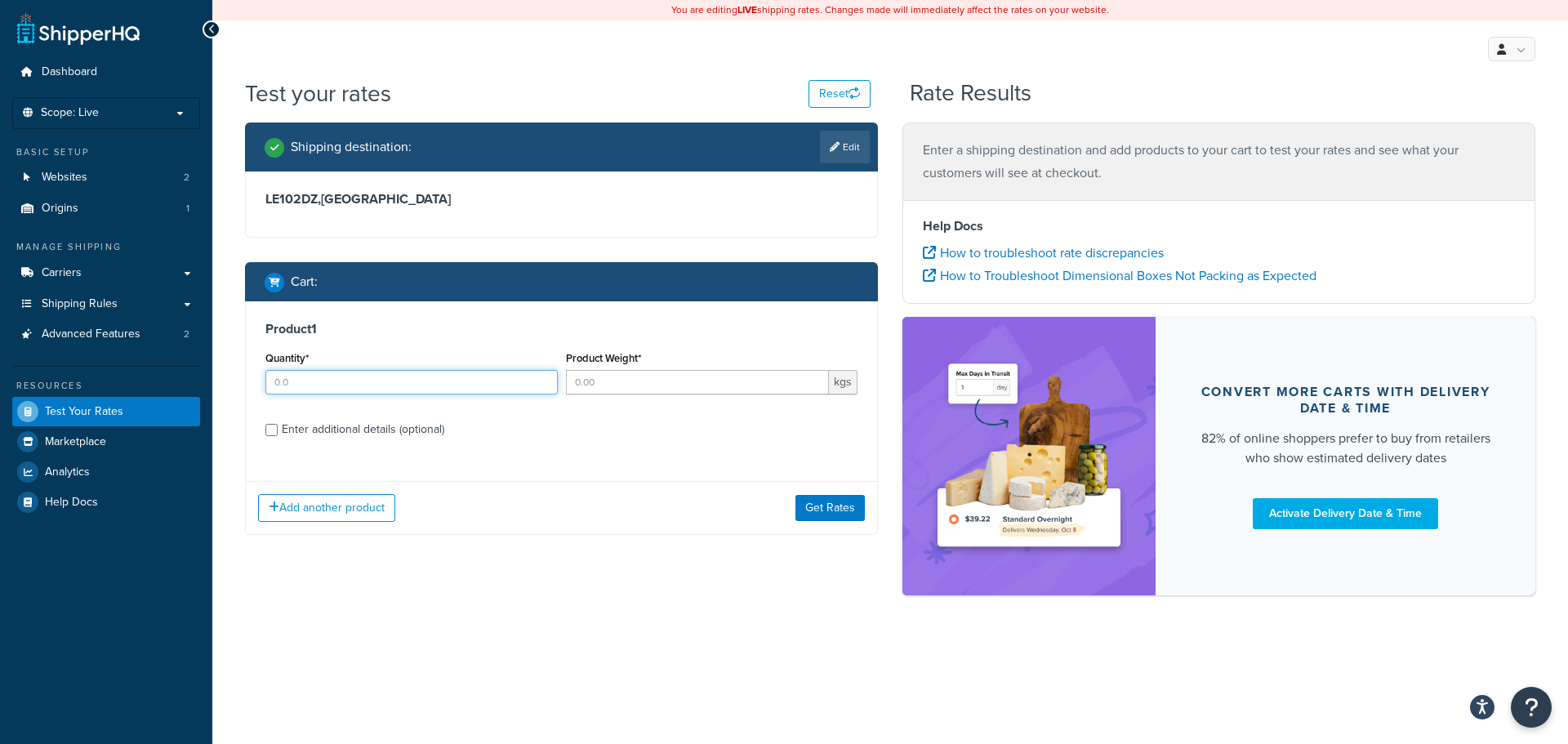
click at [369, 381] on input "Quantity*" at bounding box center [411, 381] width 292 height 25
type input "1"
drag, startPoint x: 622, startPoint y: 377, endPoint x: 633, endPoint y: 376, distance: 11.0
click at [622, 378] on input "Product Weight*" at bounding box center [698, 381] width 264 height 25
type input "1"
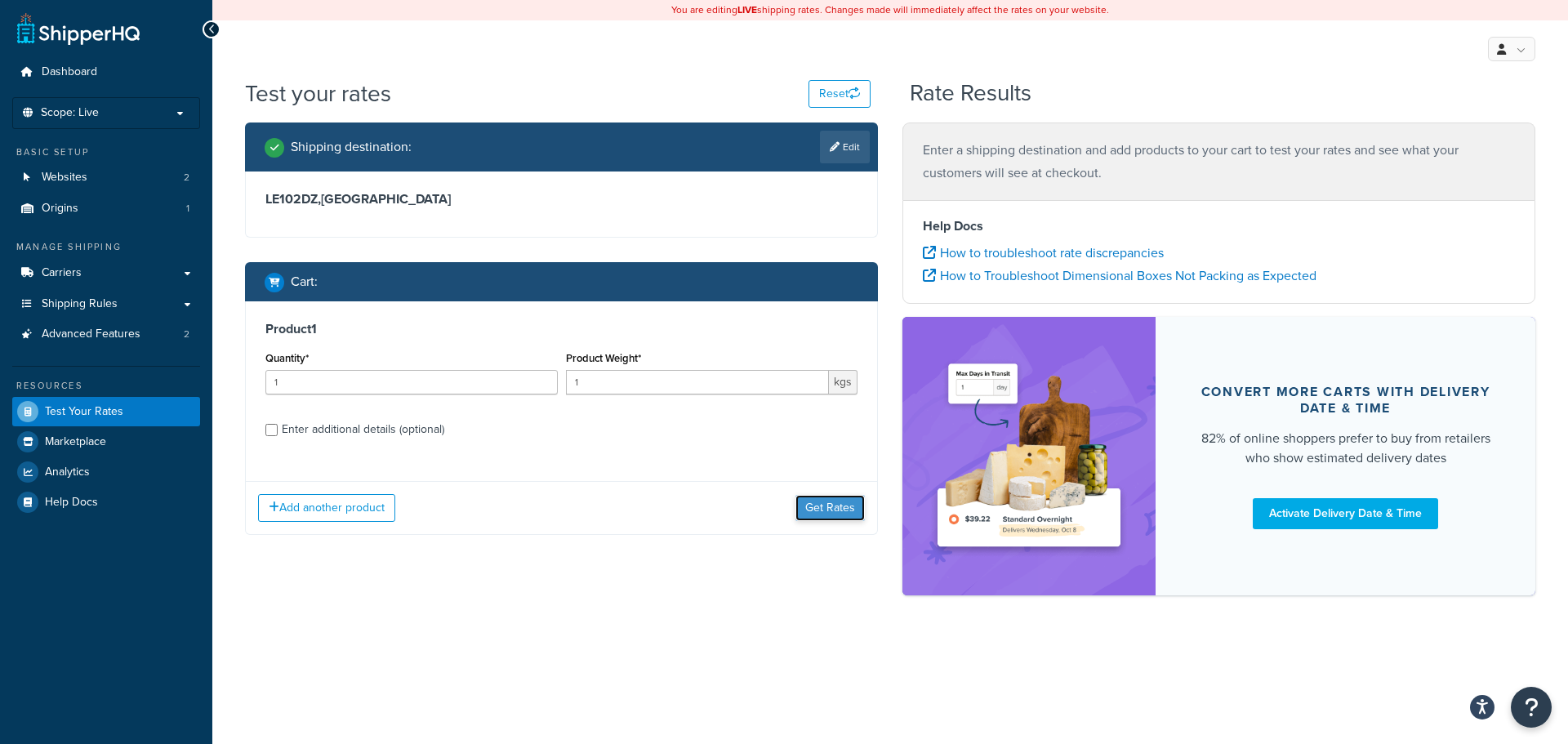
click at [833, 512] on button "Get Rates" at bounding box center [831, 507] width 69 height 26
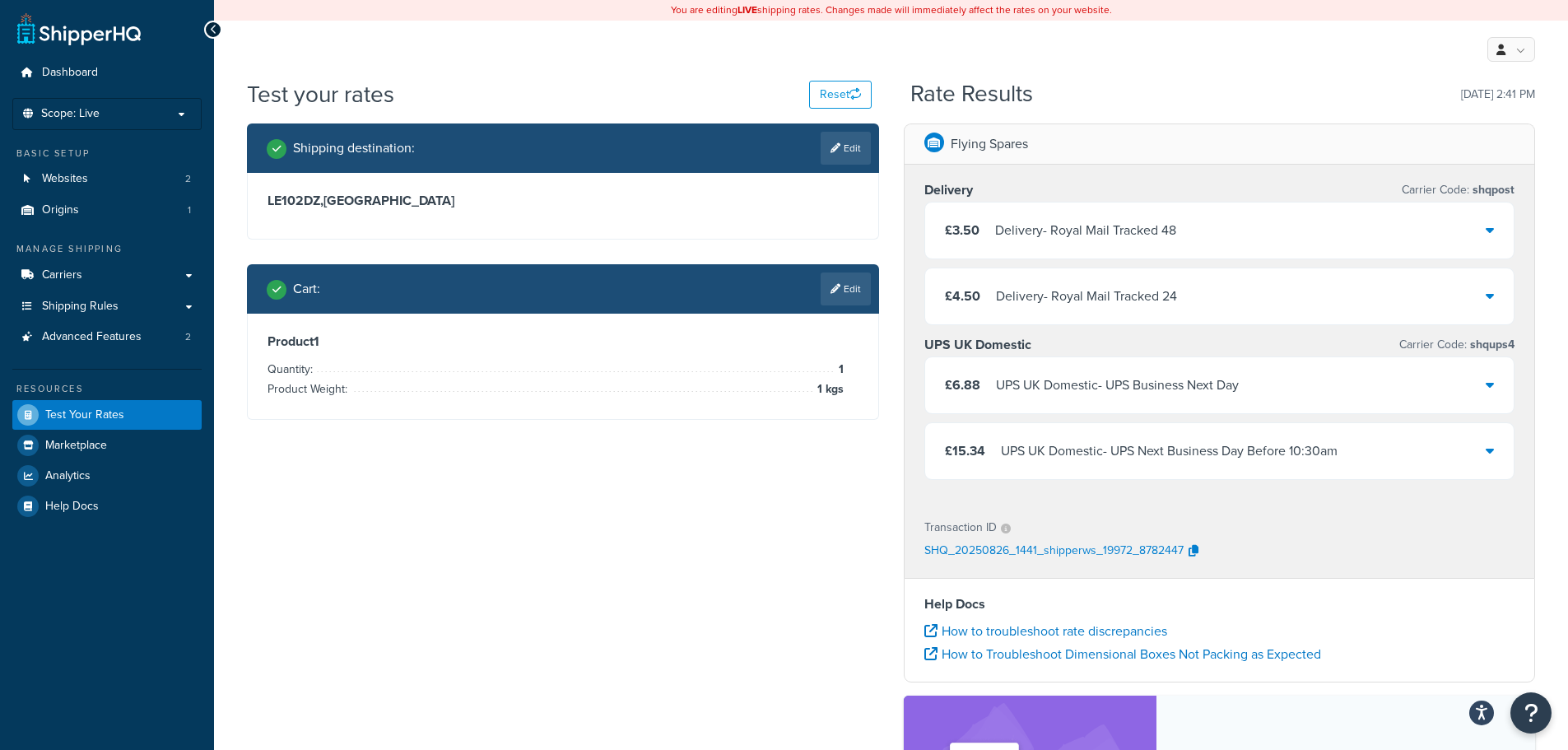
click at [1157, 379] on div "UPS UK Domestic - UPS Business Next Day" at bounding box center [1117, 384] width 243 height 23
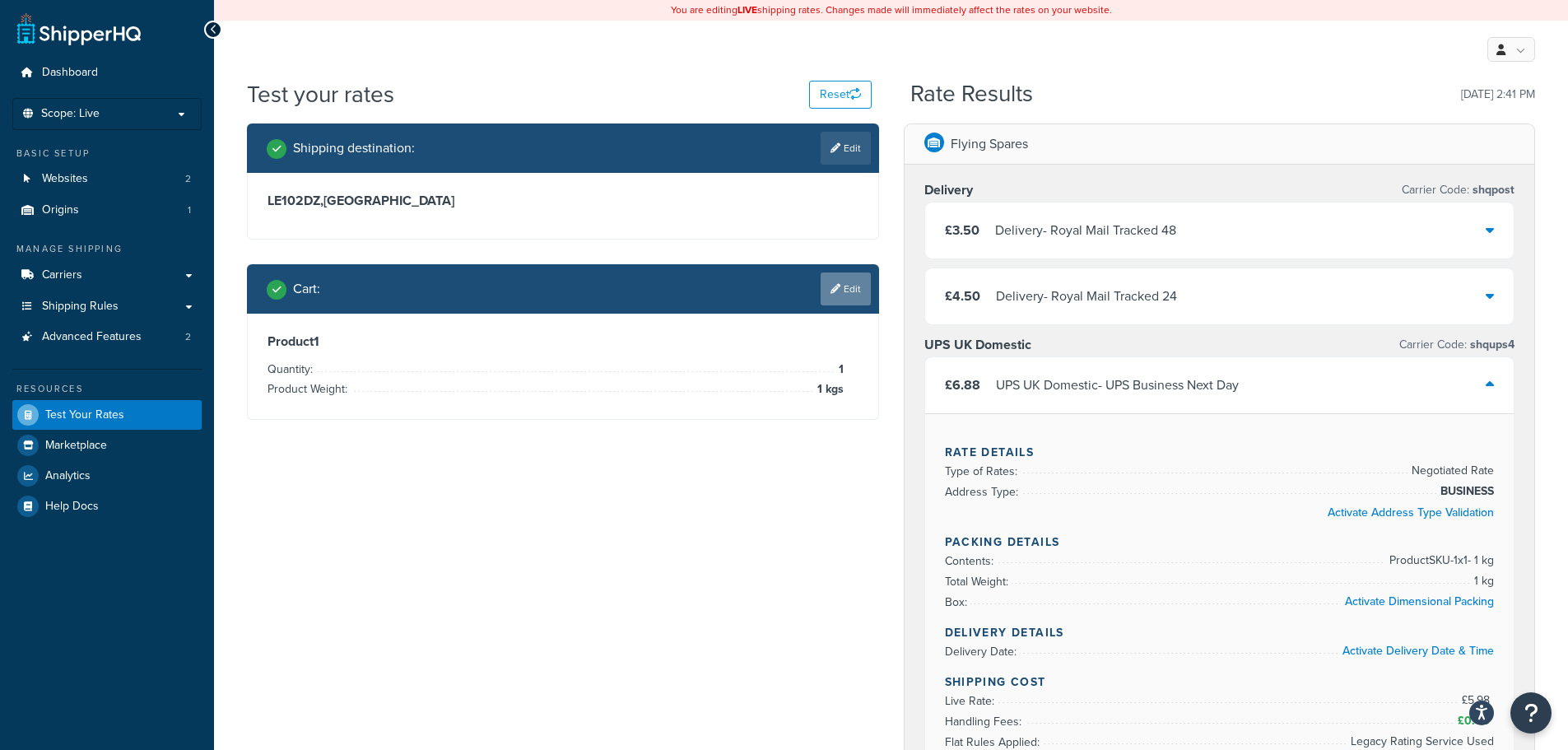
click at [836, 299] on link "Edit" at bounding box center [845, 289] width 50 height 33
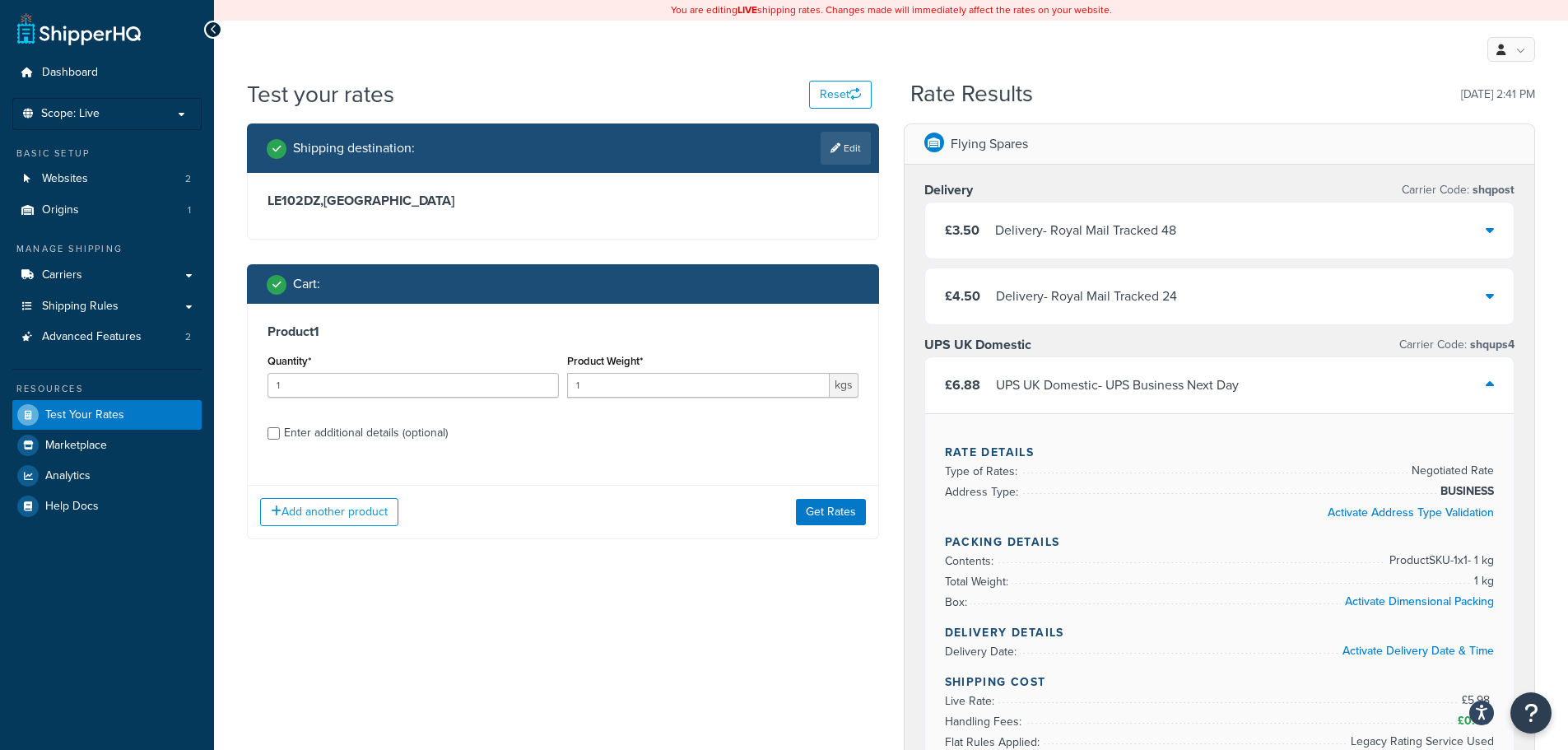
click at [714, 398] on div "Product Weight* 1 kgs" at bounding box center [713, 379] width 300 height 60
drag, startPoint x: 706, startPoint y: 379, endPoint x: 544, endPoint y: 403, distance: 163.8
click at [544, 402] on div "Quantity* 1 Product Weight* 1 kgs" at bounding box center [563, 379] width 599 height 60
type input "25"
click at [825, 507] on button "Get Rates" at bounding box center [831, 511] width 70 height 26
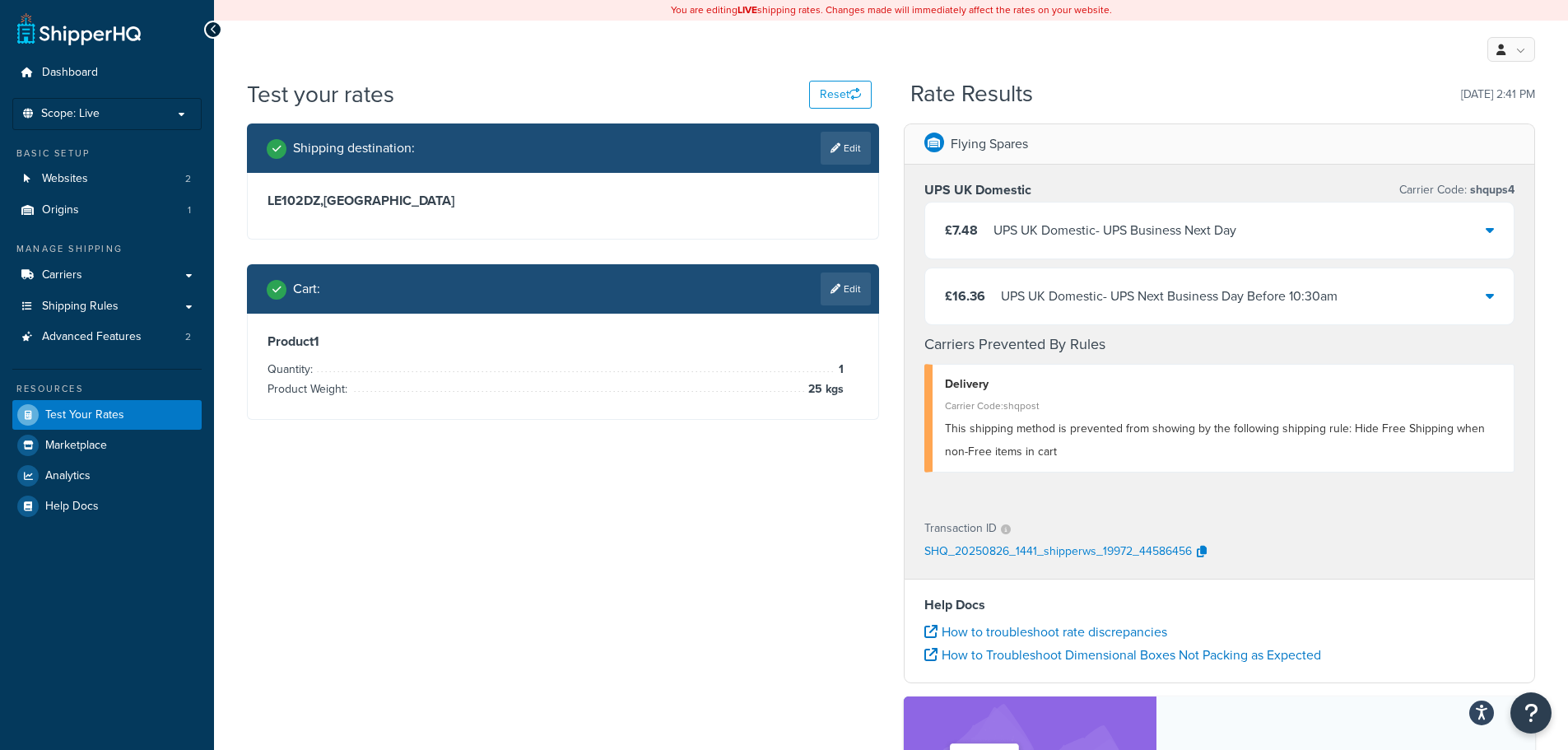
click at [1078, 228] on div "UPS UK Domestic - UPS Business Next Day" at bounding box center [1114, 230] width 243 height 23
